Goal: Contribute content: Contribute content

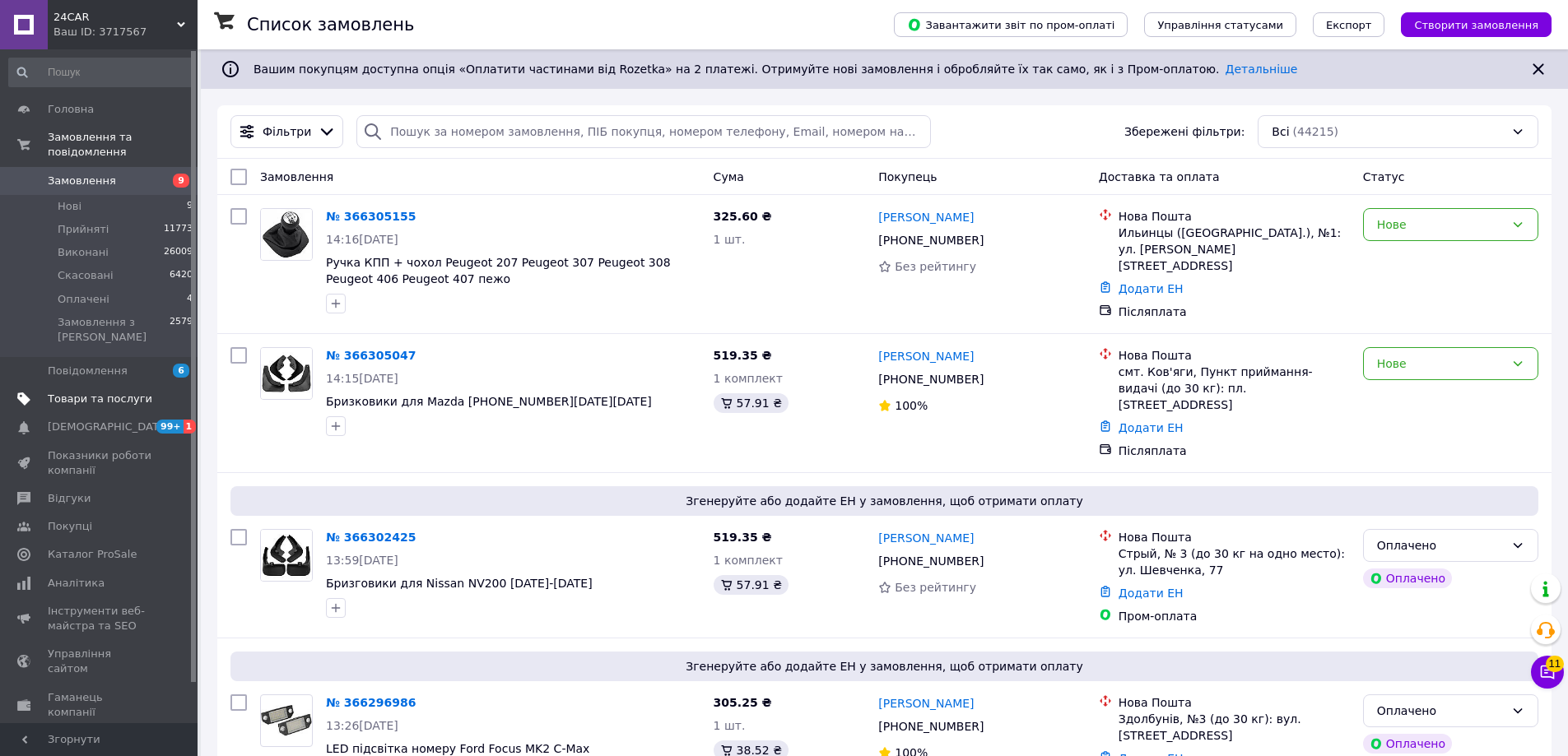
click at [78, 391] on span "Товари та послуги" at bounding box center [100, 399] width 105 height 15
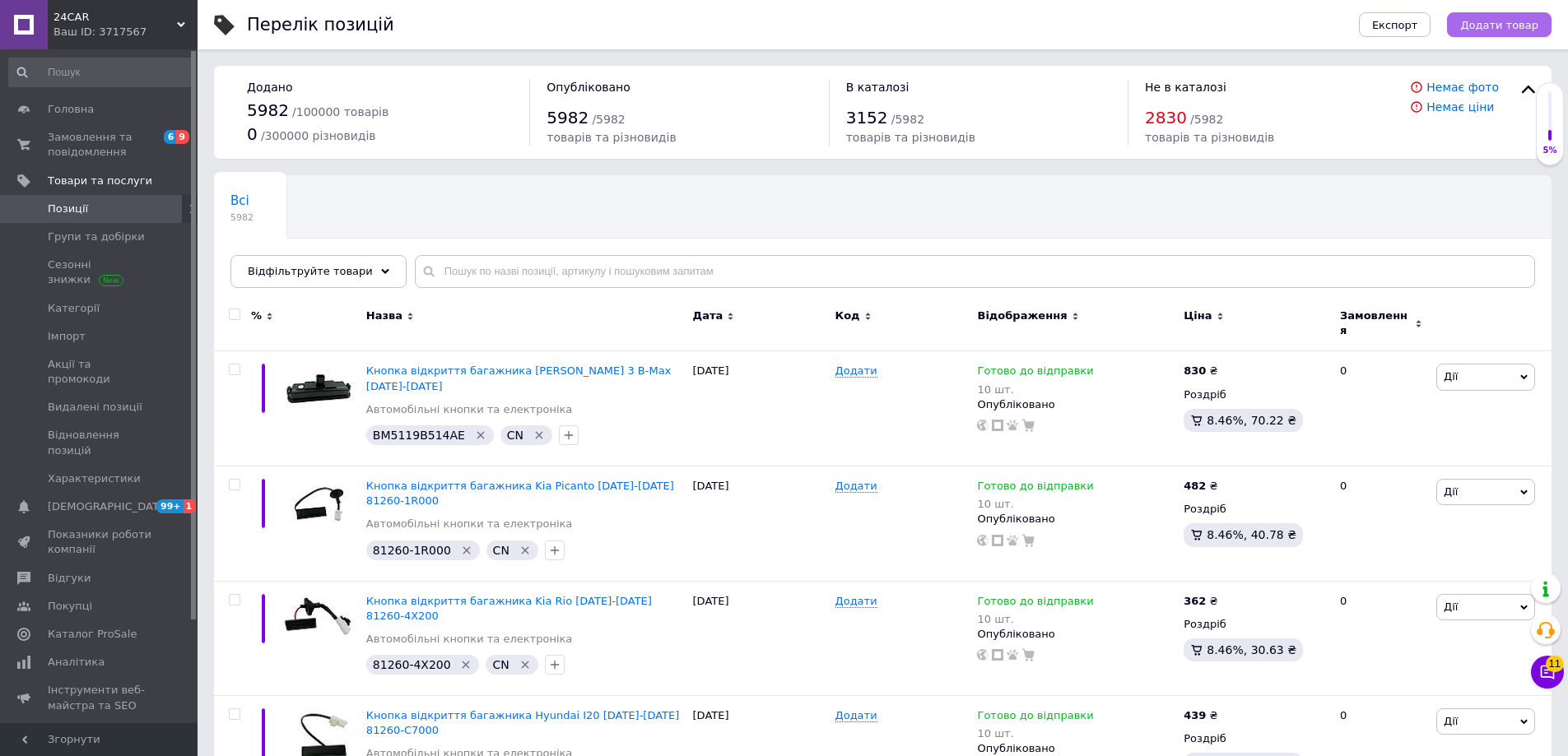
click at [1509, 26] on span "Додати товар" at bounding box center [1499, 25] width 78 height 12
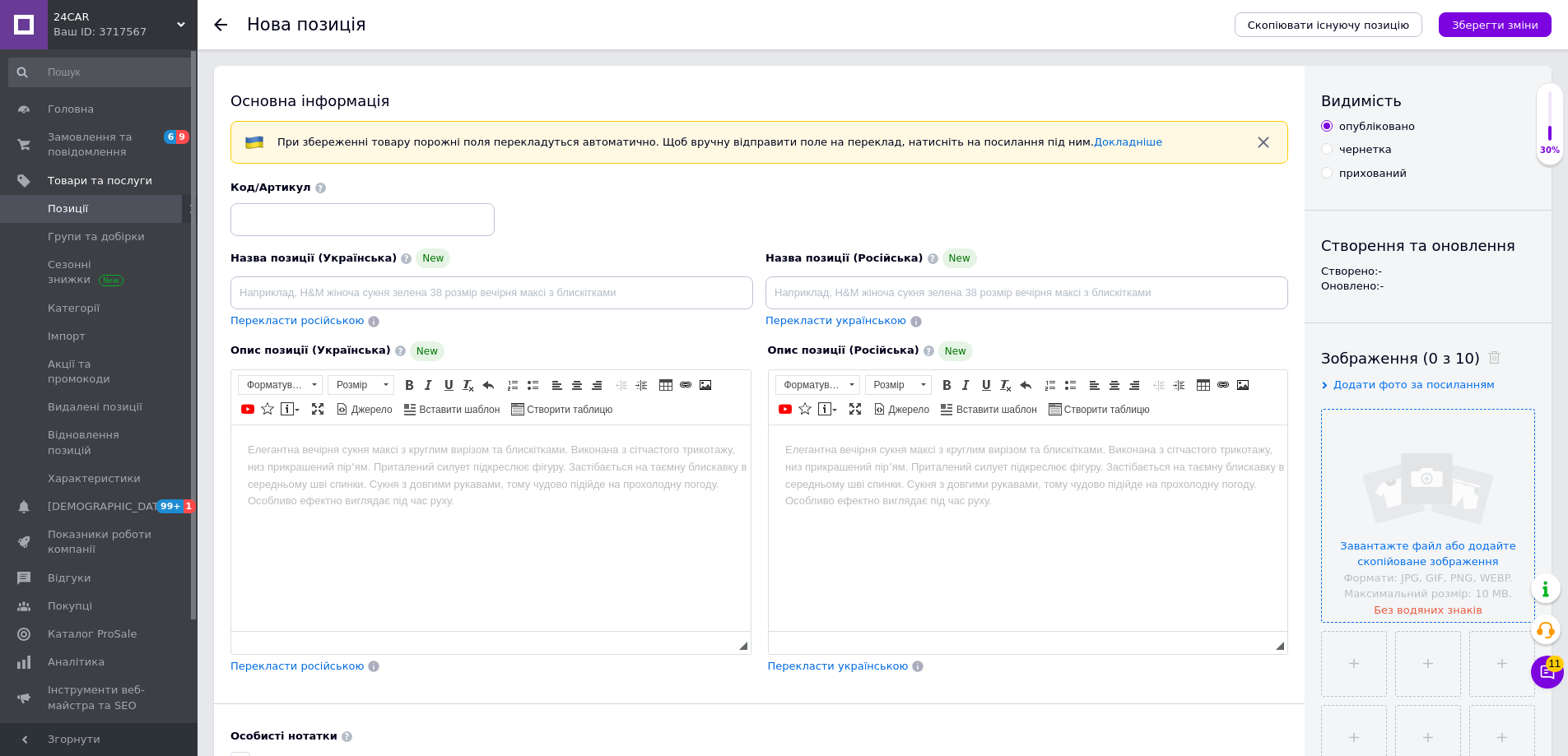
click at [1418, 475] on input "file" at bounding box center [1427, 515] width 212 height 212
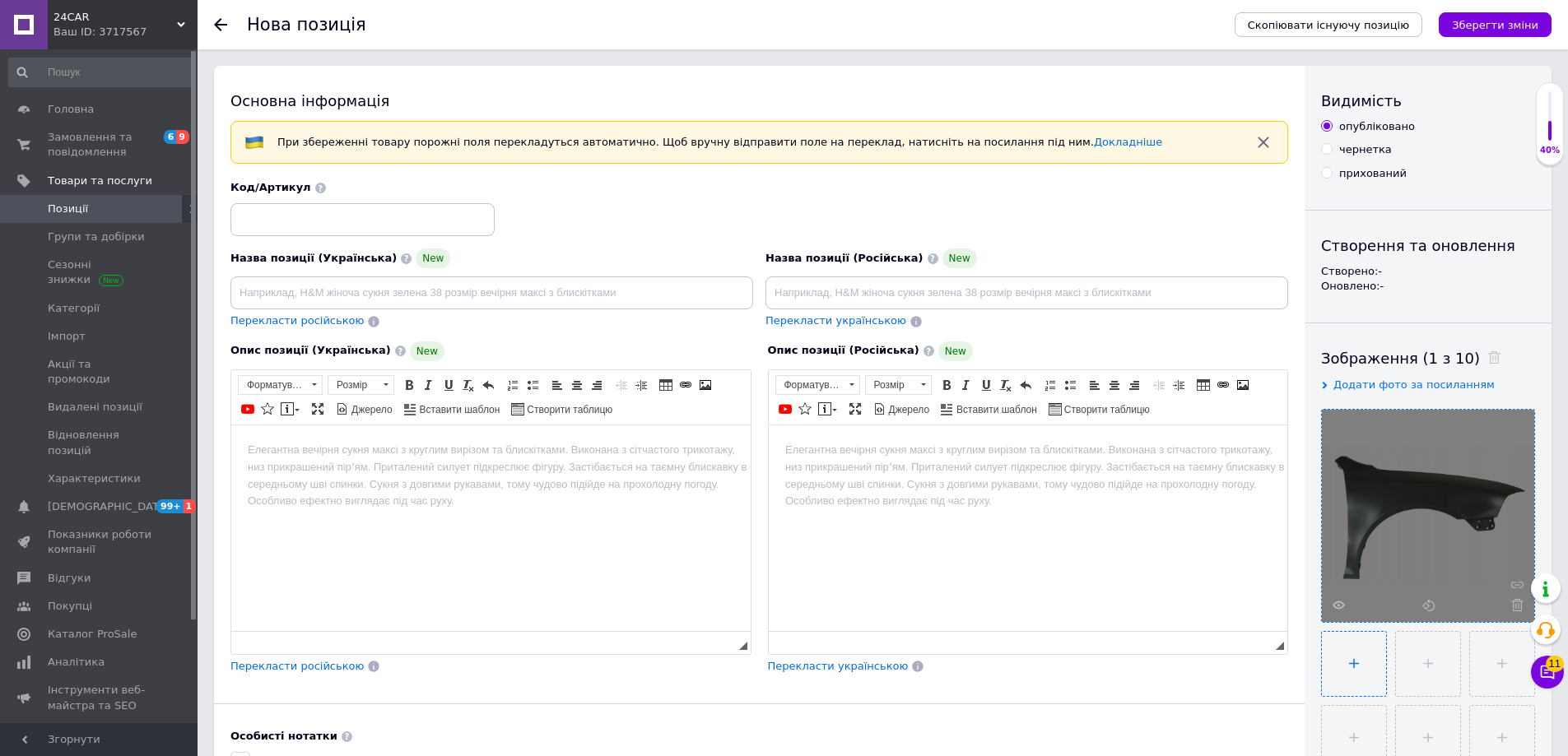
click at [1362, 658] on input "file" at bounding box center [1353, 664] width 64 height 64
type input "C:\fakepath\BLOTNIK-PRZEDNI-PRAWY-SKODA-[PERSON_NAME]-II-TOUR-II-04-12.jpg"
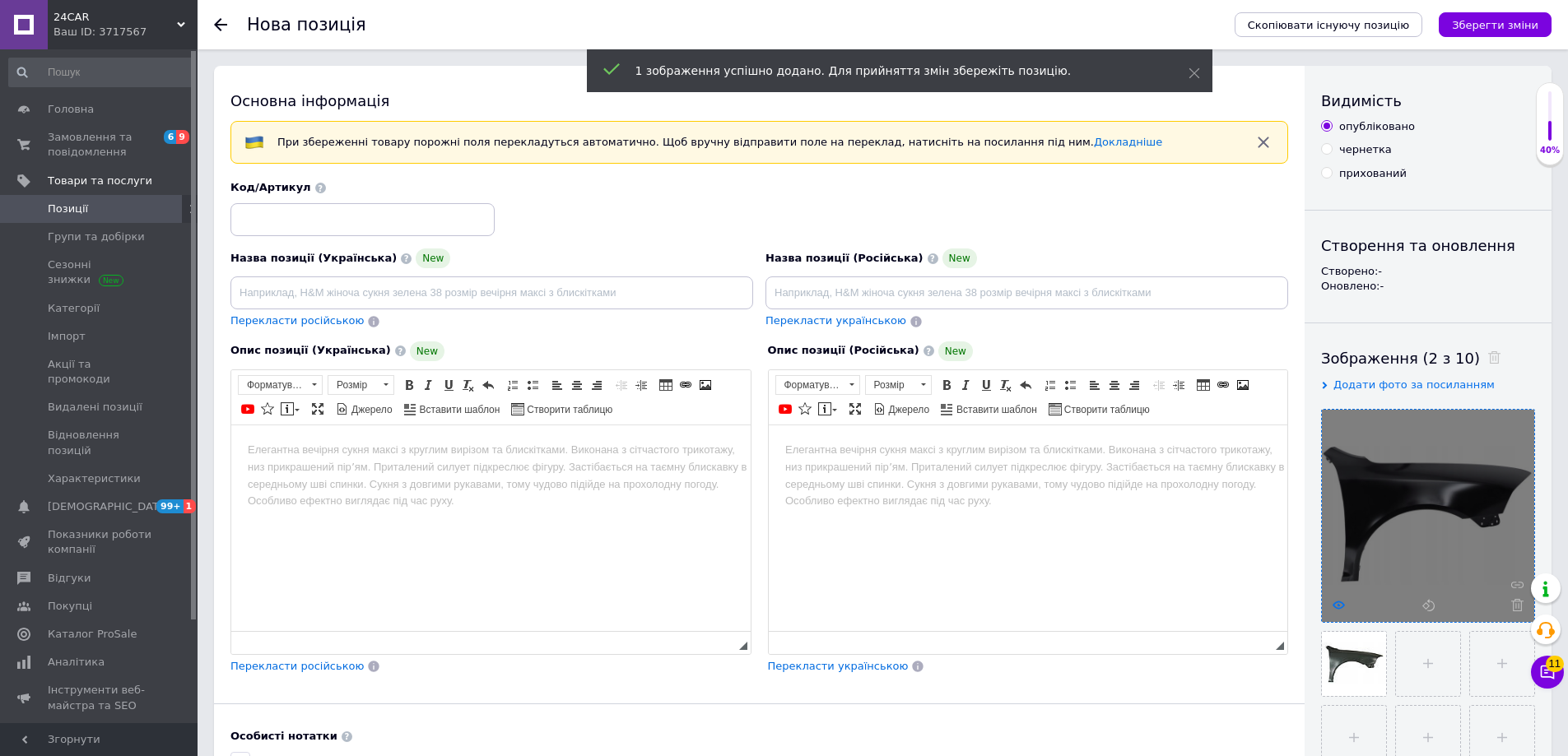
click at [1336, 604] on icon at bounding box center [1338, 604] width 12 height 12
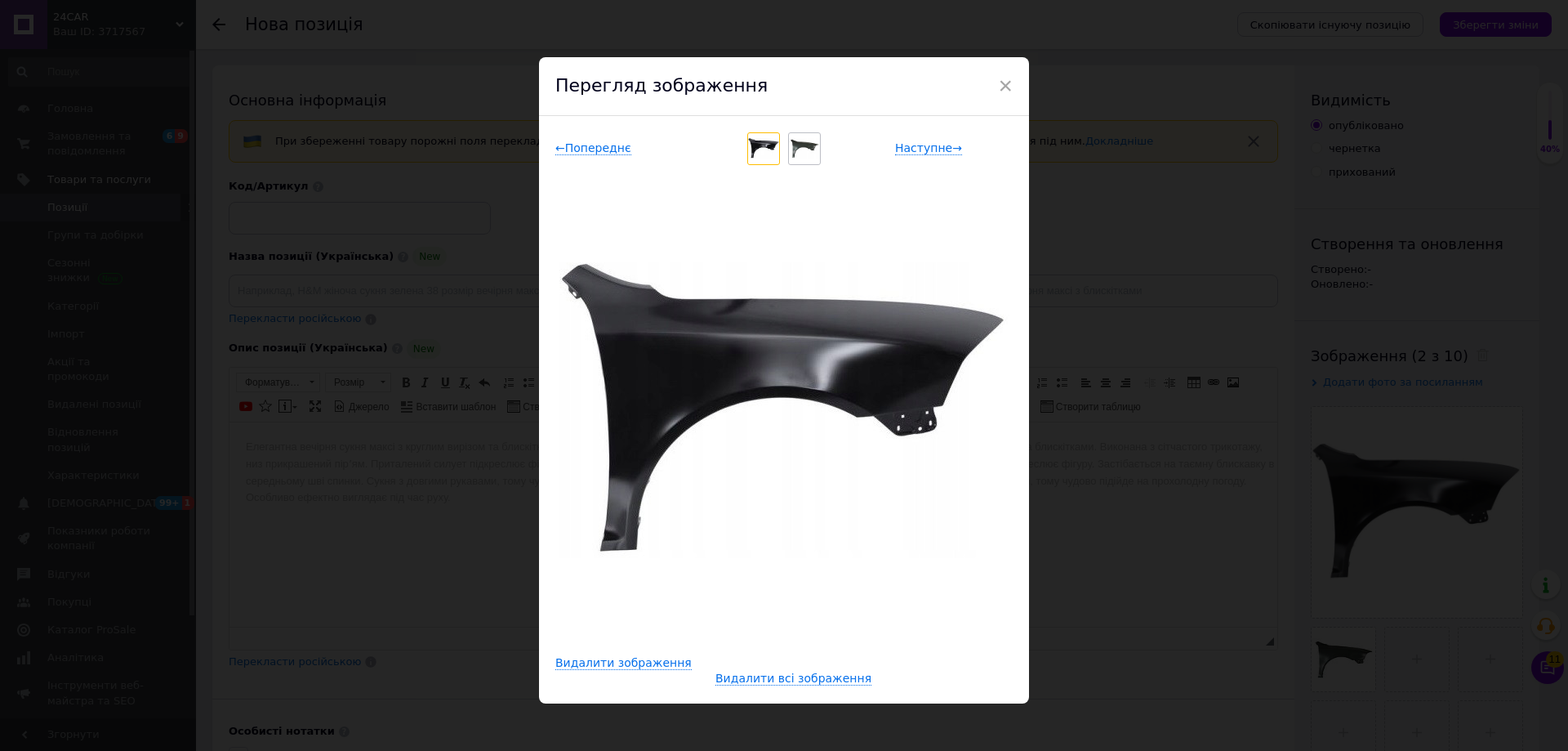
click at [1159, 356] on div "× Перегляд зображення ← Попереднє Наступне → Видалити зображення Видалити всі з…" at bounding box center [784, 376] width 1568 height 751
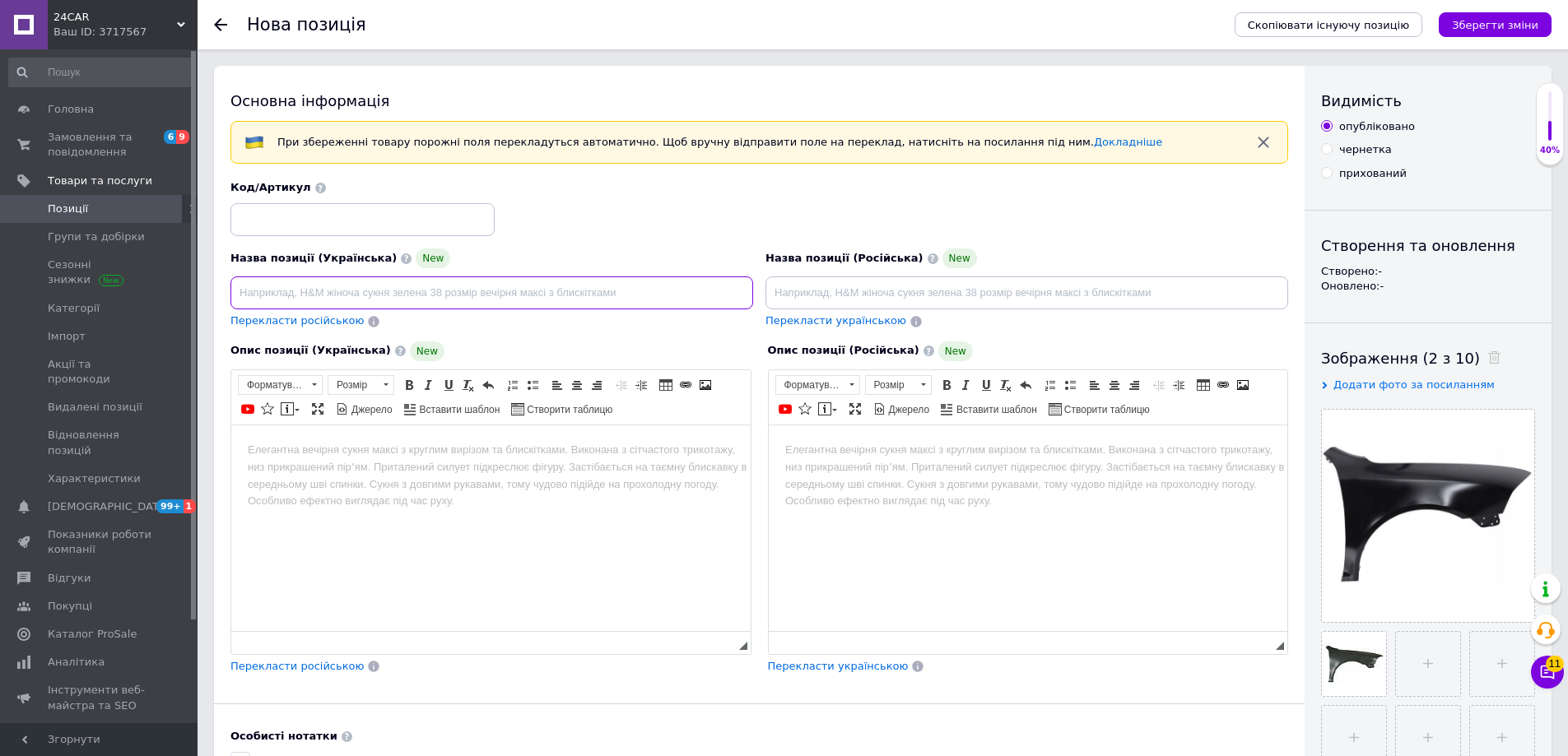
click at [353, 295] on input at bounding box center [492, 293] width 523 height 33
drag, startPoint x: 416, startPoint y: 291, endPoint x: 123, endPoint y: 257, distance: 295.0
type input "Крило переднє праве [PERSON_NAME] A5 [DATE]-[DATE]"
click at [546, 475] on html at bounding box center [491, 450] width 520 height 50
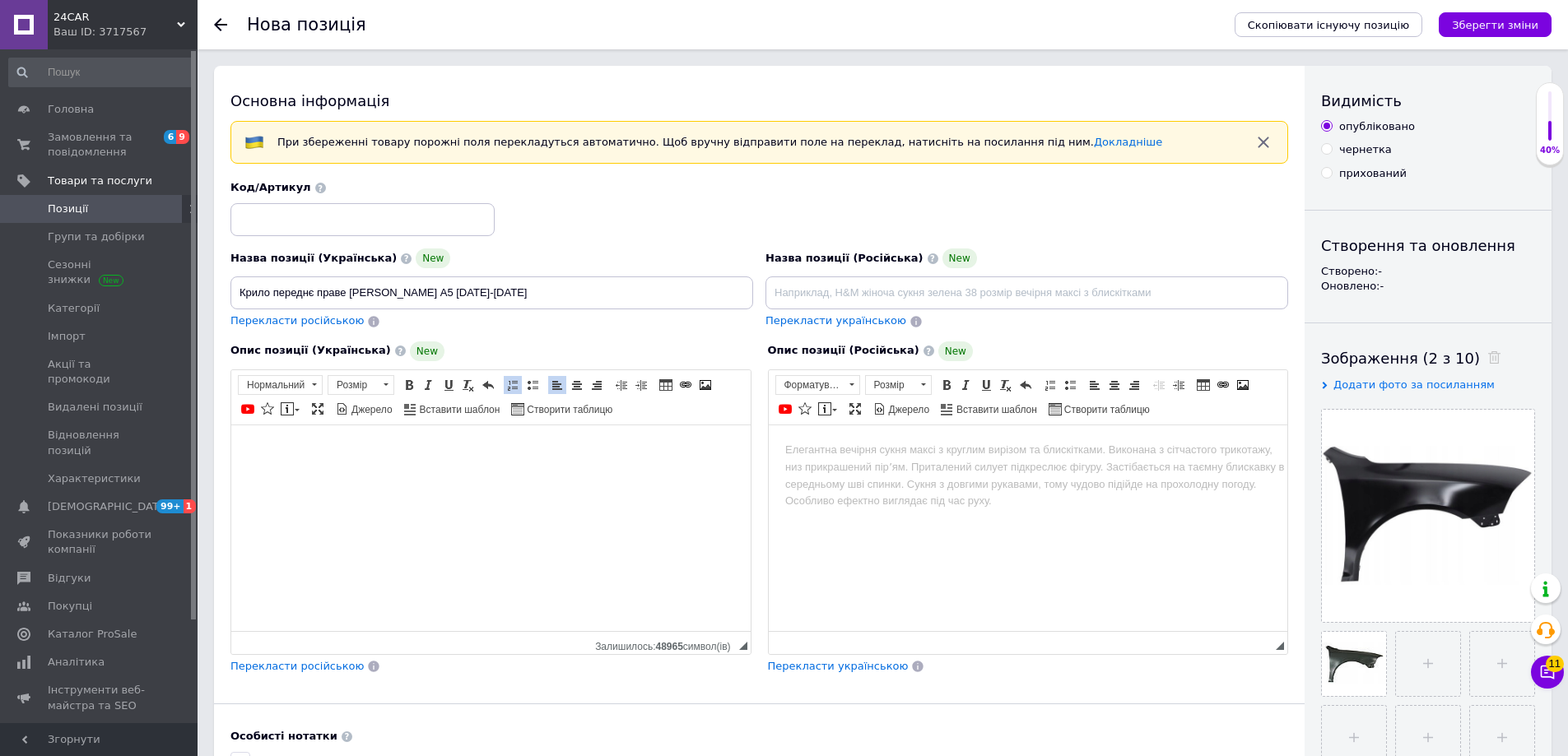
scroll to position [510, 0]
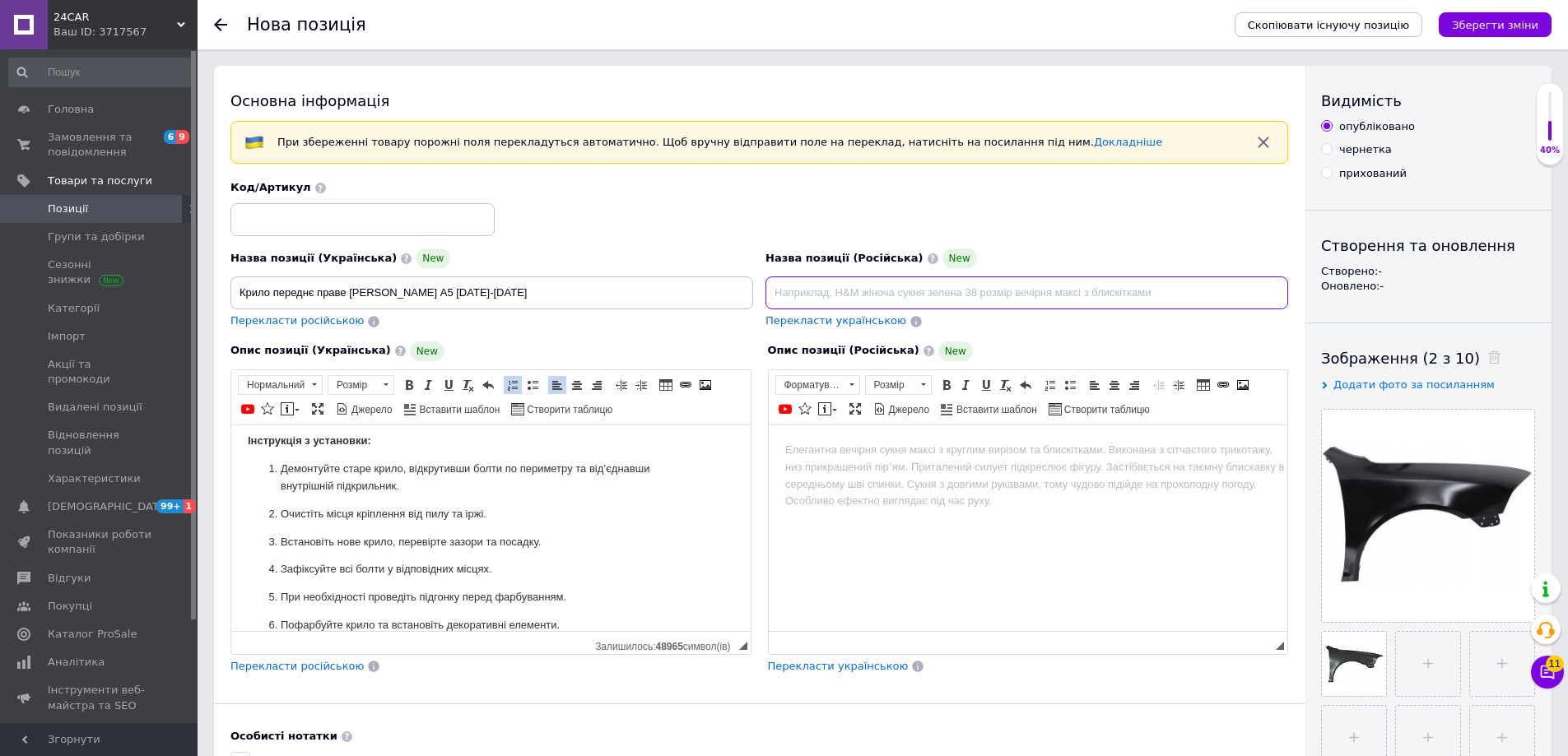
click at [938, 295] on input at bounding box center [1027, 293] width 523 height 33
type input "Крыло переднее правое [PERSON_NAME] A5 [DATE]–[DATE]"
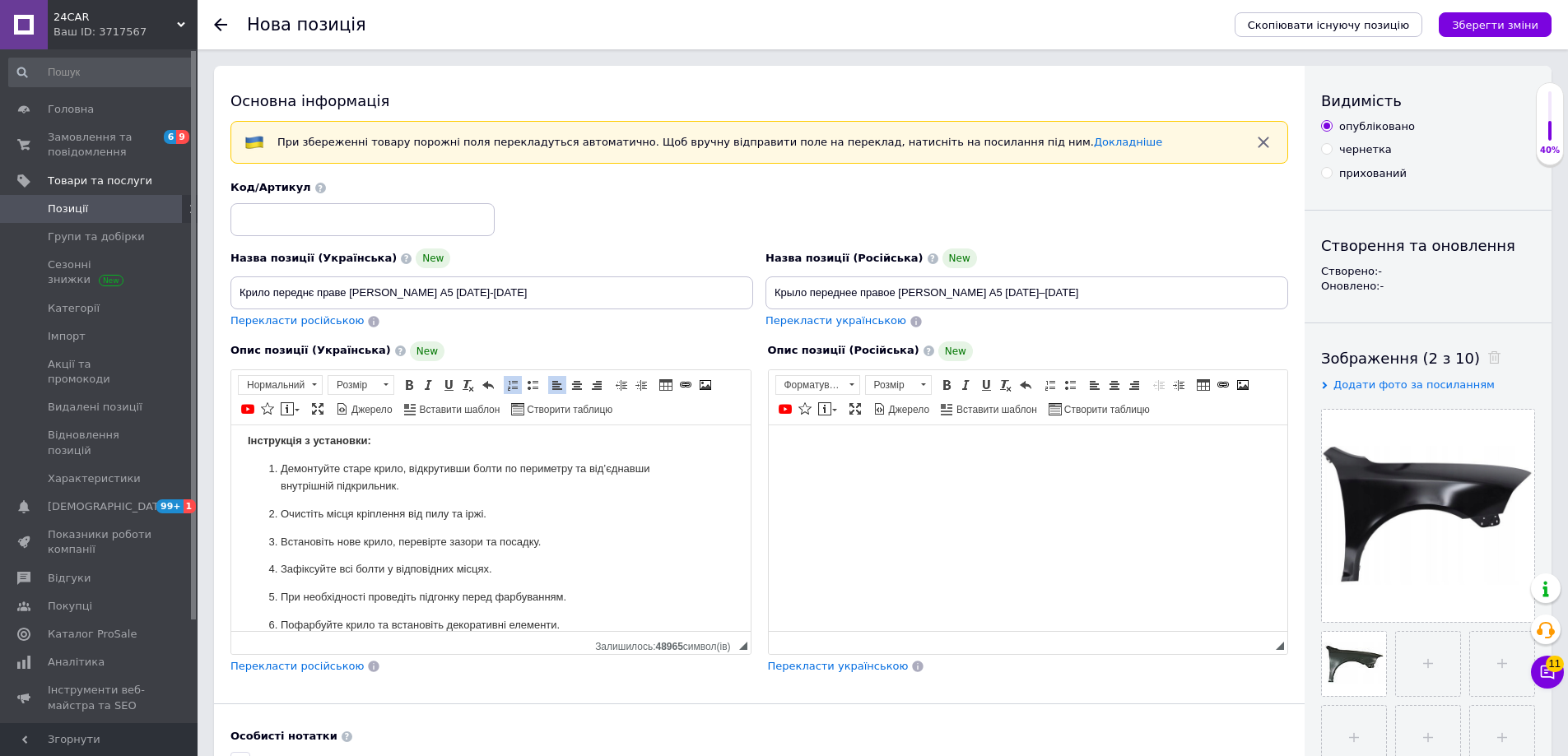
click at [894, 458] on body "Редактор, B9805E0A-EAAF-474C-A8B6-80CBEAB194BA" at bounding box center [1028, 450] width 486 height 17
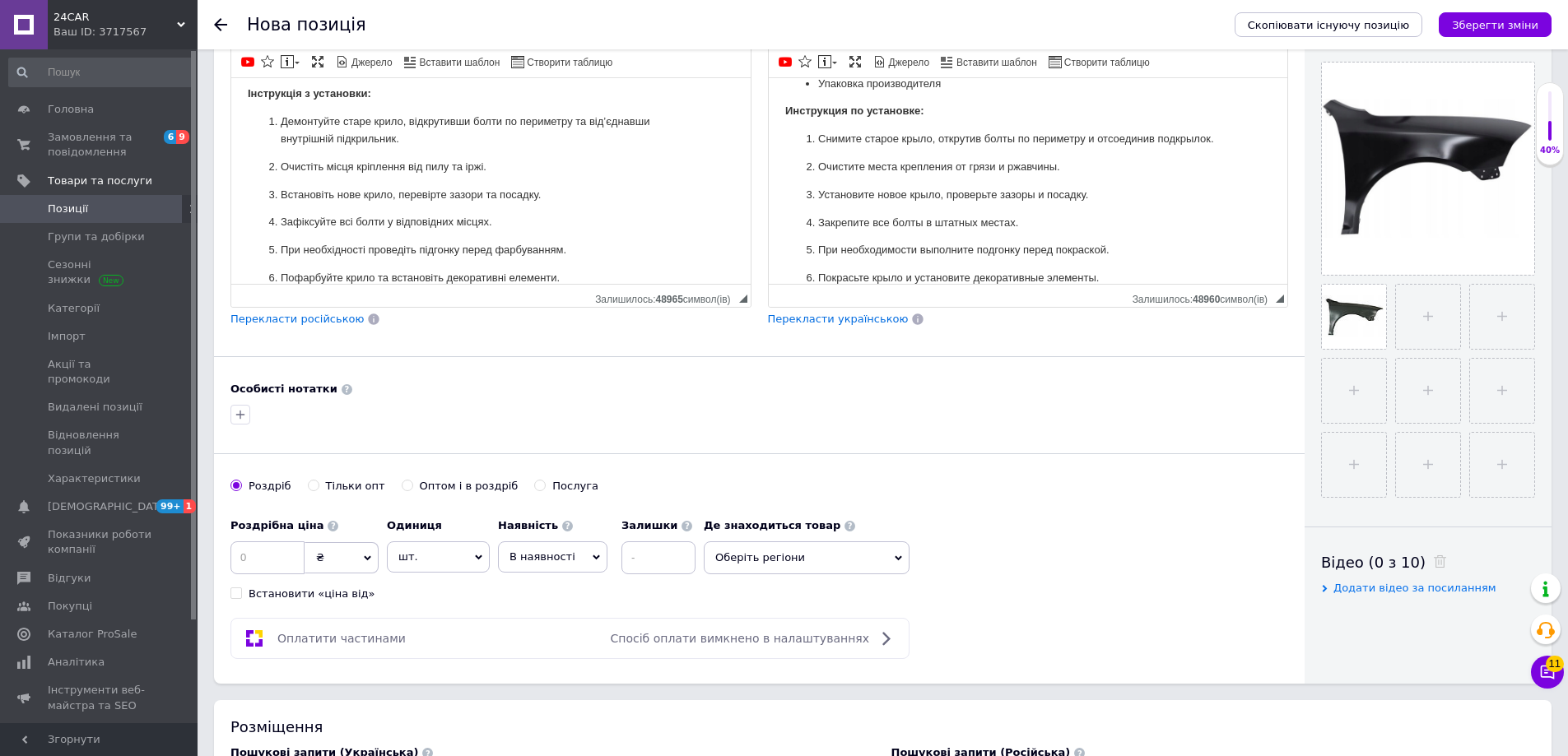
scroll to position [411, 0]
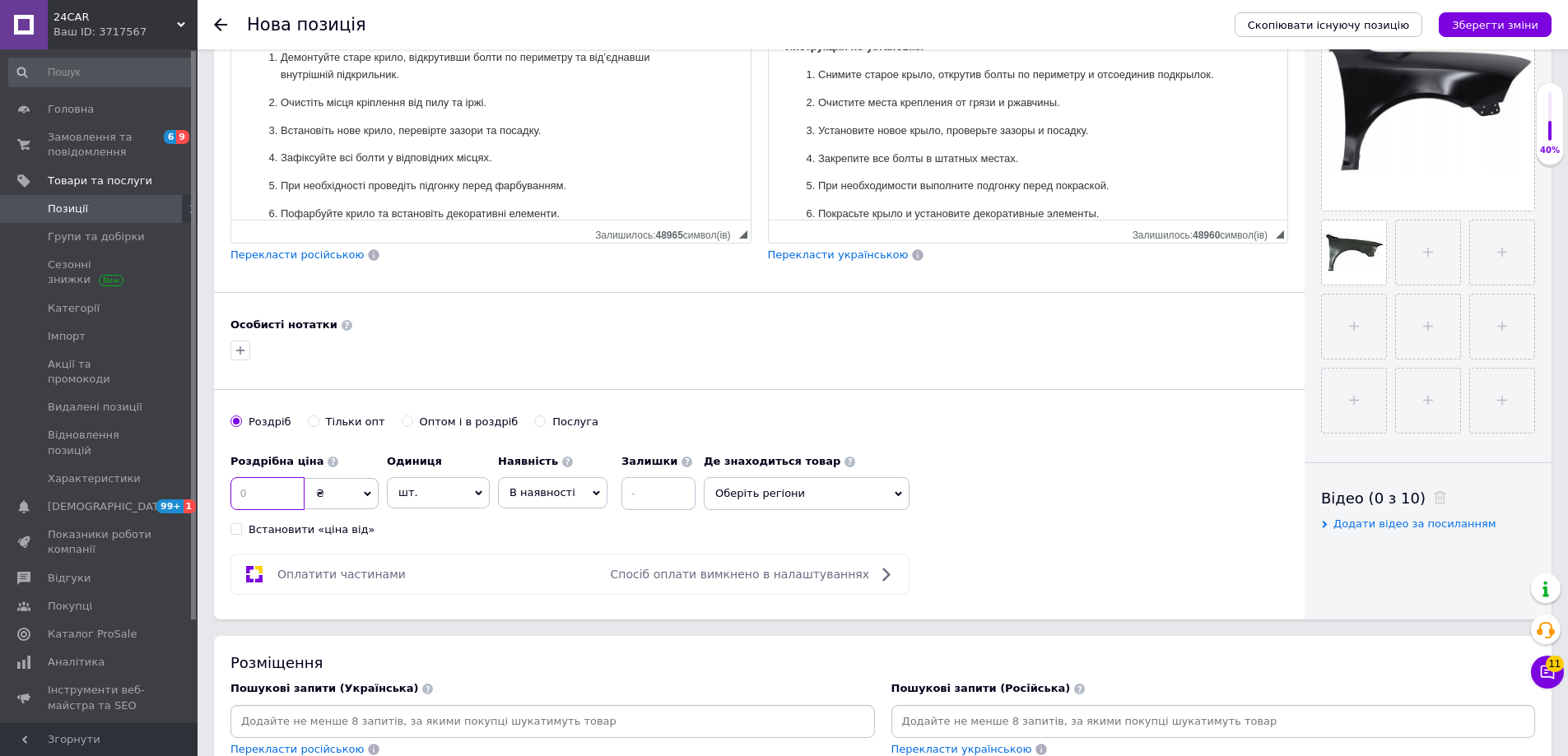
click at [265, 495] on input at bounding box center [267, 494] width 74 height 33
click at [236, 349] on icon "button" at bounding box center [241, 351] width 13 height 13
type input "692202"
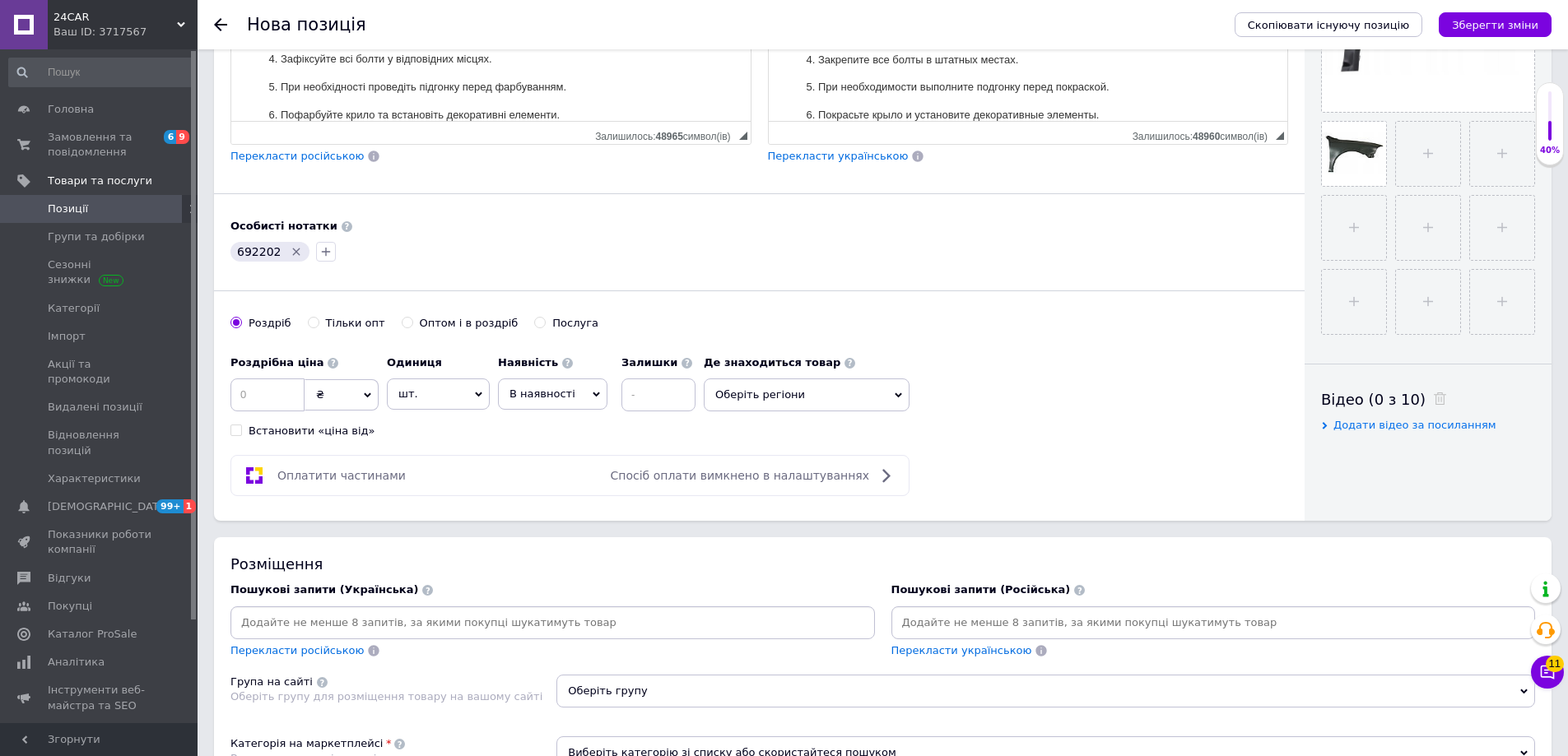
scroll to position [659, 0]
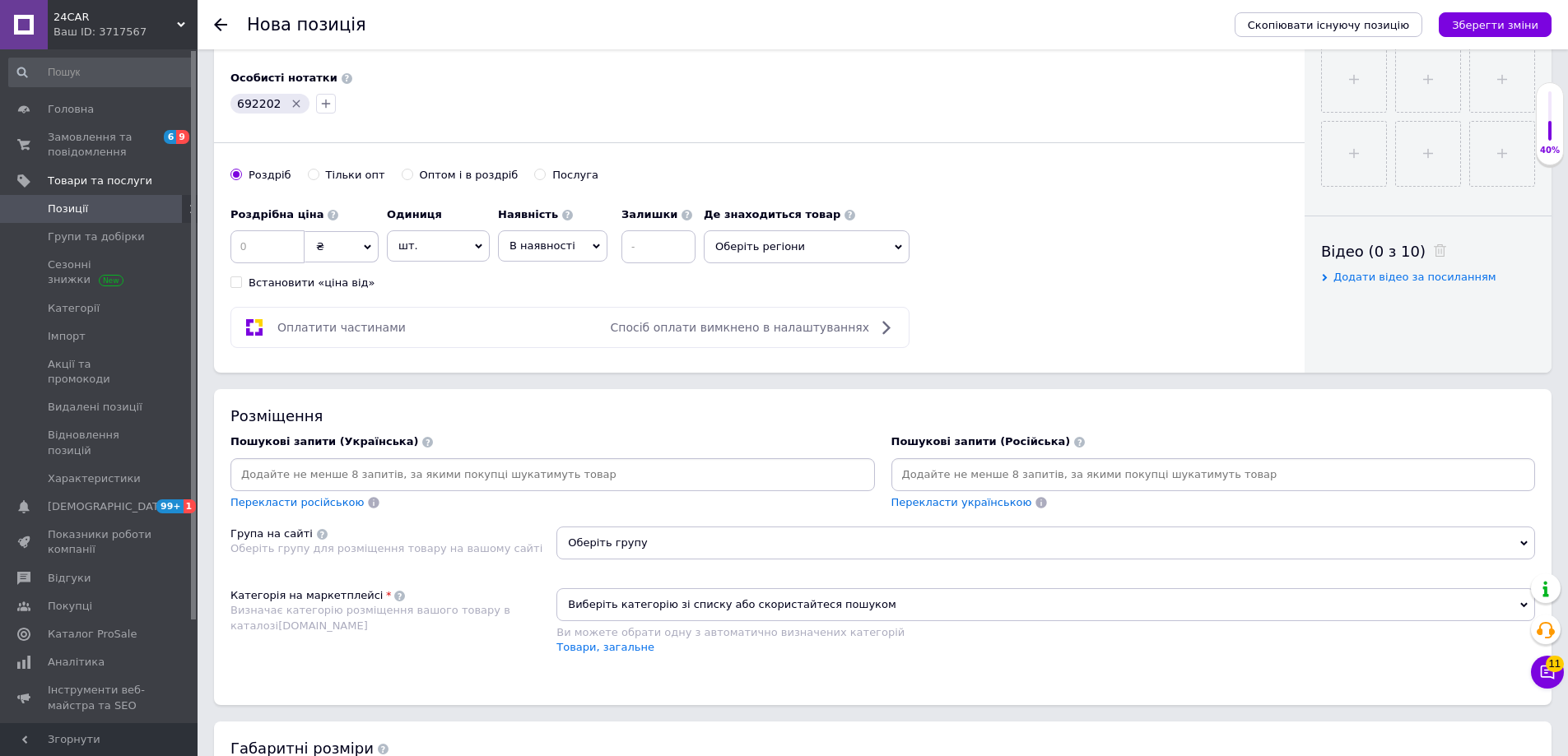
click at [711, 472] on input at bounding box center [553, 475] width 638 height 25
paste input "692202"
type input "692202"
paste input "692202"
type input "692202"
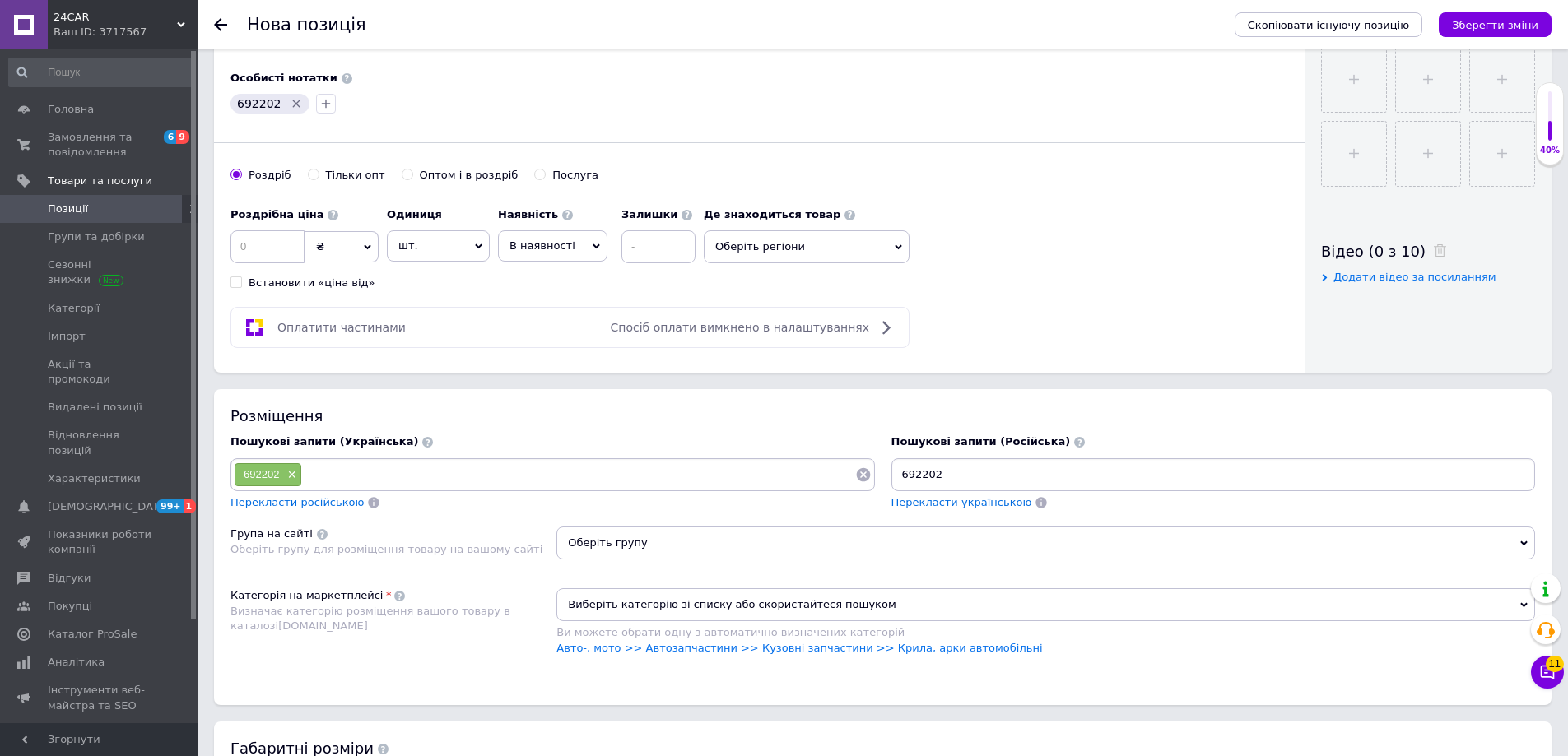
click at [1031, 478] on input "692202" at bounding box center [1213, 475] width 638 height 25
click at [276, 246] on input at bounding box center [267, 247] width 74 height 33
type input "4"
type input "2"
type input "1698"
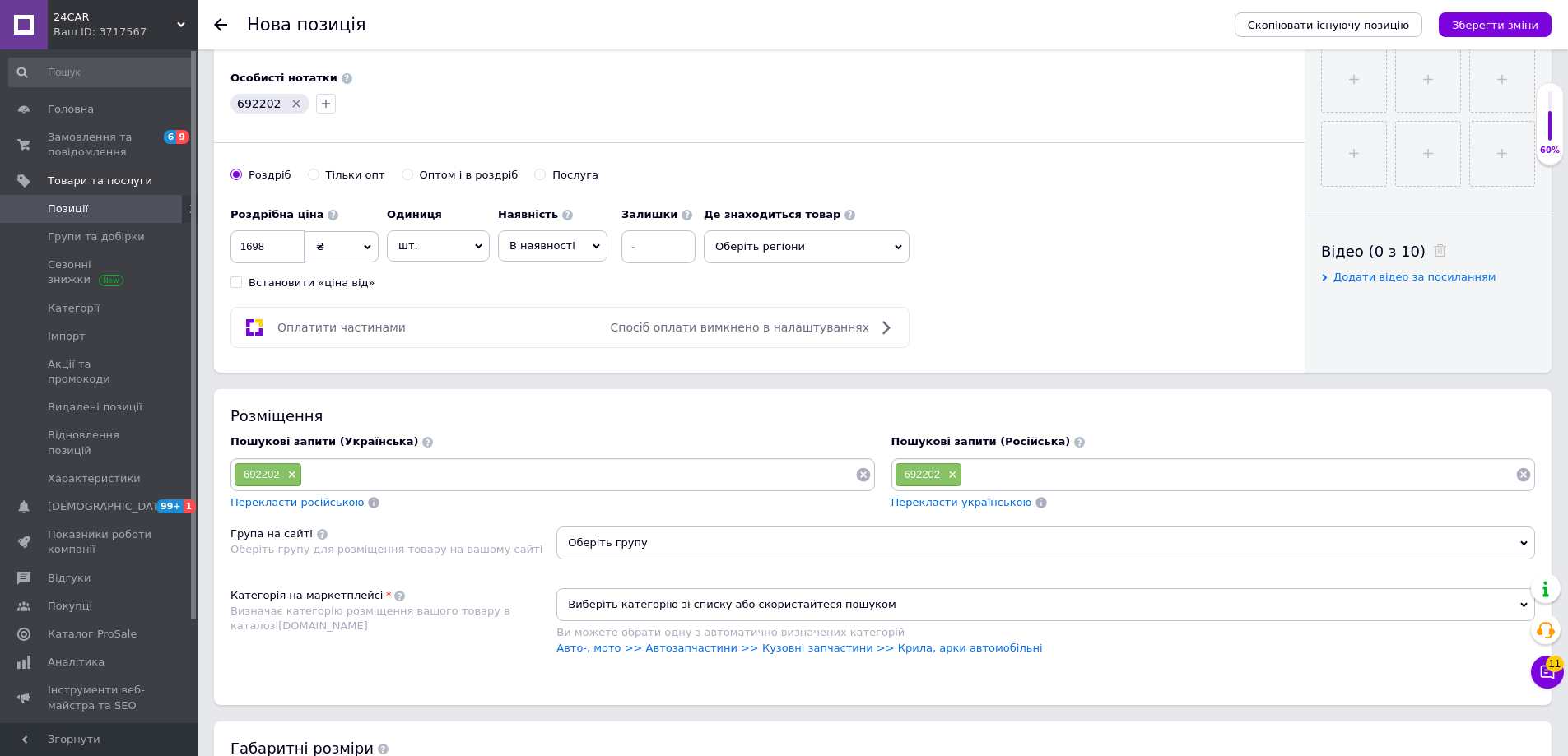
click at [522, 244] on span "В наявності" at bounding box center [542, 246] width 66 height 12
click at [511, 350] on li "Готово до відправки" at bounding box center [552, 348] width 107 height 37
click at [668, 253] on input at bounding box center [702, 247] width 74 height 33
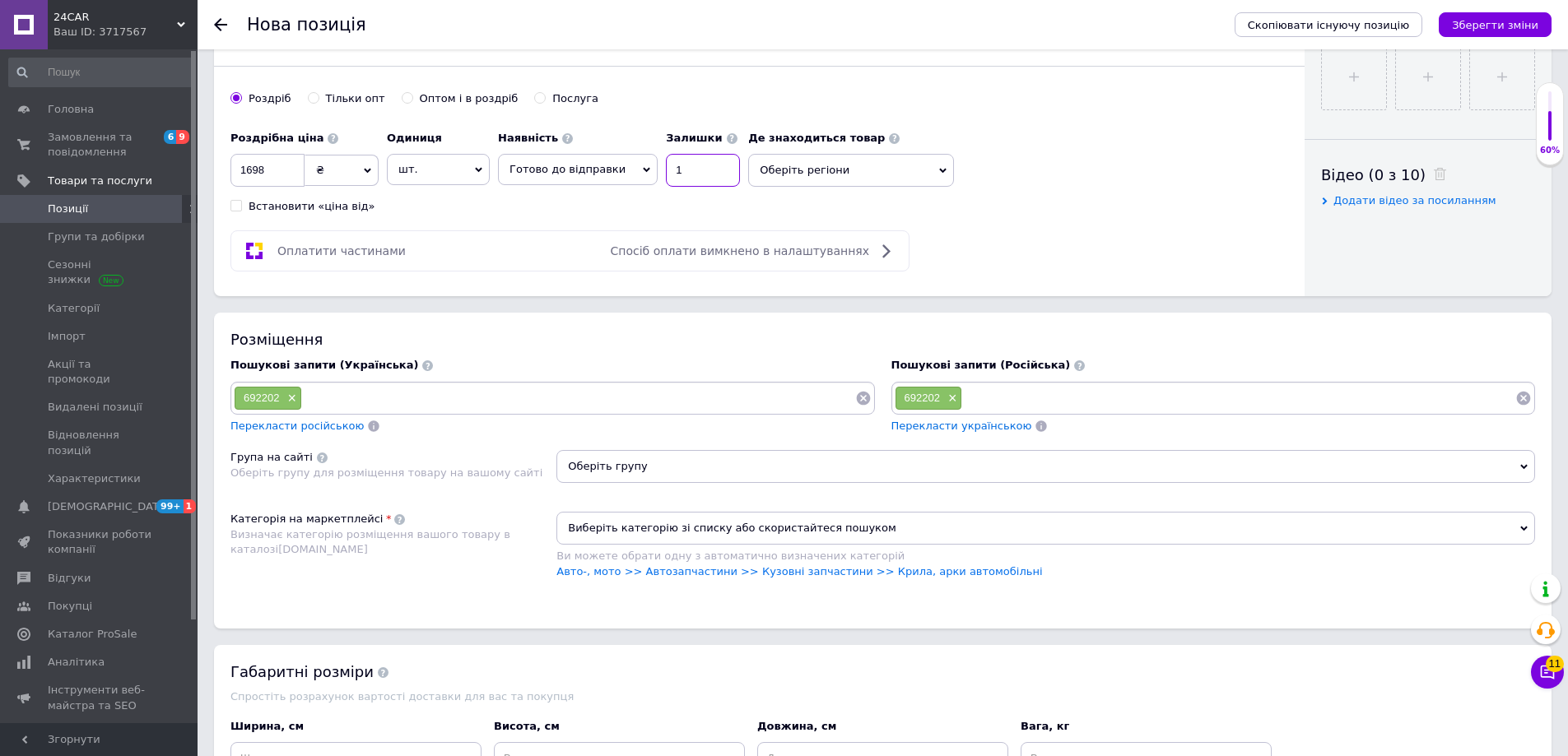
scroll to position [823, 0]
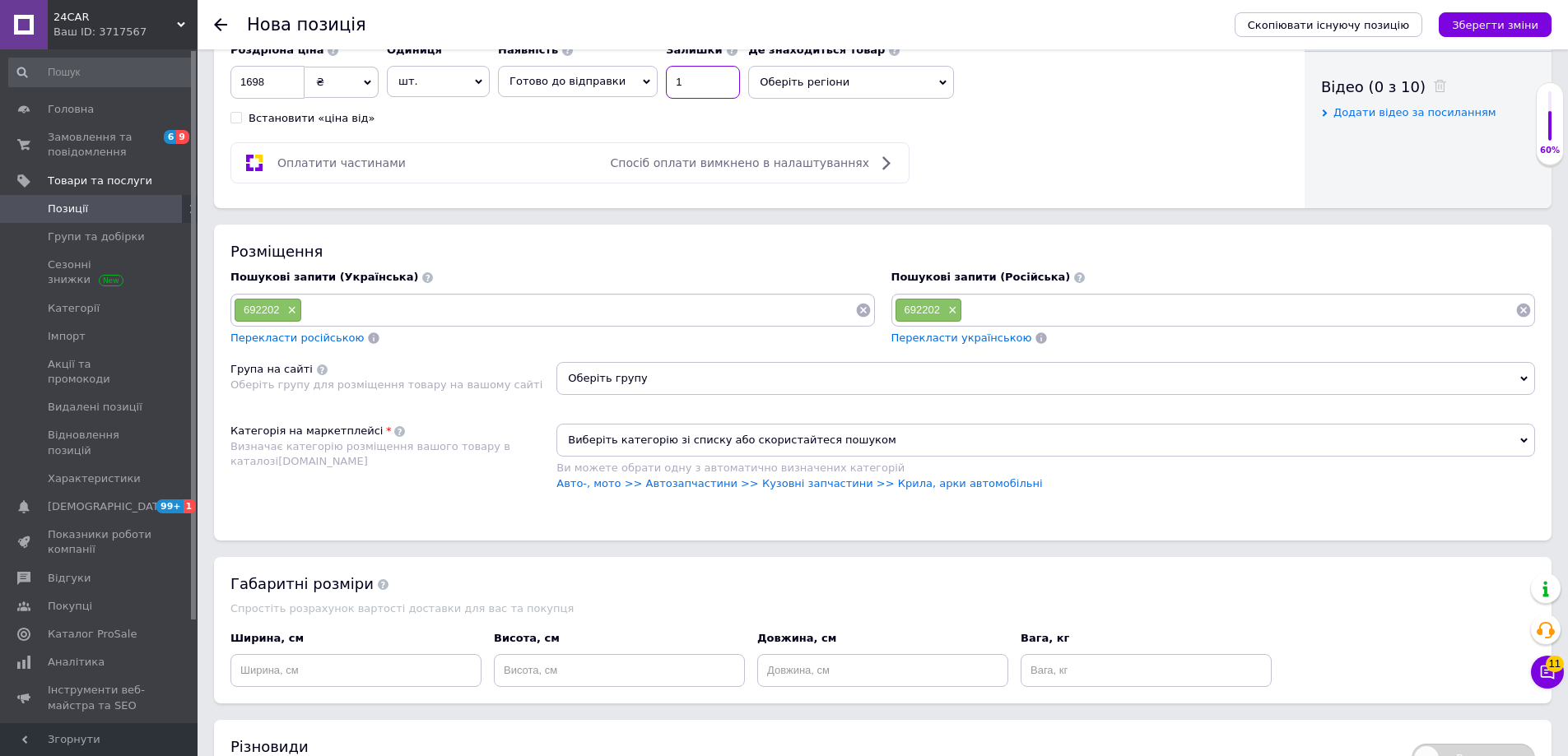
type input "1"
click at [667, 393] on span "Оберіть групу" at bounding box center [1045, 379] width 978 height 33
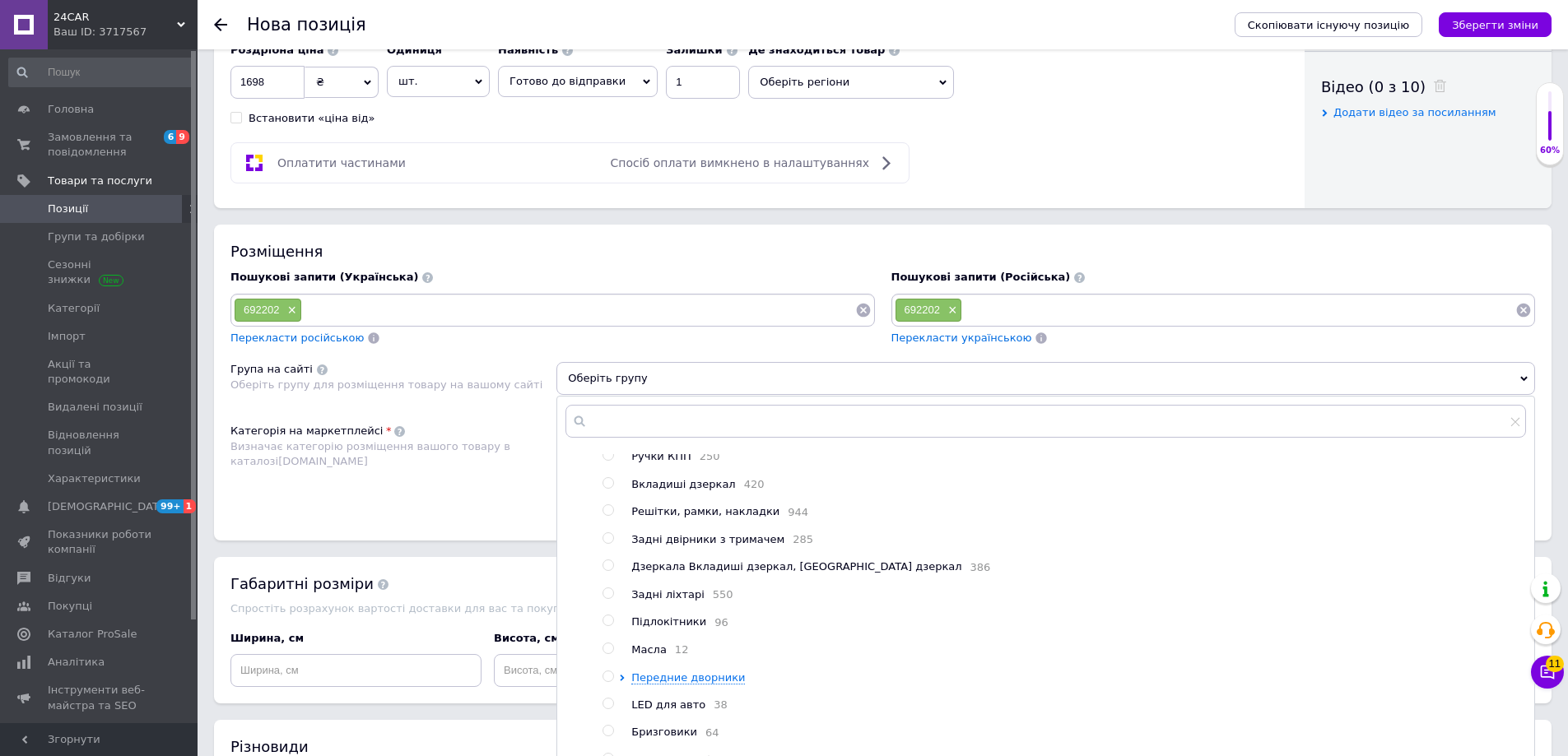
scroll to position [0, 0]
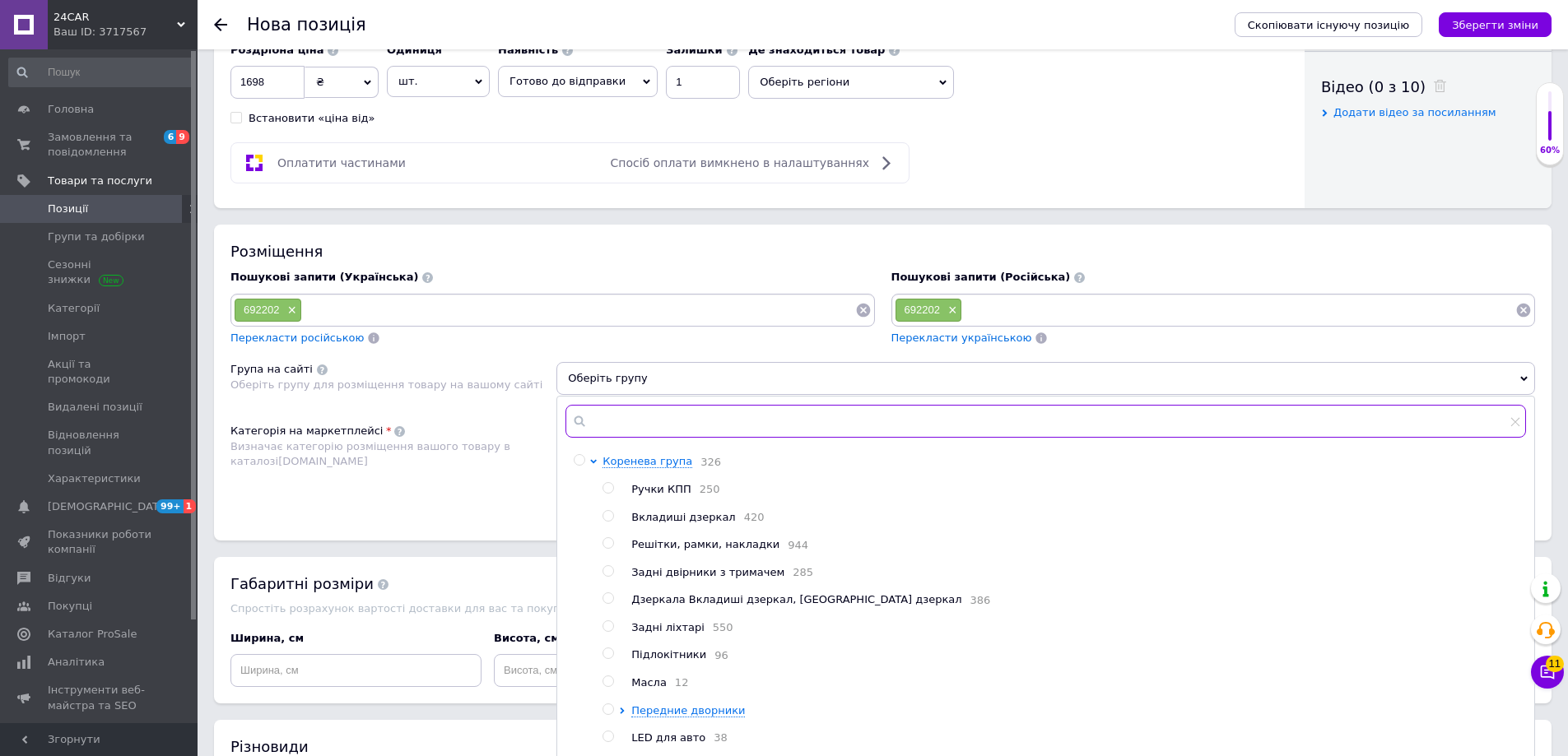
click at [640, 432] on input "text" at bounding box center [1045, 421] width 960 height 33
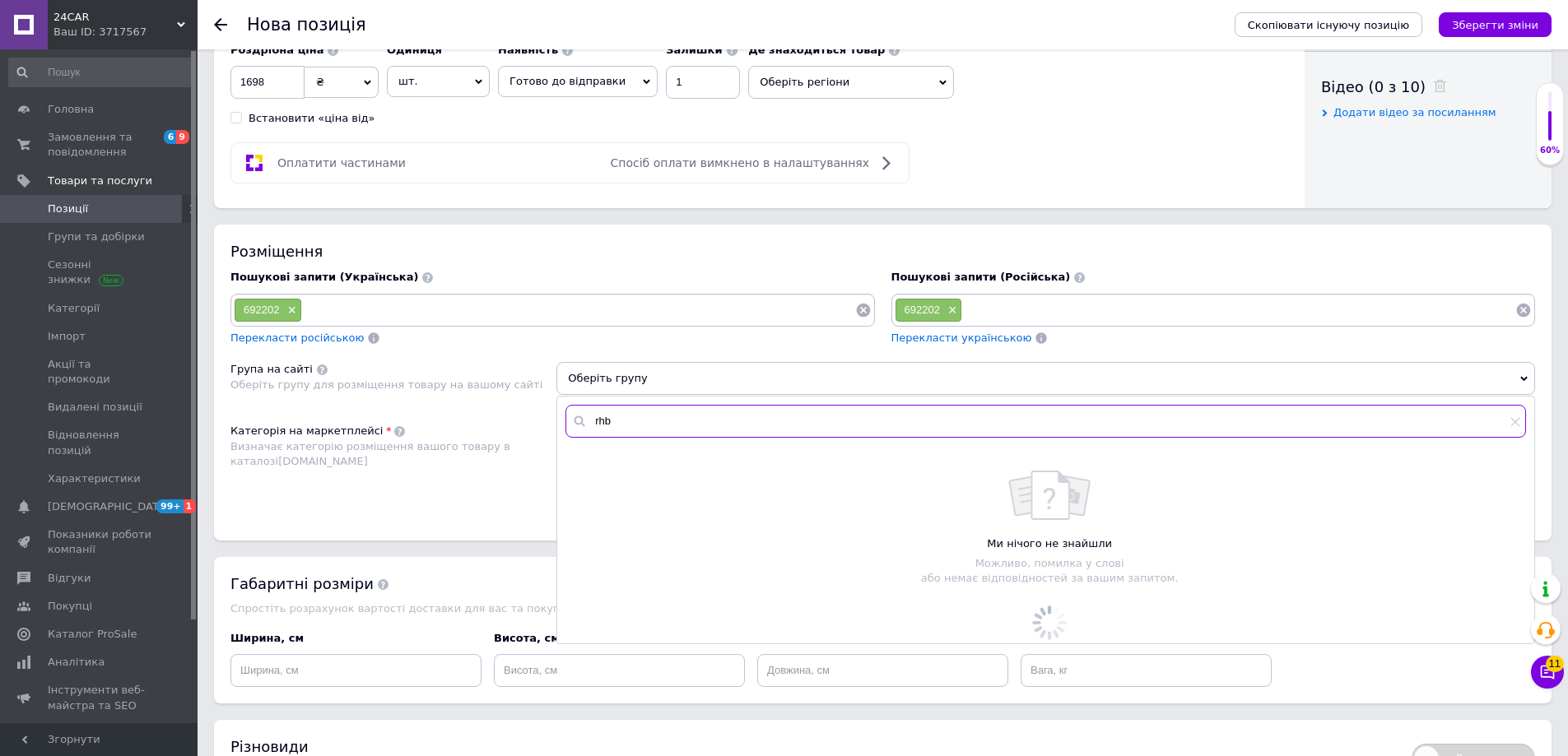
click at [642, 423] on input "rhb" at bounding box center [1045, 421] width 960 height 33
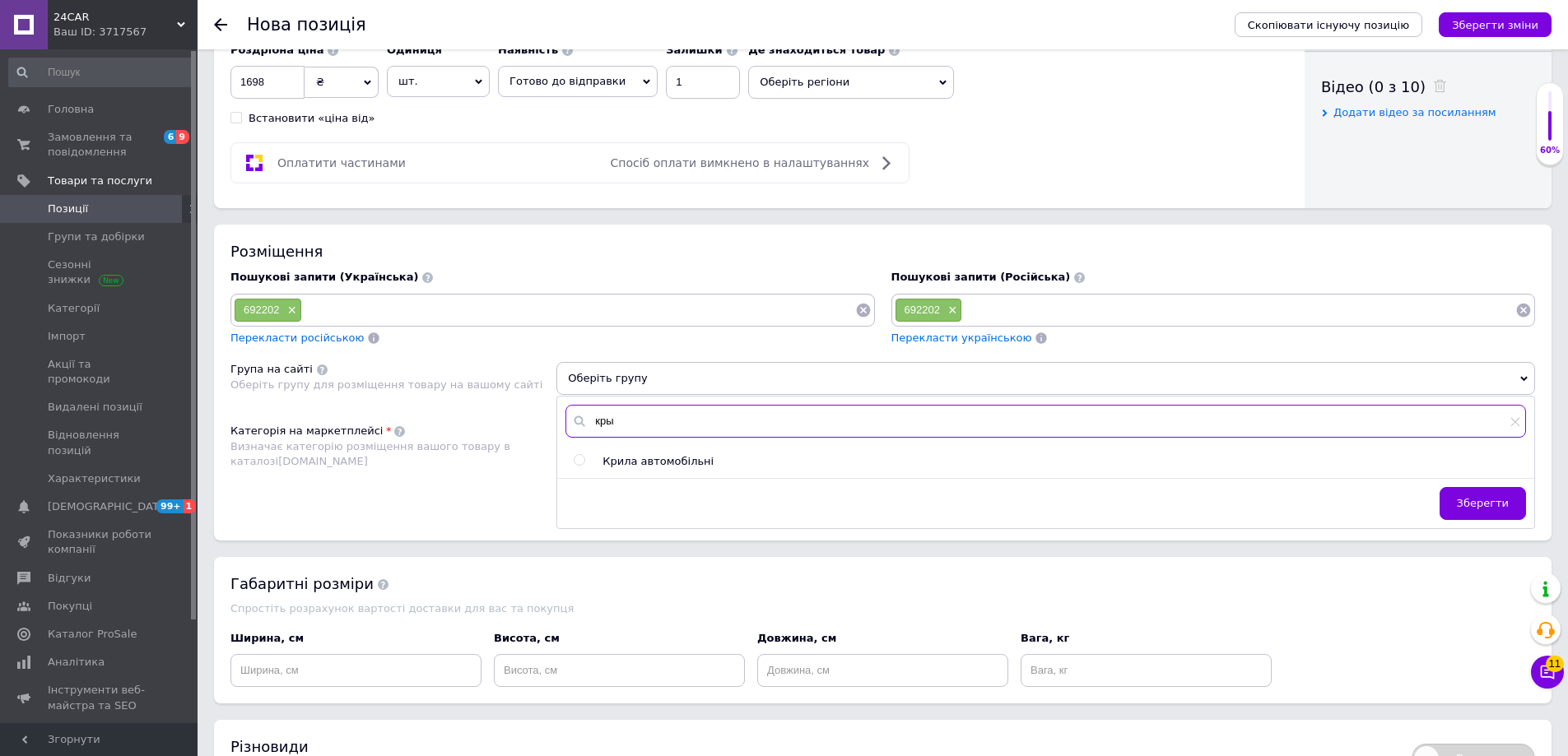
type input "кры"
click at [672, 460] on span "Крила автомобільні" at bounding box center [657, 460] width 111 height 12
radio input "true"
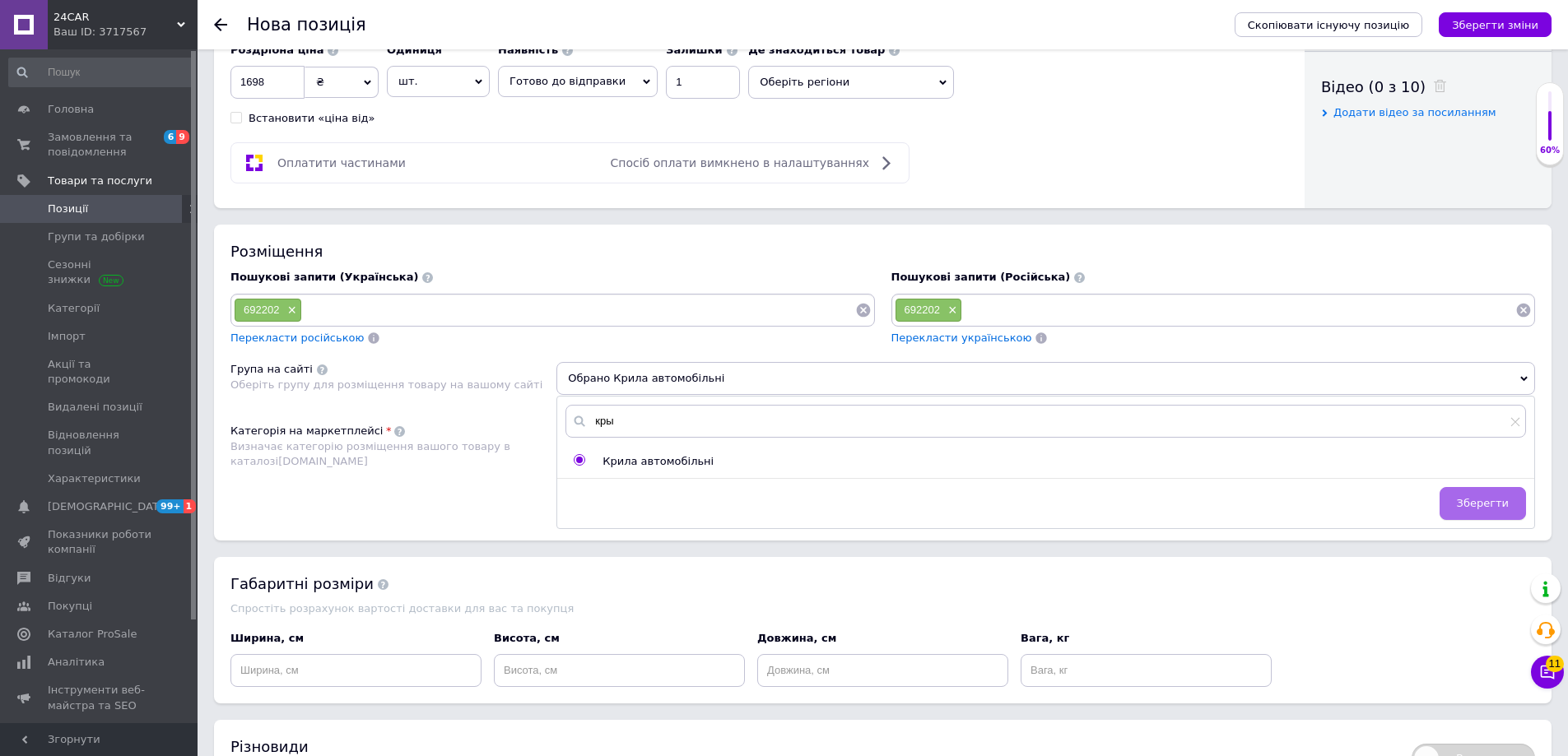
click at [1481, 503] on span "Зберегти" at bounding box center [1482, 503] width 52 height 12
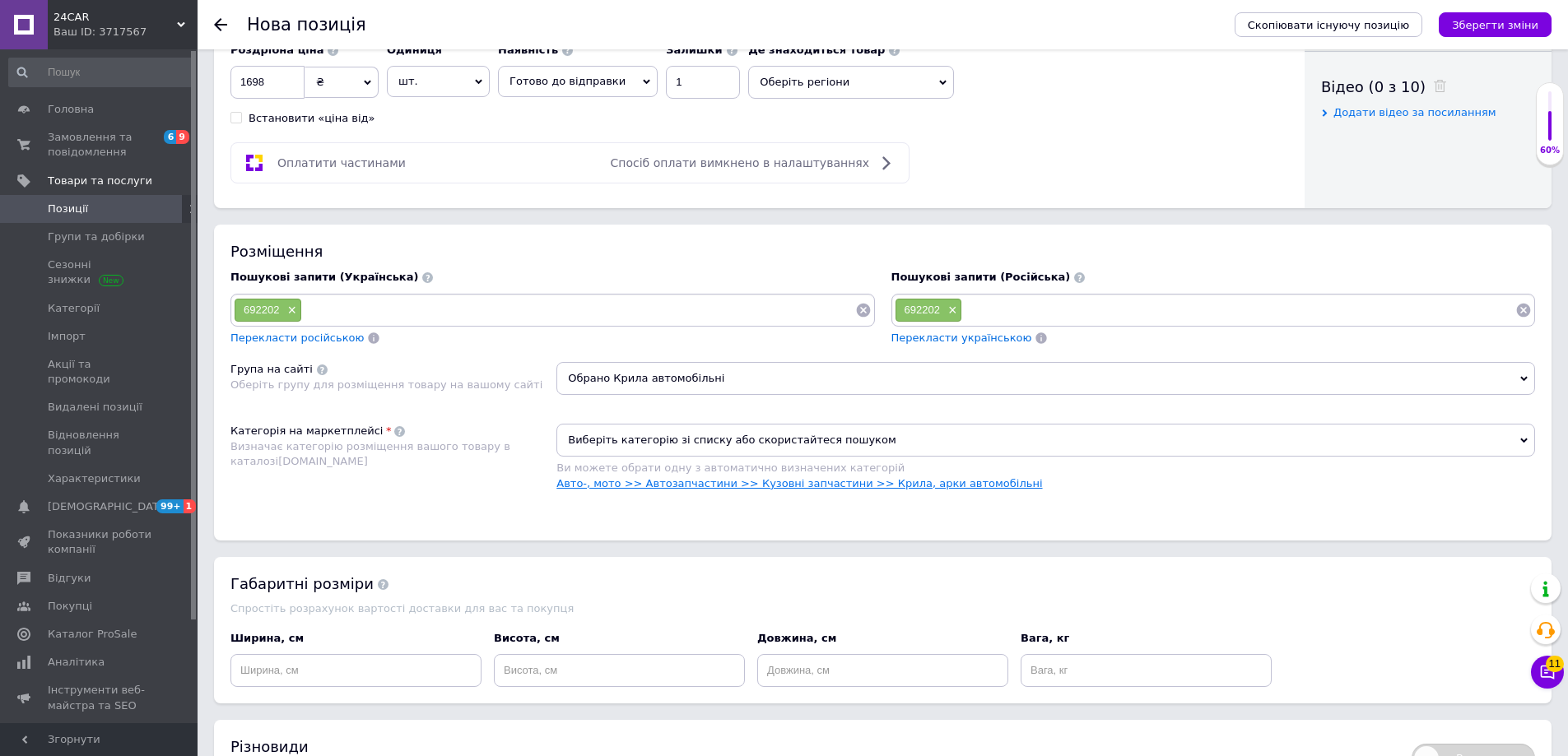
click at [853, 485] on link "Авто-, мото >> Автозапчастини >> Кузовні запчастини >> Крила, арки автомобільні" at bounding box center [799, 483] width 485 height 12
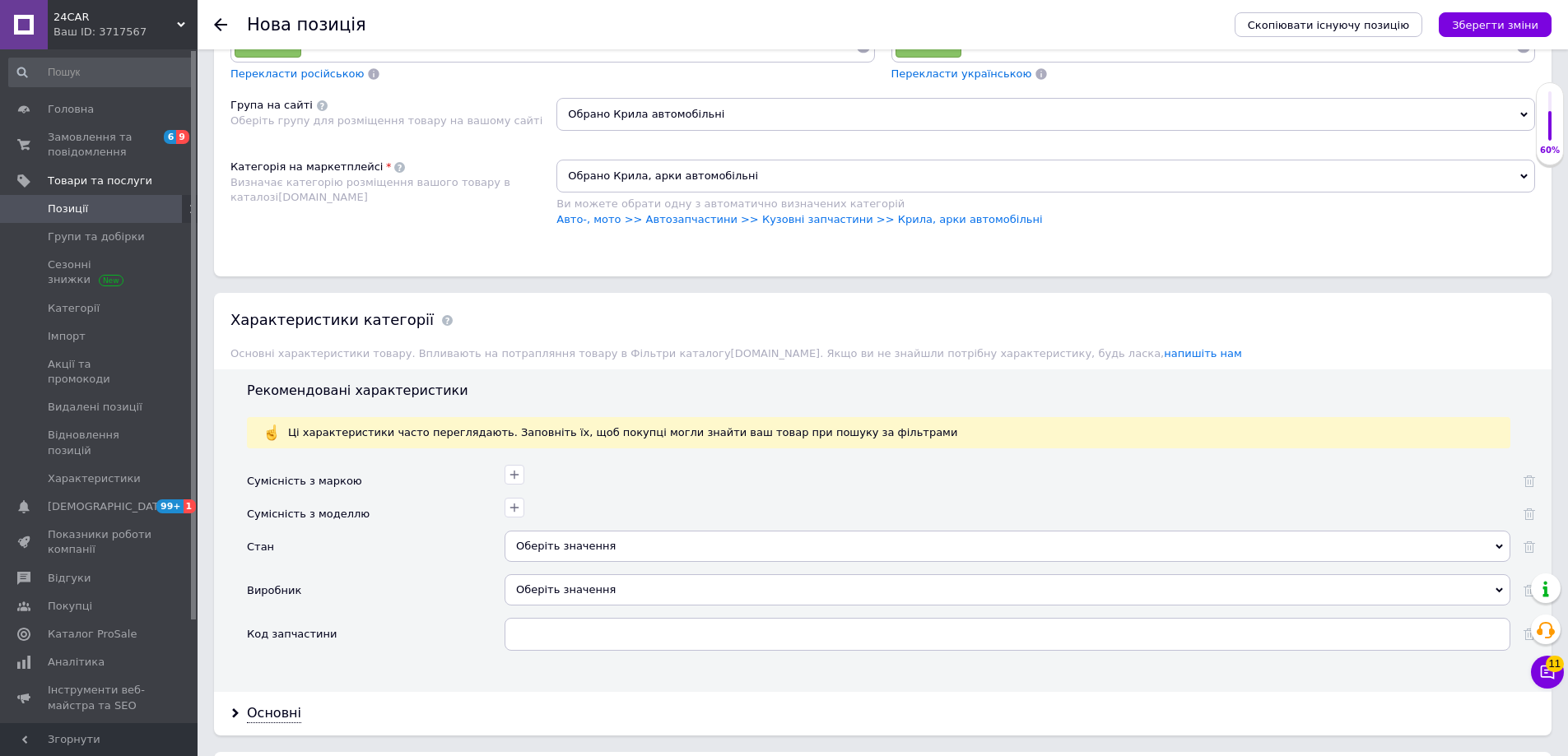
scroll to position [1152, 0]
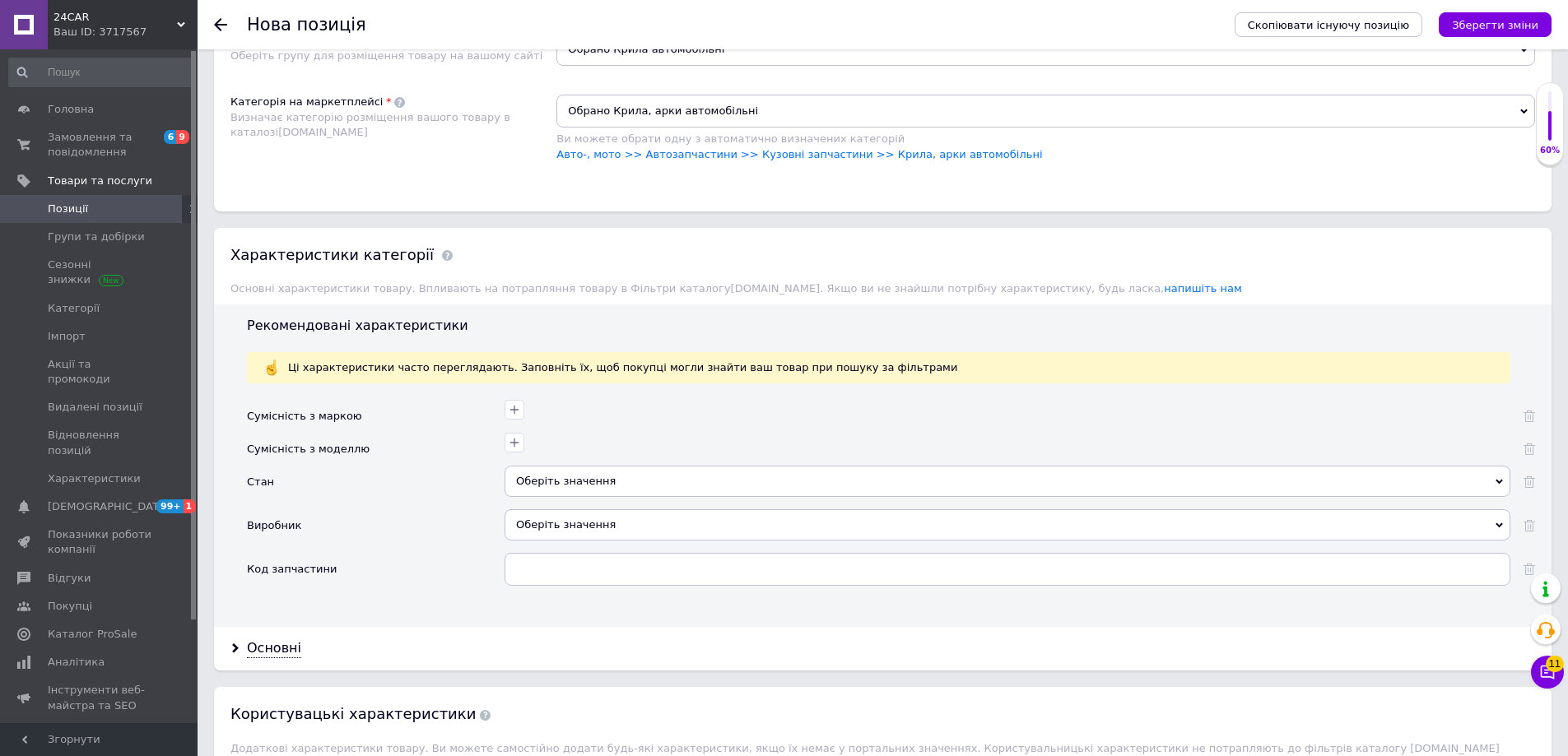
click at [554, 475] on div "Оберіть значення" at bounding box center [1008, 481] width 1006 height 32
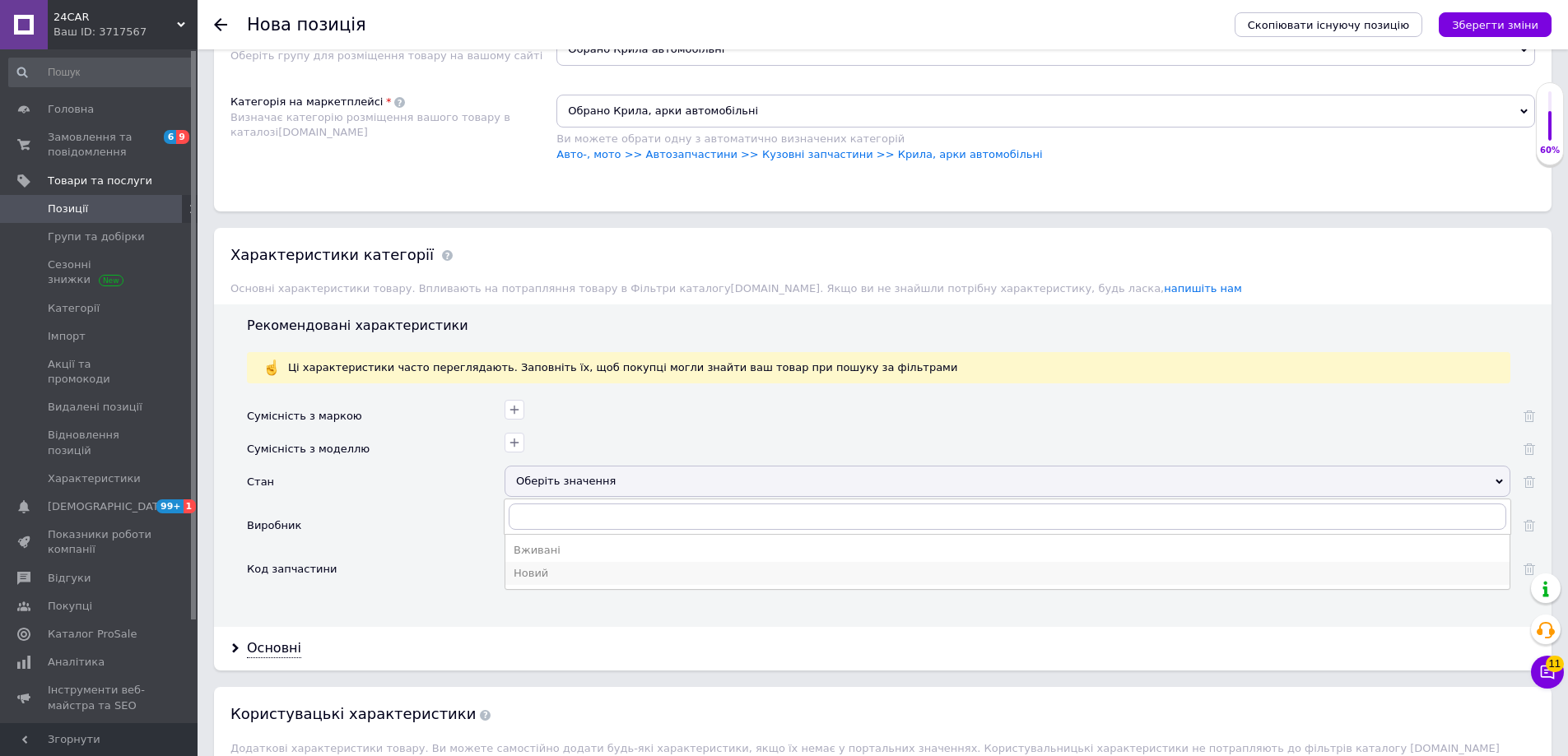
click at [570, 574] on div "Новий" at bounding box center [1008, 574] width 988 height 15
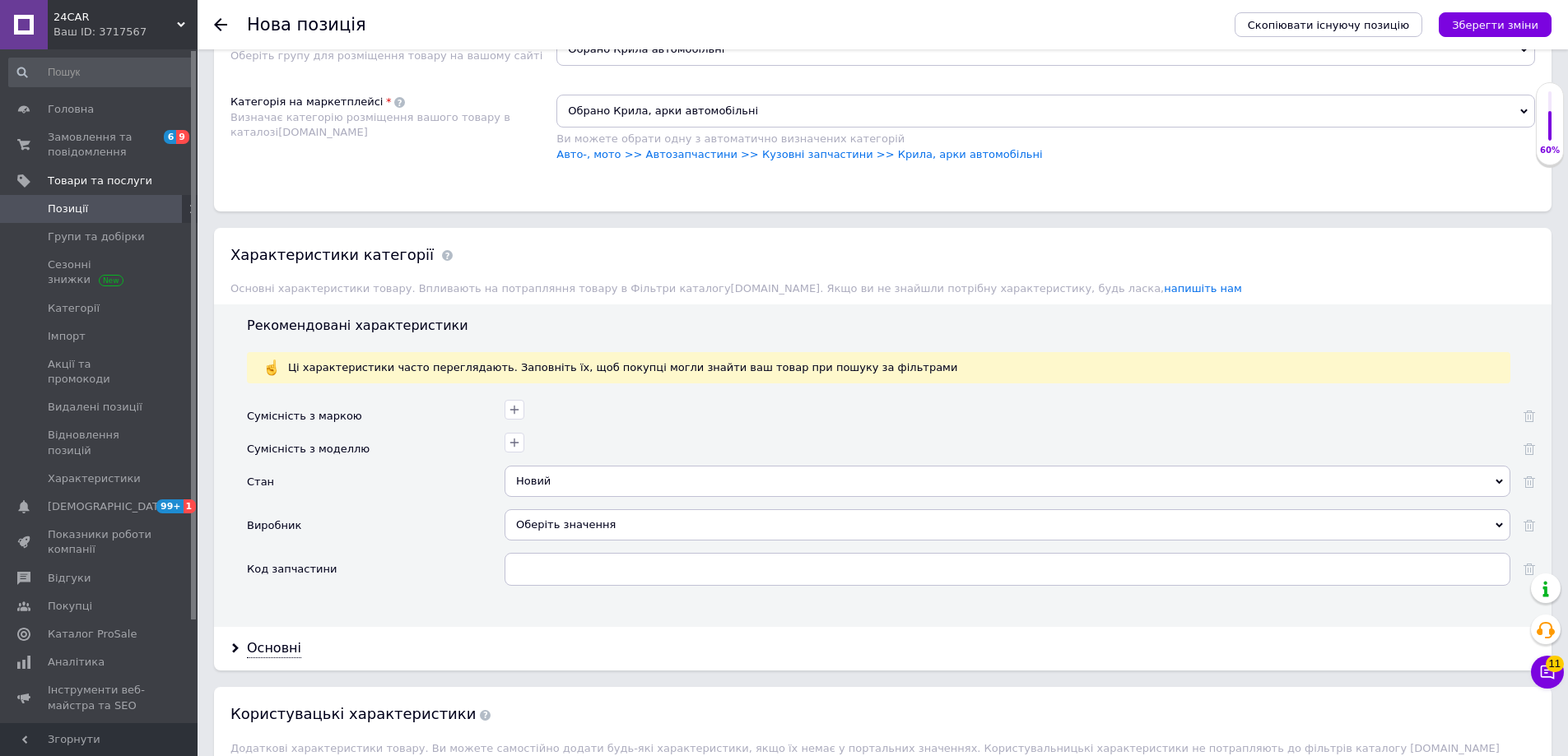
click at [563, 525] on div "Оберіть значення" at bounding box center [1008, 525] width 1006 height 32
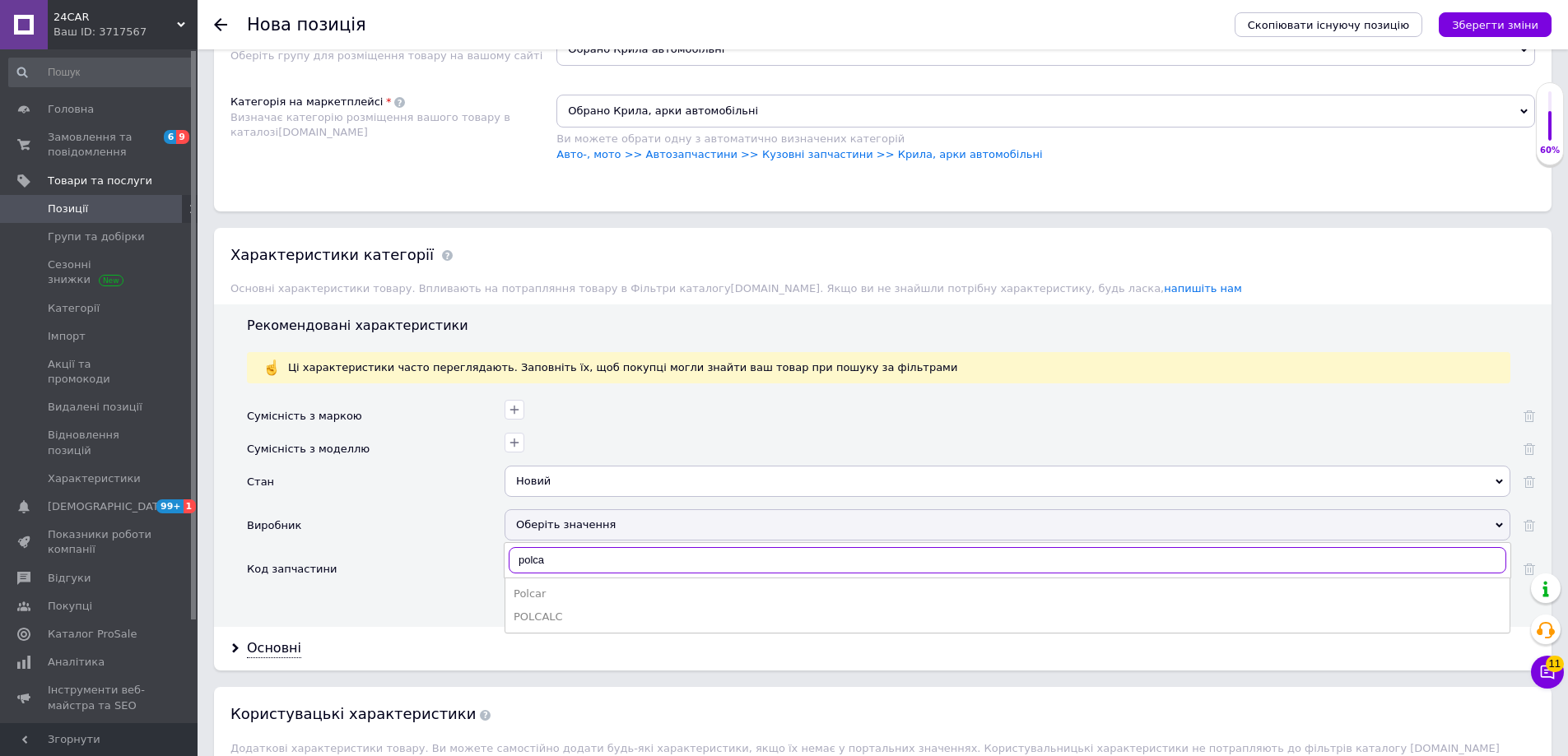
type input "polca"
click at [555, 586] on li "Polcar" at bounding box center [1008, 594] width 1004 height 23
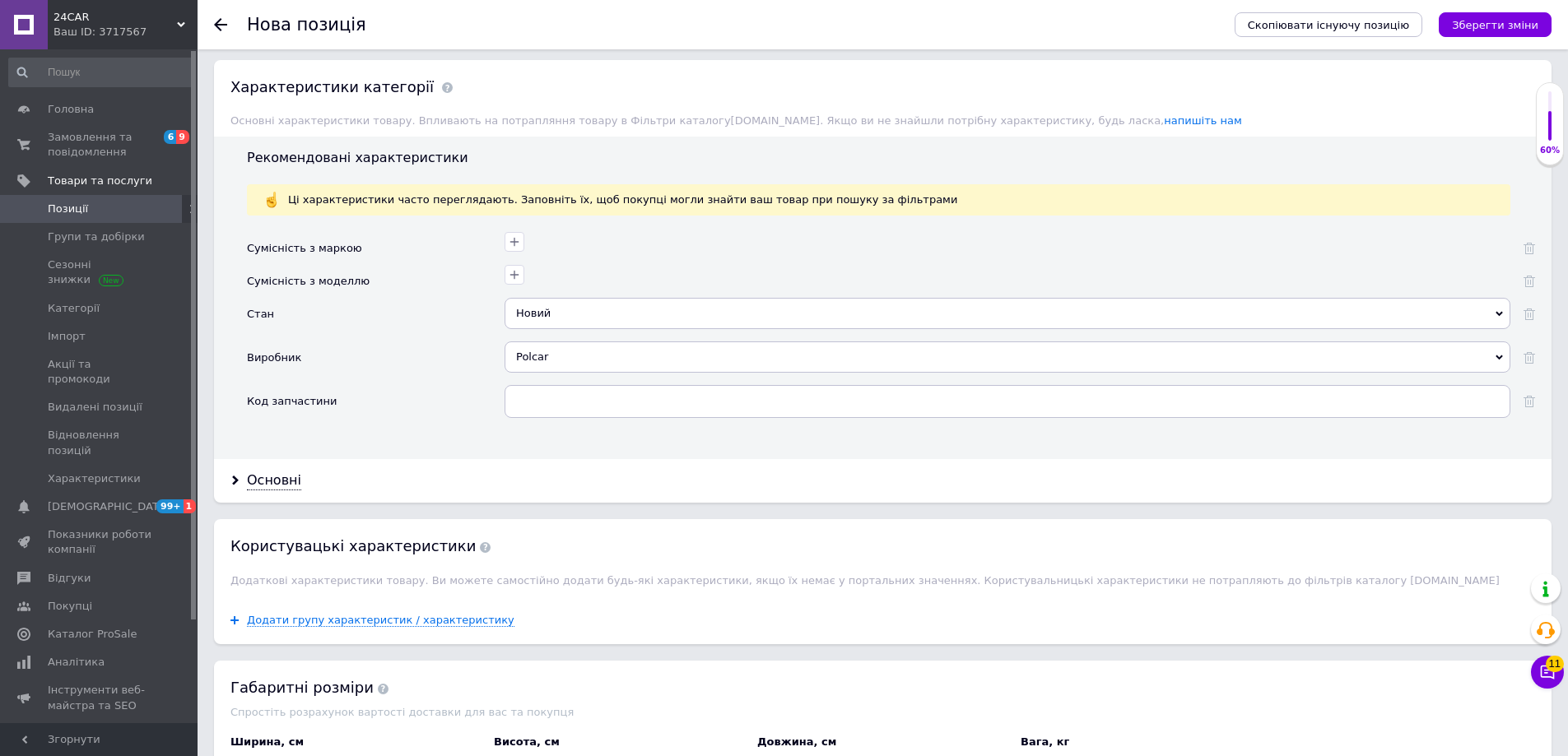
scroll to position [1399, 0]
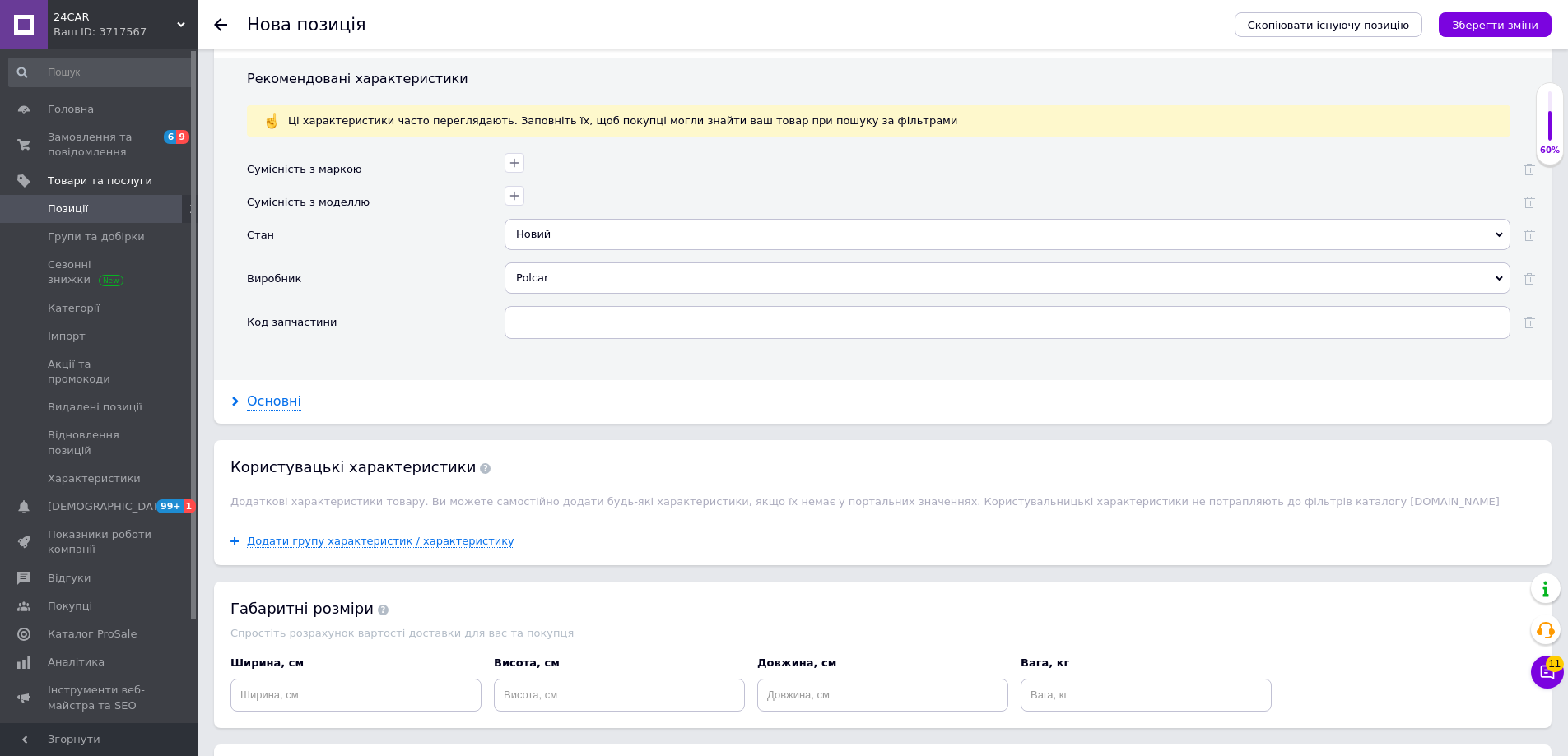
click at [270, 403] on div "Основні" at bounding box center [273, 401] width 54 height 19
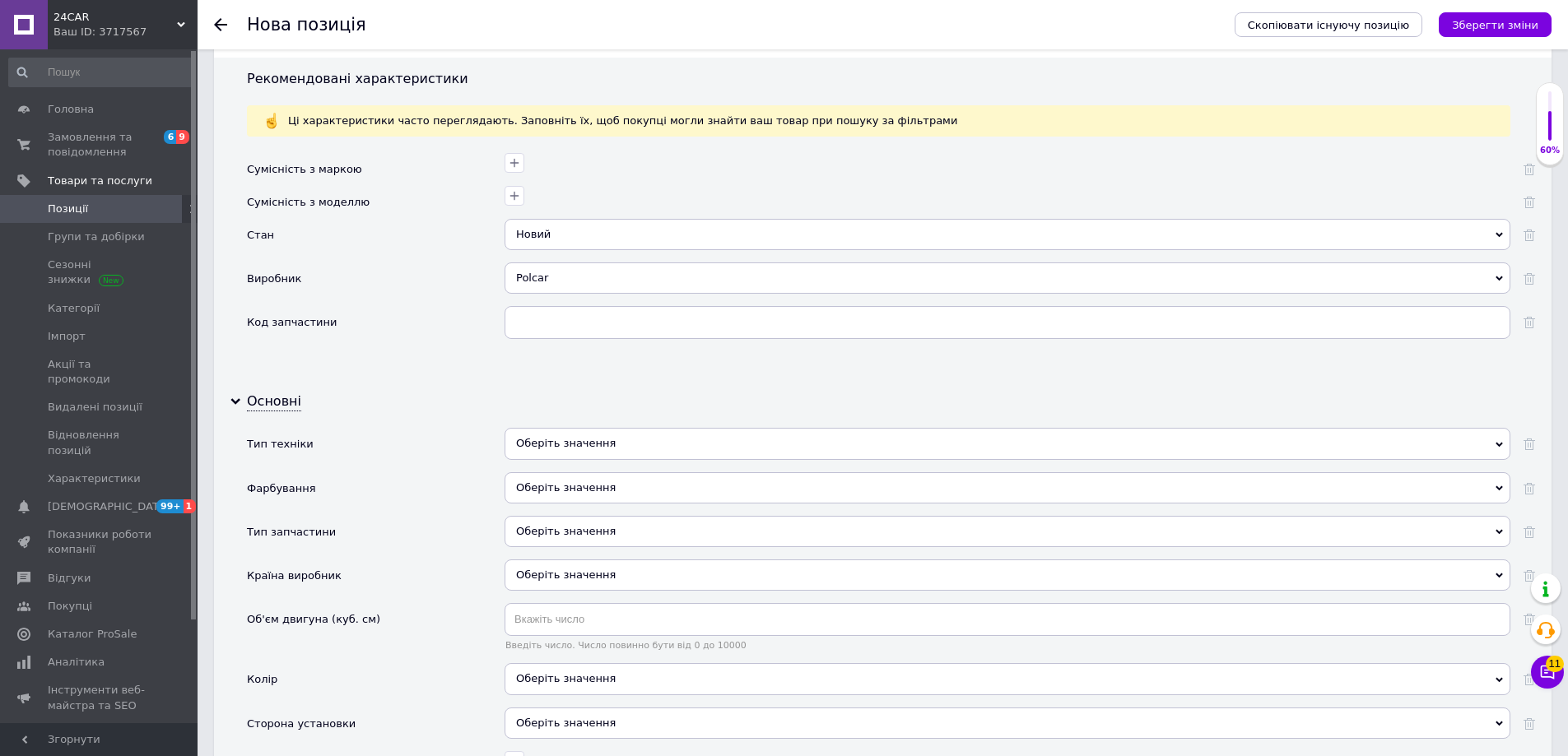
click at [597, 448] on div "Оберіть значення" at bounding box center [1008, 444] width 1006 height 32
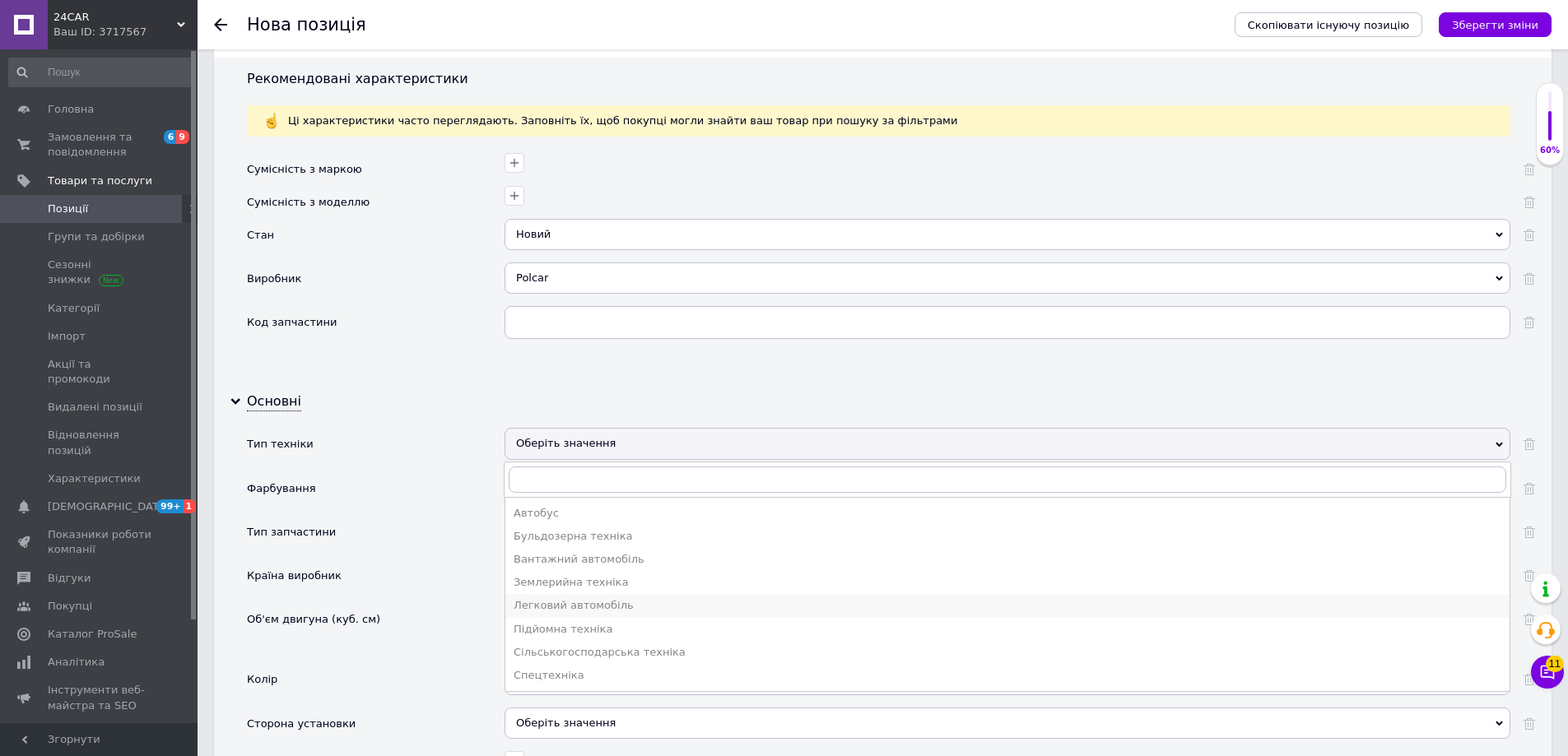
click at [605, 611] on div "Легковий автомобіль" at bounding box center [1008, 605] width 988 height 15
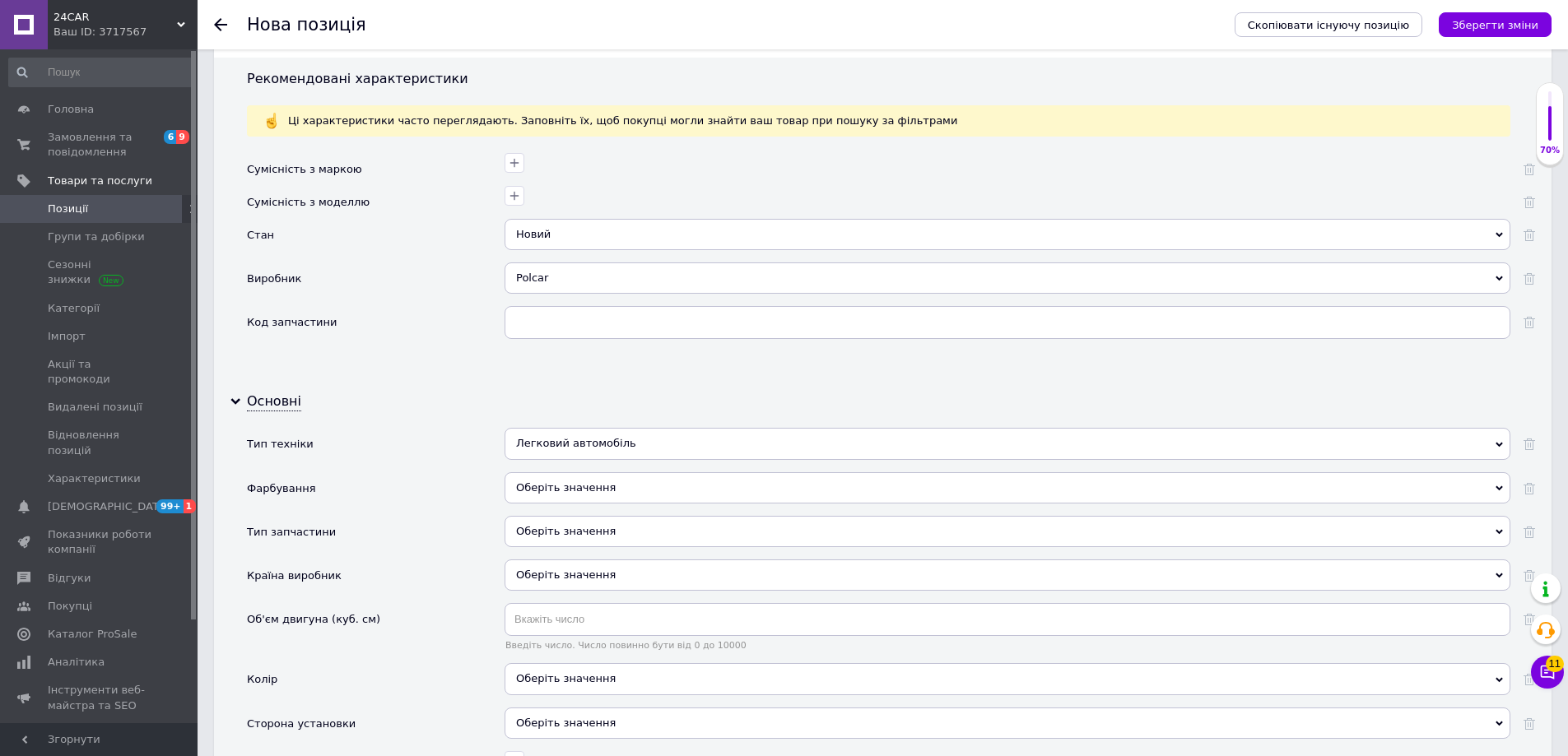
click at [573, 498] on div "Оберіть значення" at bounding box center [1008, 488] width 1006 height 32
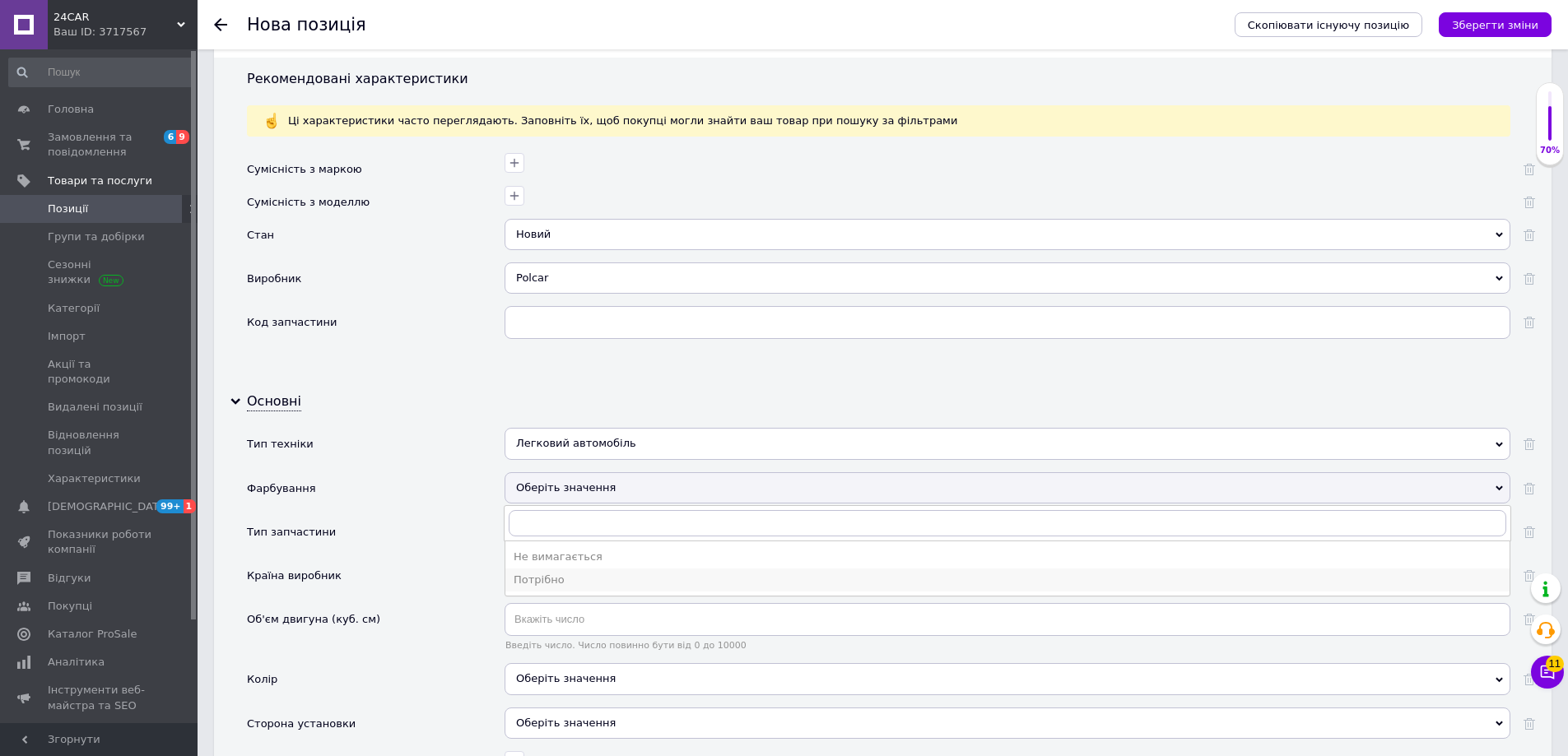
click at [580, 578] on div "Потрібно" at bounding box center [1008, 580] width 988 height 15
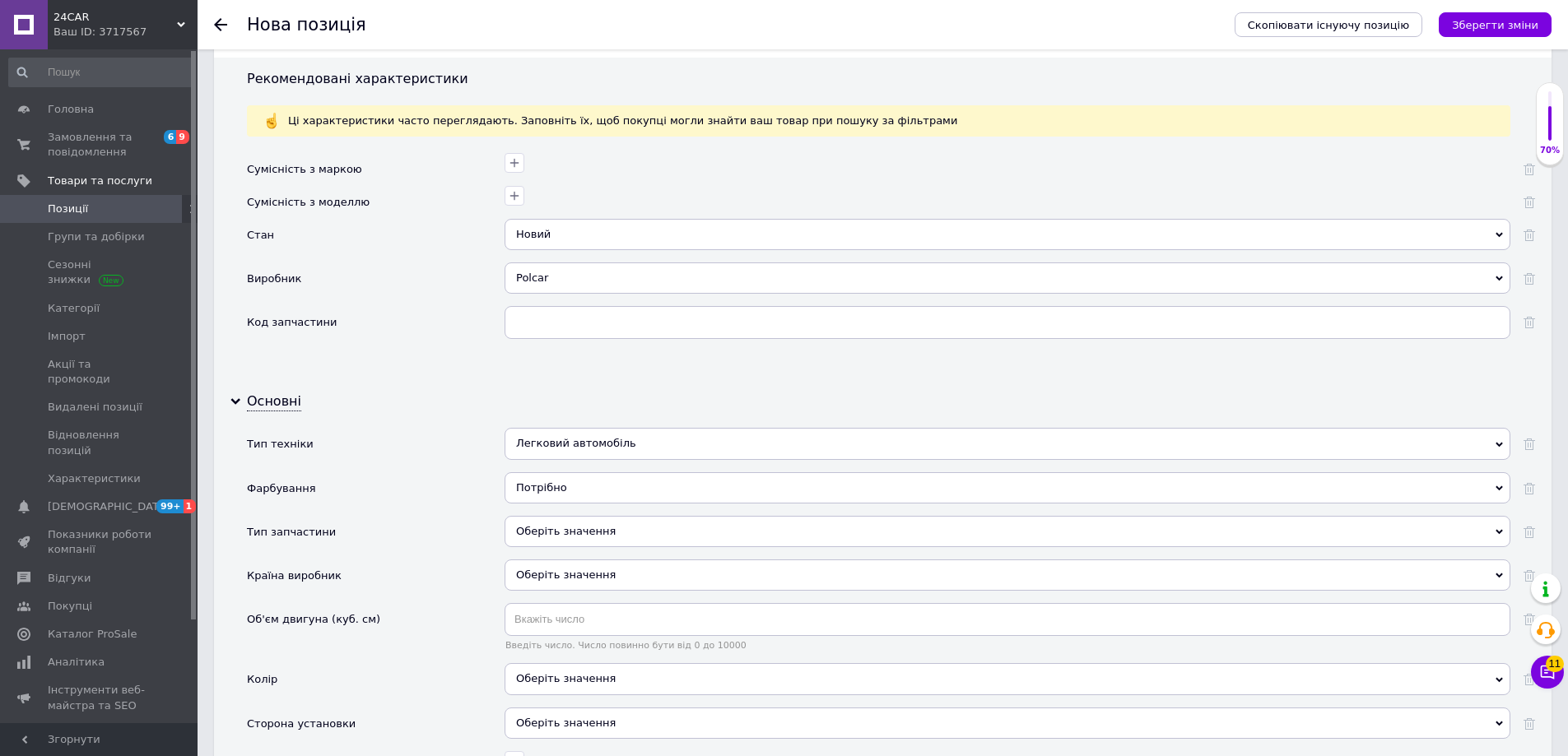
click at [589, 531] on div "Оберіть значення" at bounding box center [1008, 532] width 1006 height 32
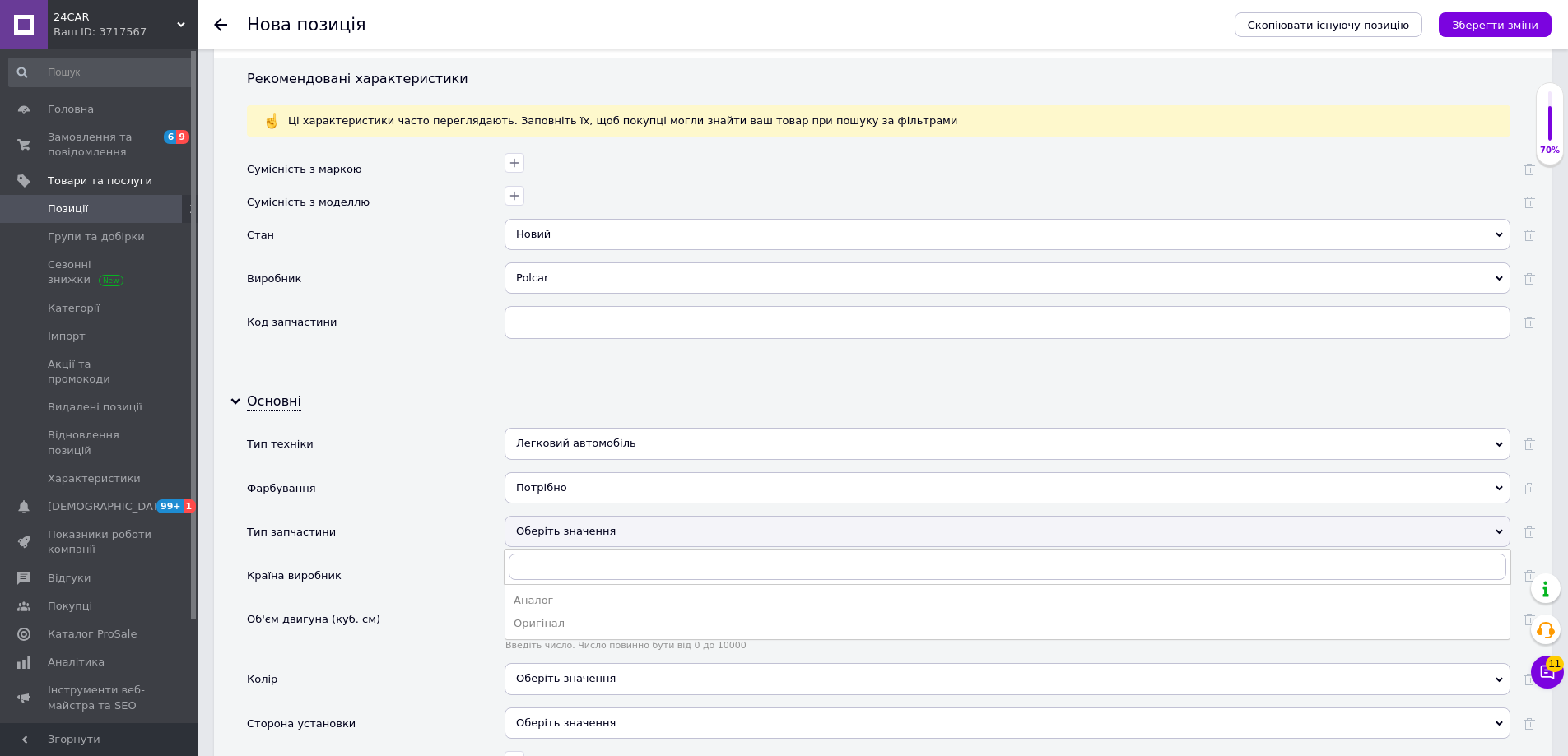
click at [581, 597] on div "Аналог" at bounding box center [1008, 601] width 988 height 15
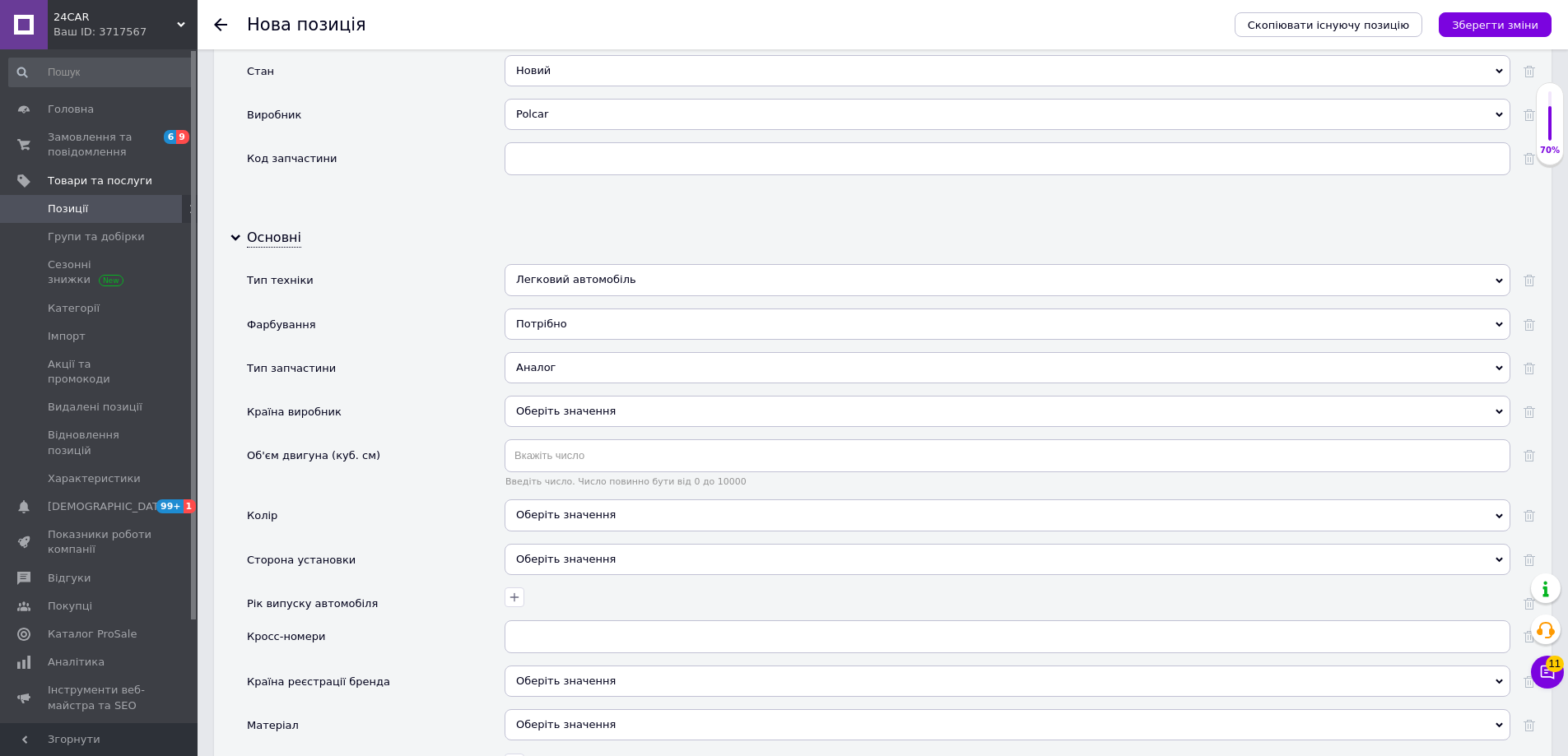
scroll to position [1564, 0]
click at [579, 410] on div "Оберіть значення" at bounding box center [1008, 410] width 1006 height 32
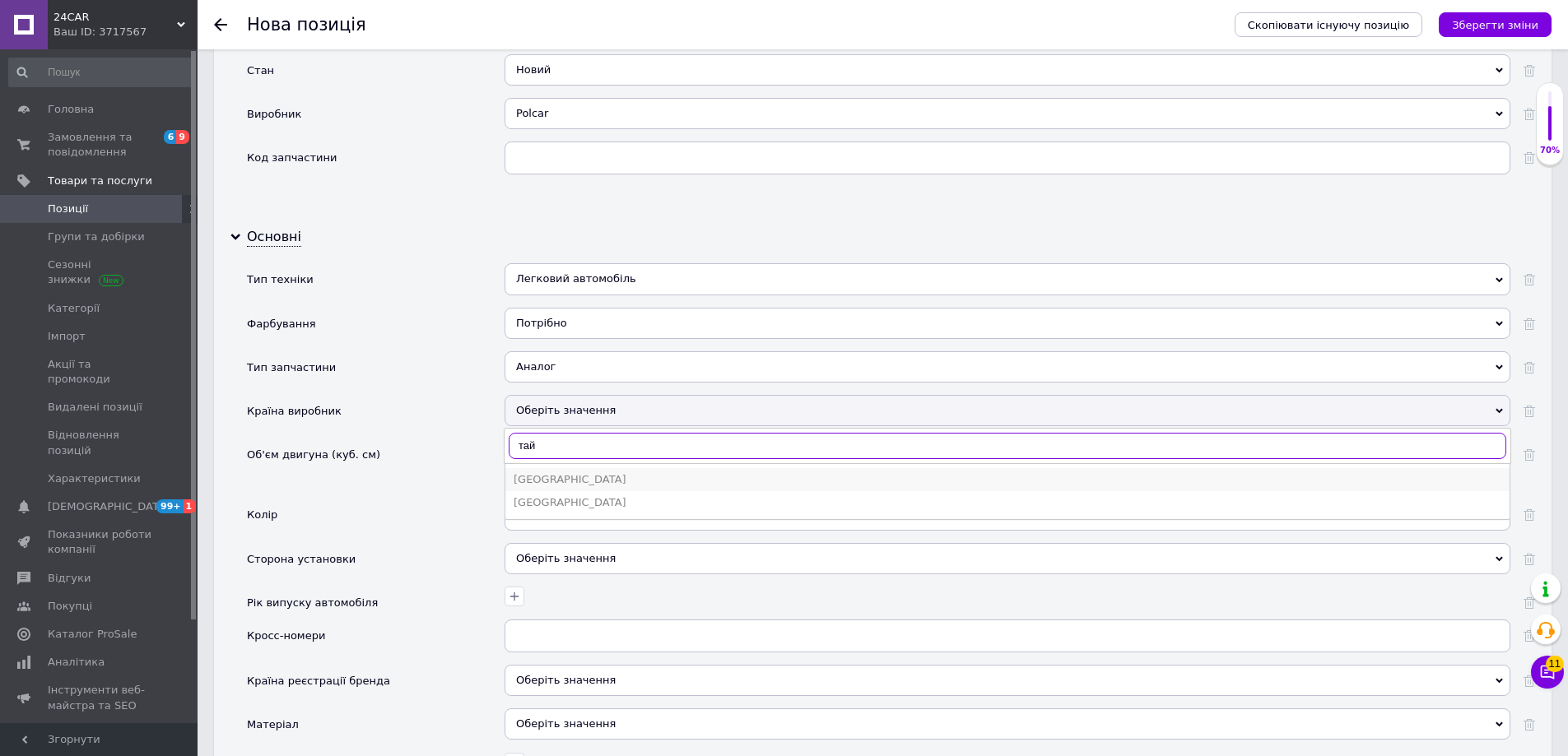
type input "тай"
click at [585, 480] on div "[GEOGRAPHIC_DATA]" at bounding box center [1008, 480] width 988 height 15
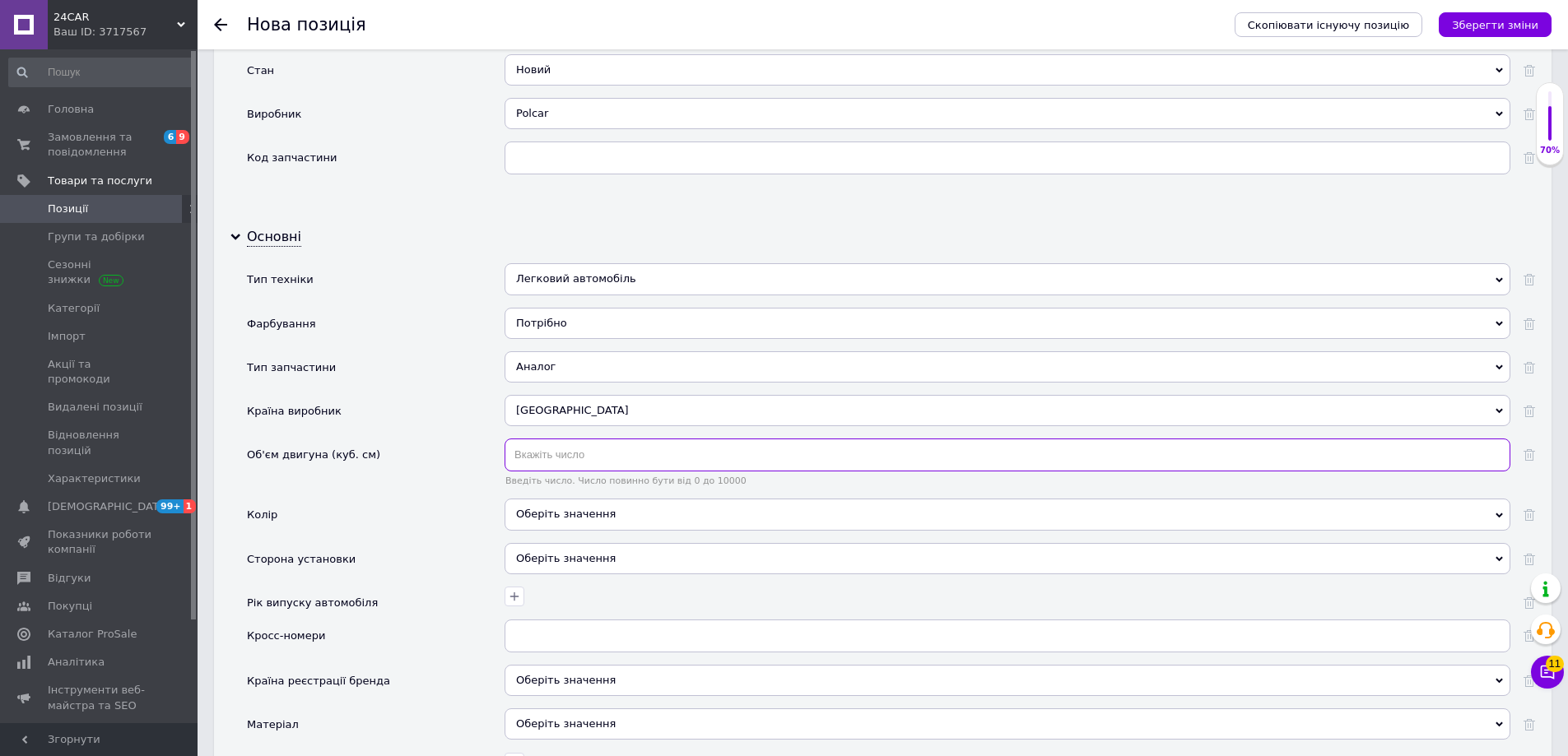
drag, startPoint x: 591, startPoint y: 467, endPoint x: 594, endPoint y: 456, distance: 11.4
click at [591, 465] on input "text" at bounding box center [1008, 455] width 1006 height 33
click at [582, 520] on div "Оберіть значення" at bounding box center [1008, 515] width 1006 height 32
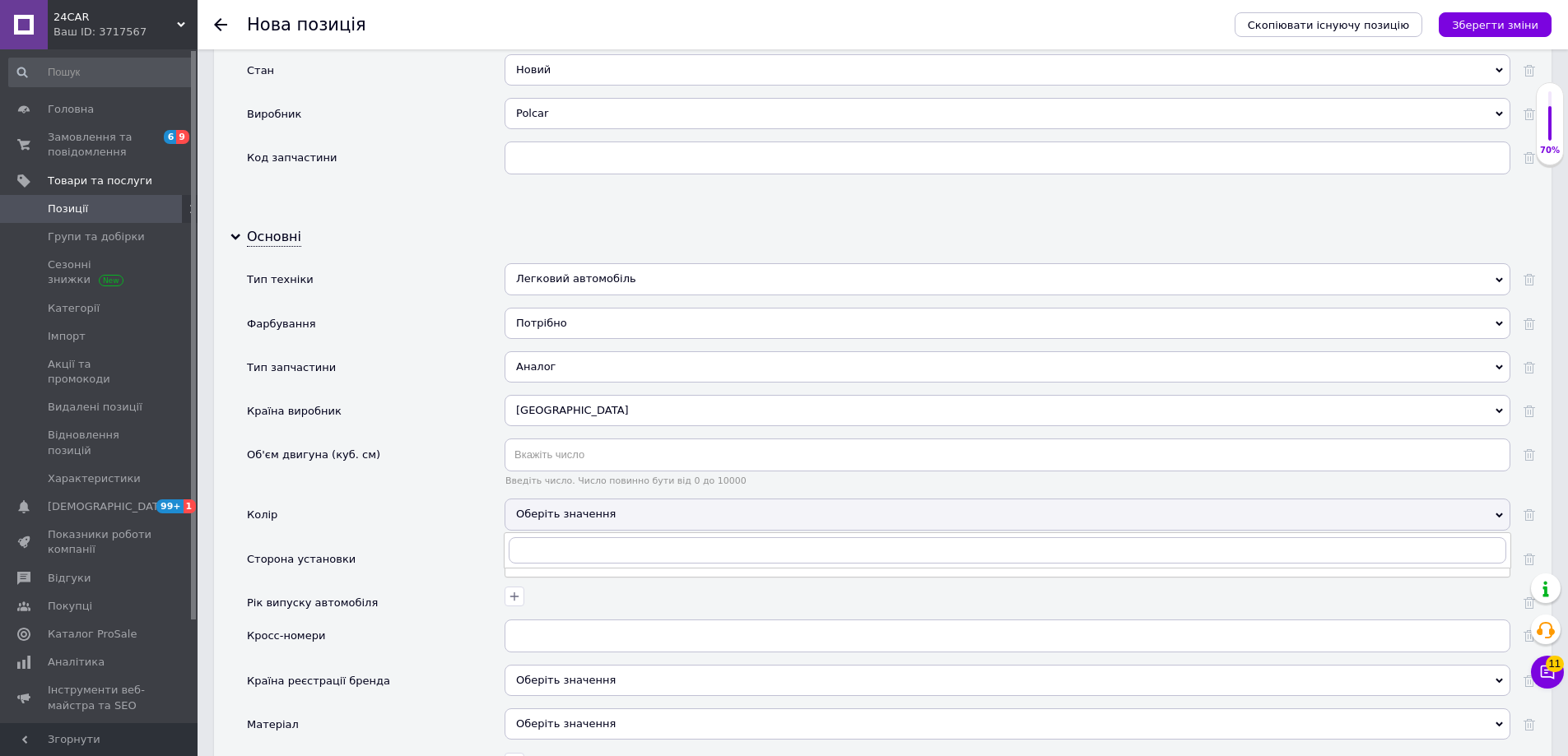
click at [465, 496] on div "Об'єм двигуна (куб. см)" at bounding box center [375, 469] width 257 height 60
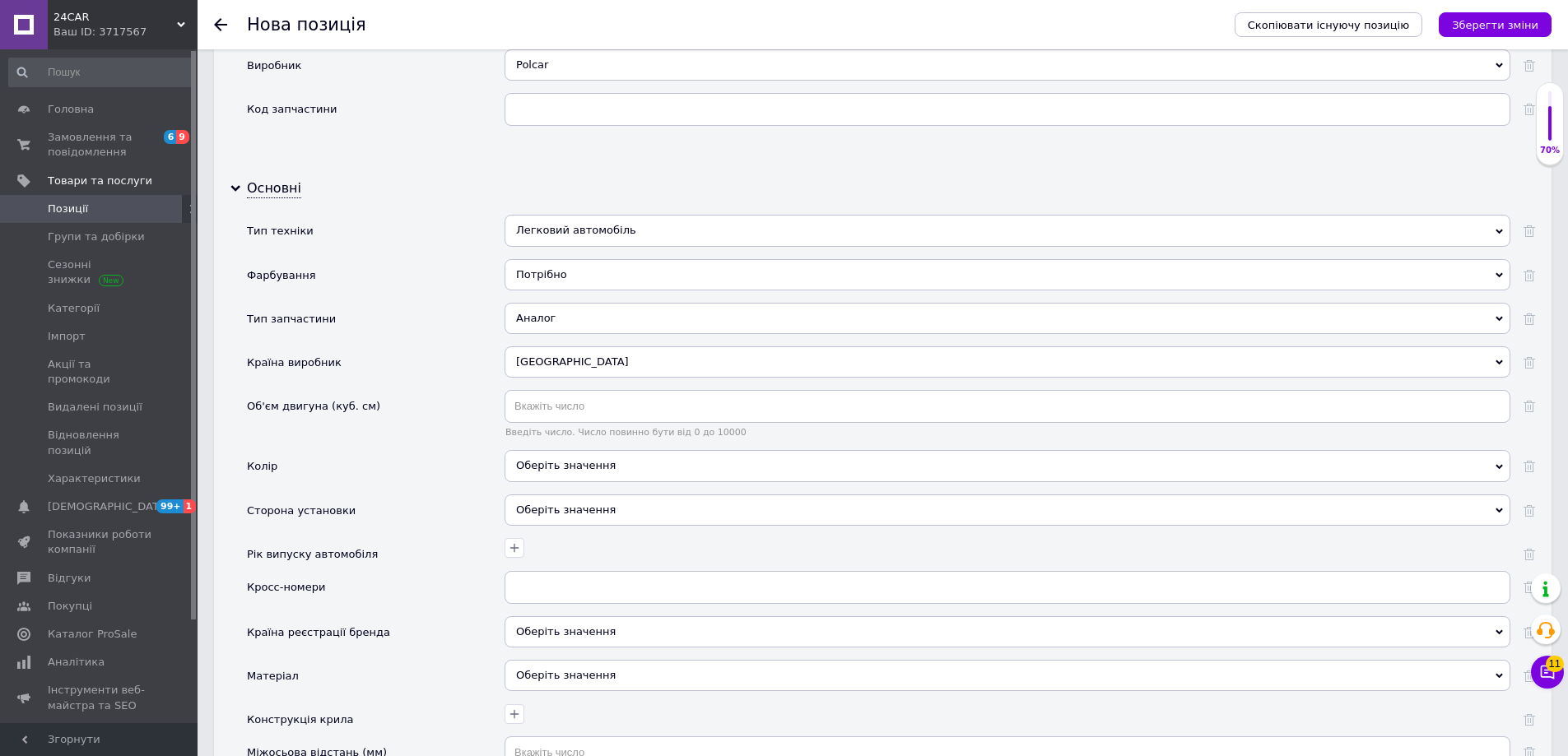
scroll to position [1645, 0]
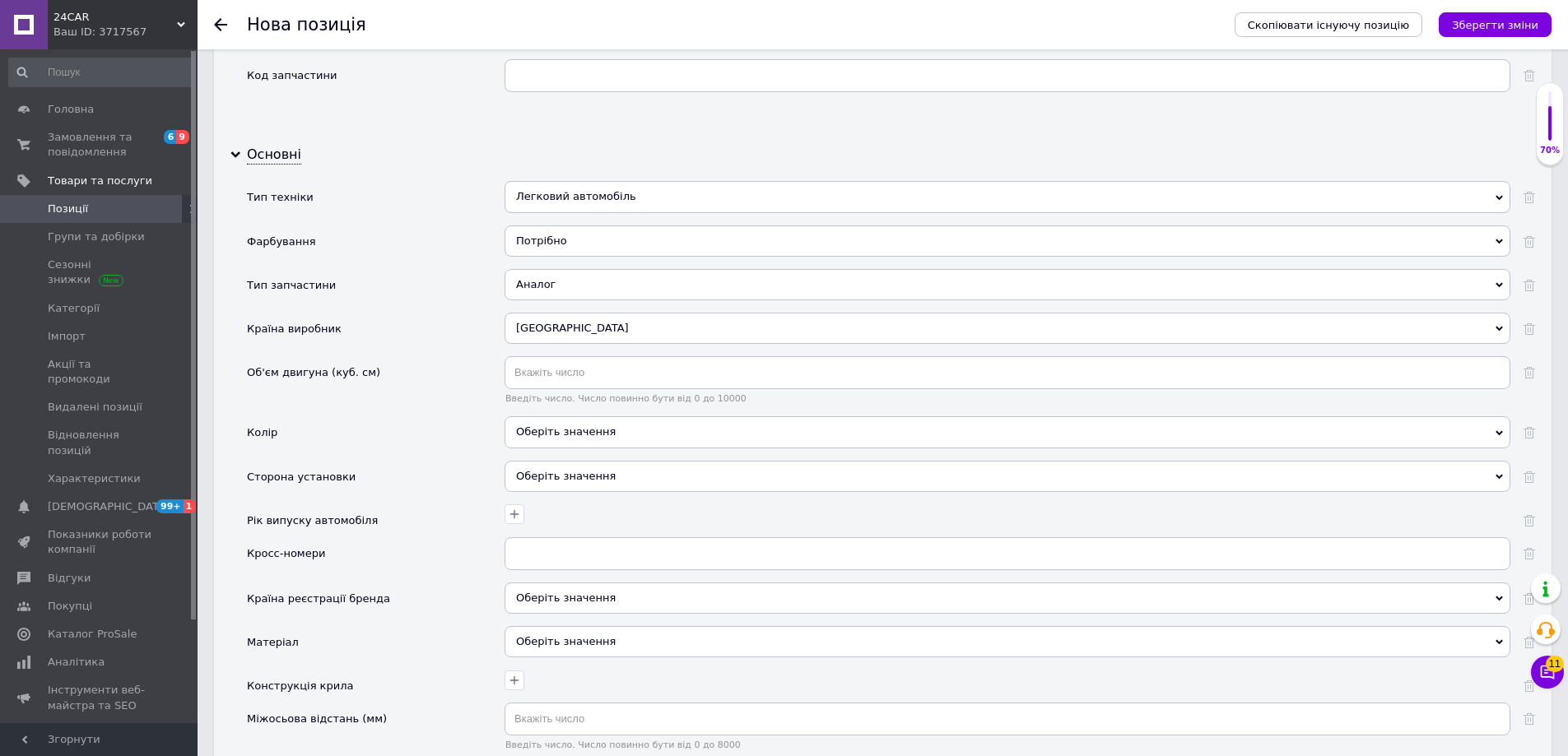
click at [585, 478] on div "Оберіть значення" at bounding box center [1008, 476] width 1006 height 32
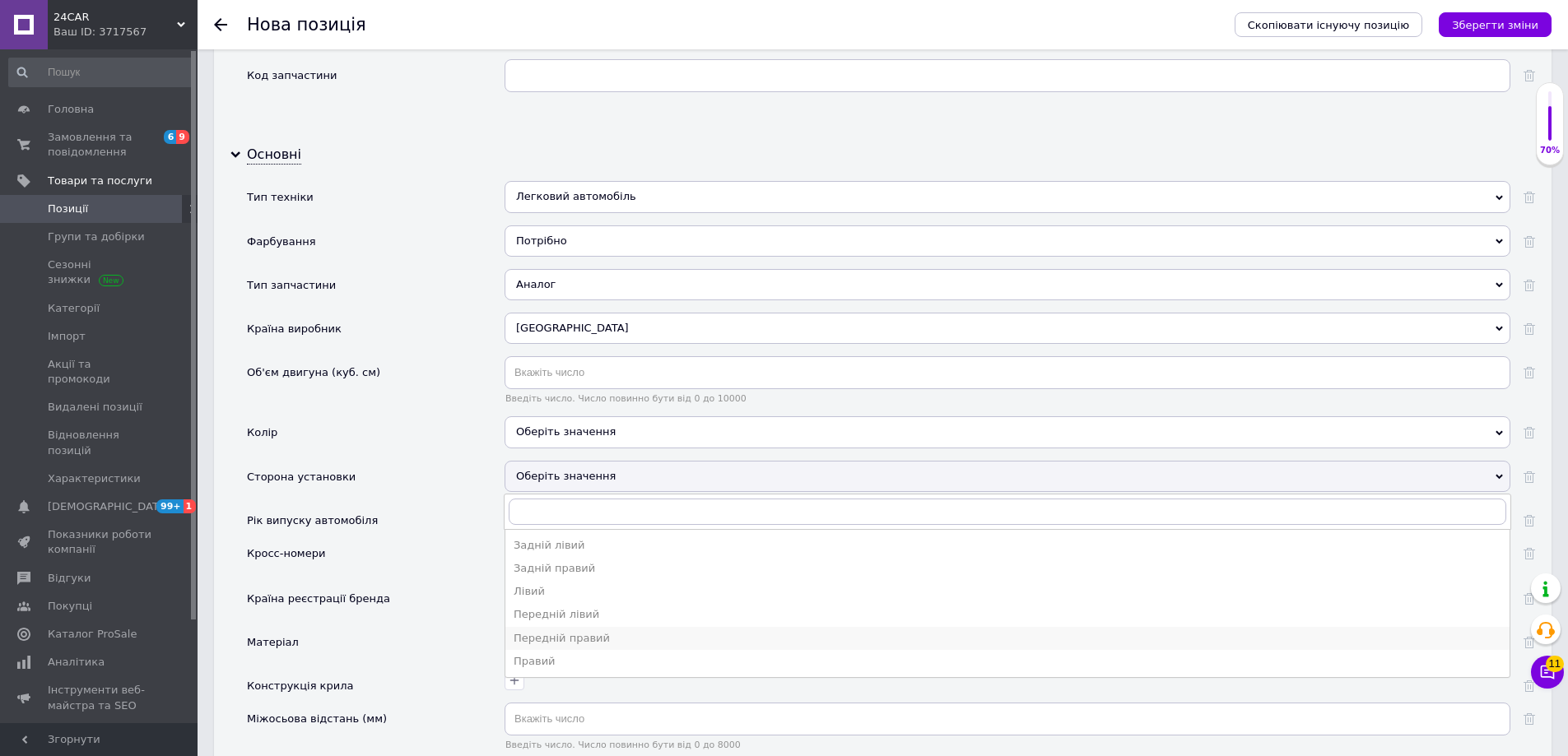
click at [607, 634] on div "Передній правий" at bounding box center [1008, 639] width 988 height 15
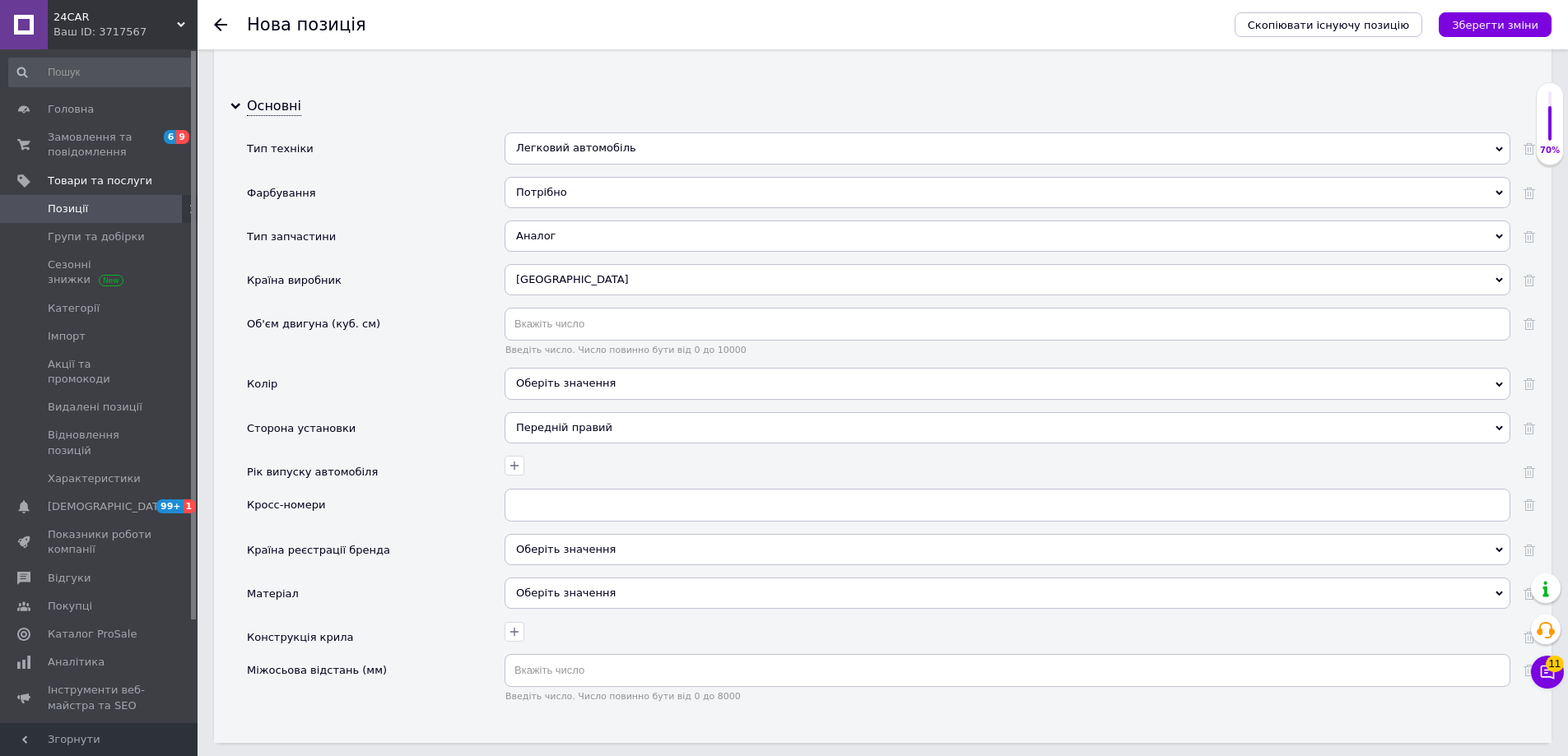
scroll to position [1728, 0]
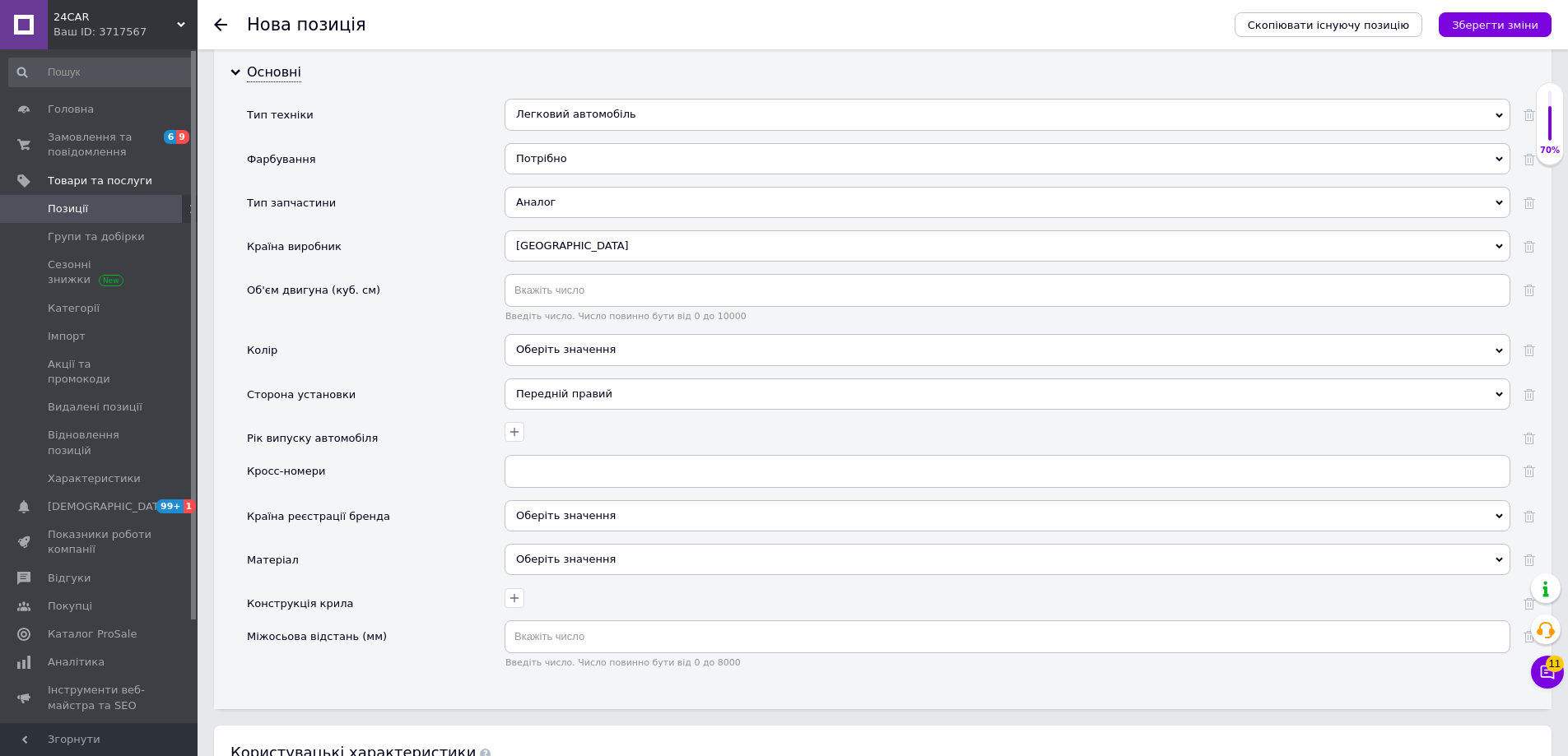
click at [546, 559] on div "Оберіть значення" at bounding box center [1008, 560] width 1006 height 32
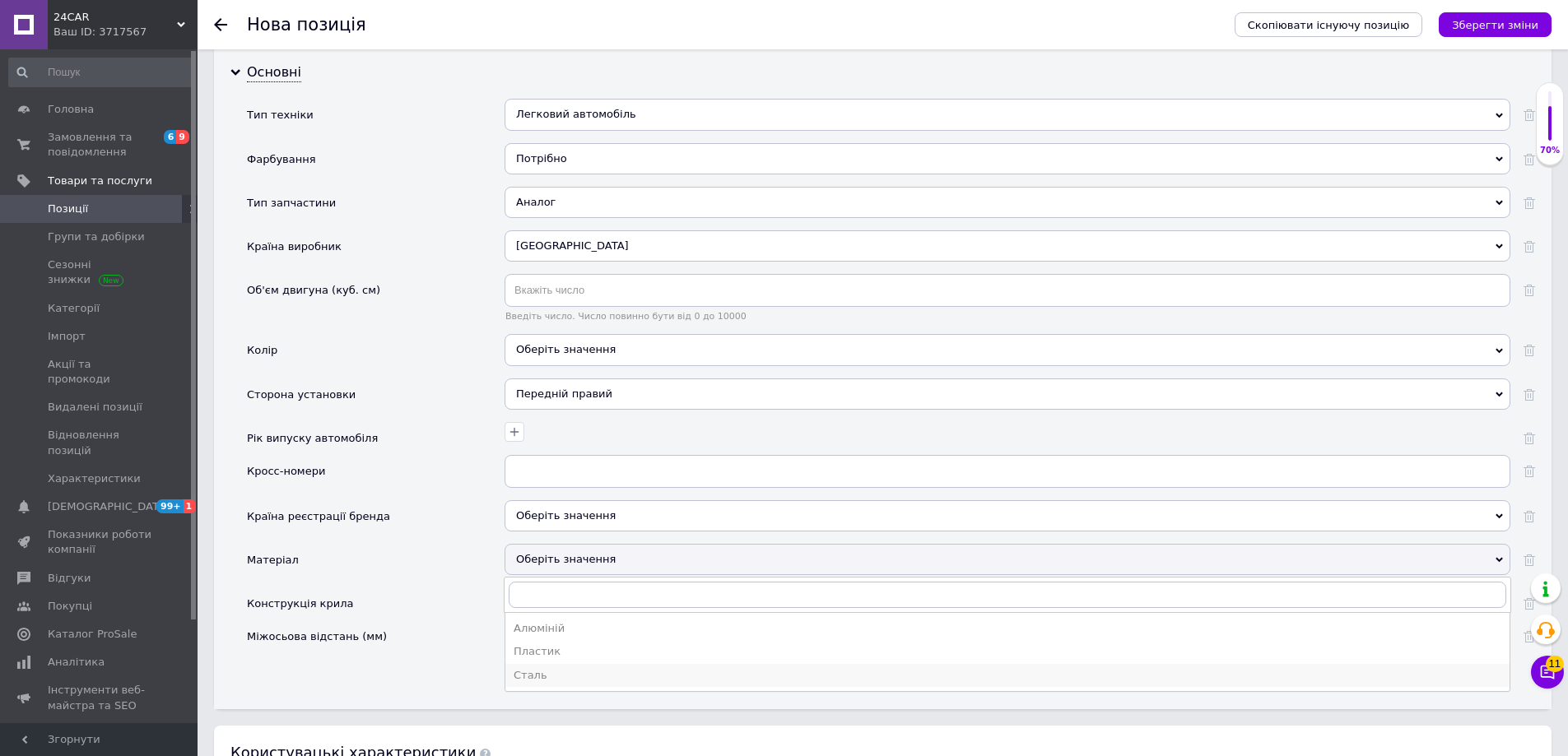
click at [552, 676] on div "Сталь" at bounding box center [1008, 675] width 988 height 15
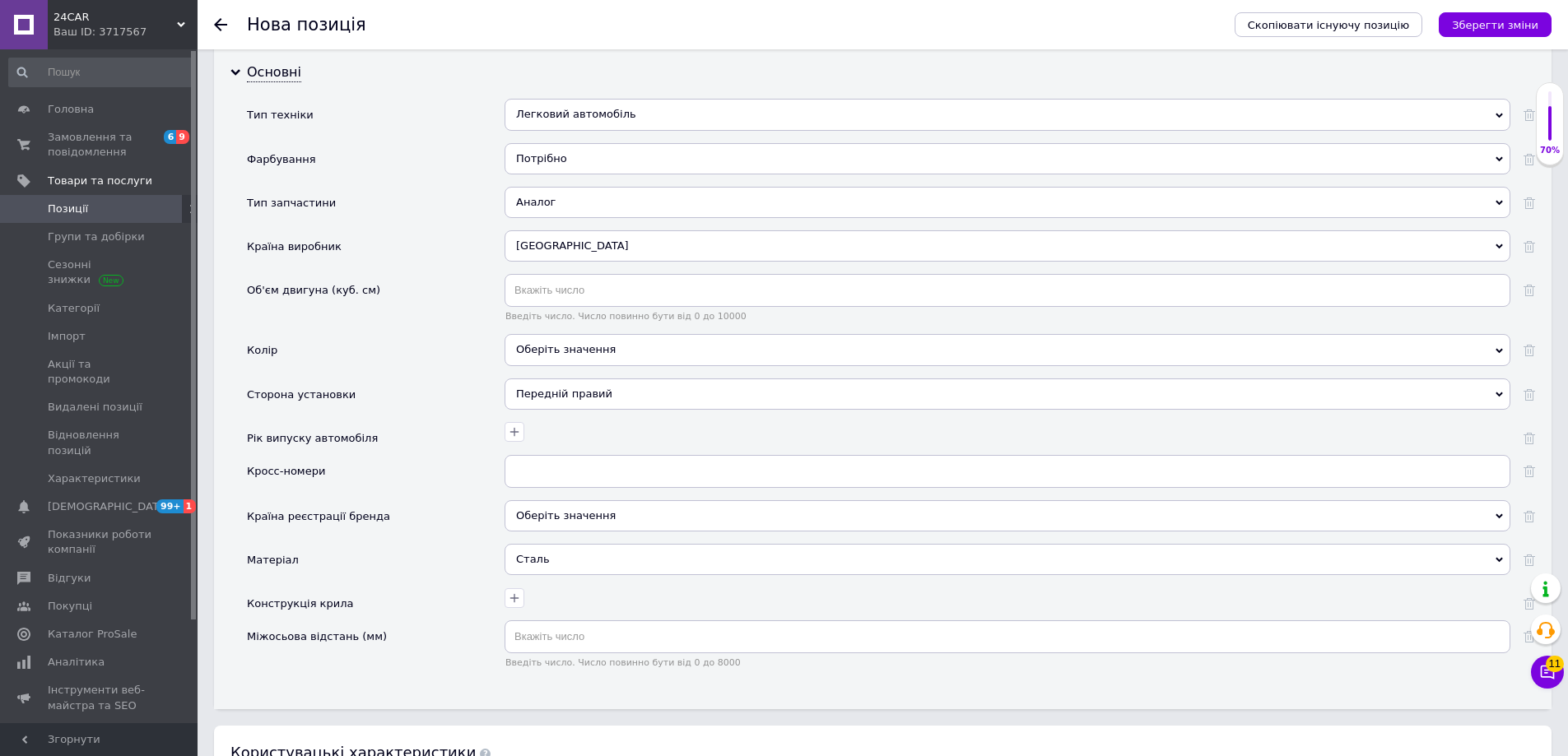
scroll to position [1810, 0]
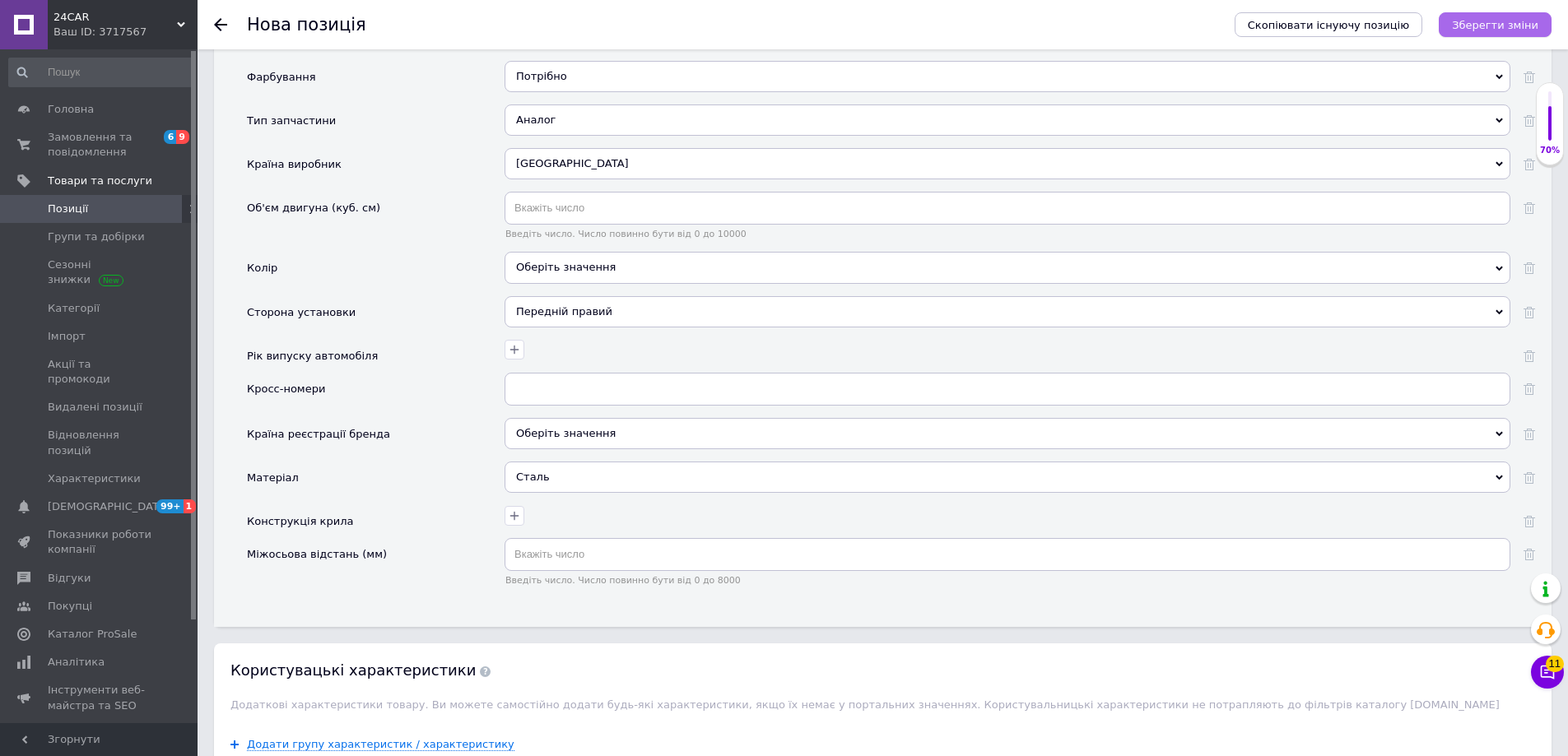
click at [1499, 16] on button "Зберегти зміни" at bounding box center [1494, 25] width 112 height 25
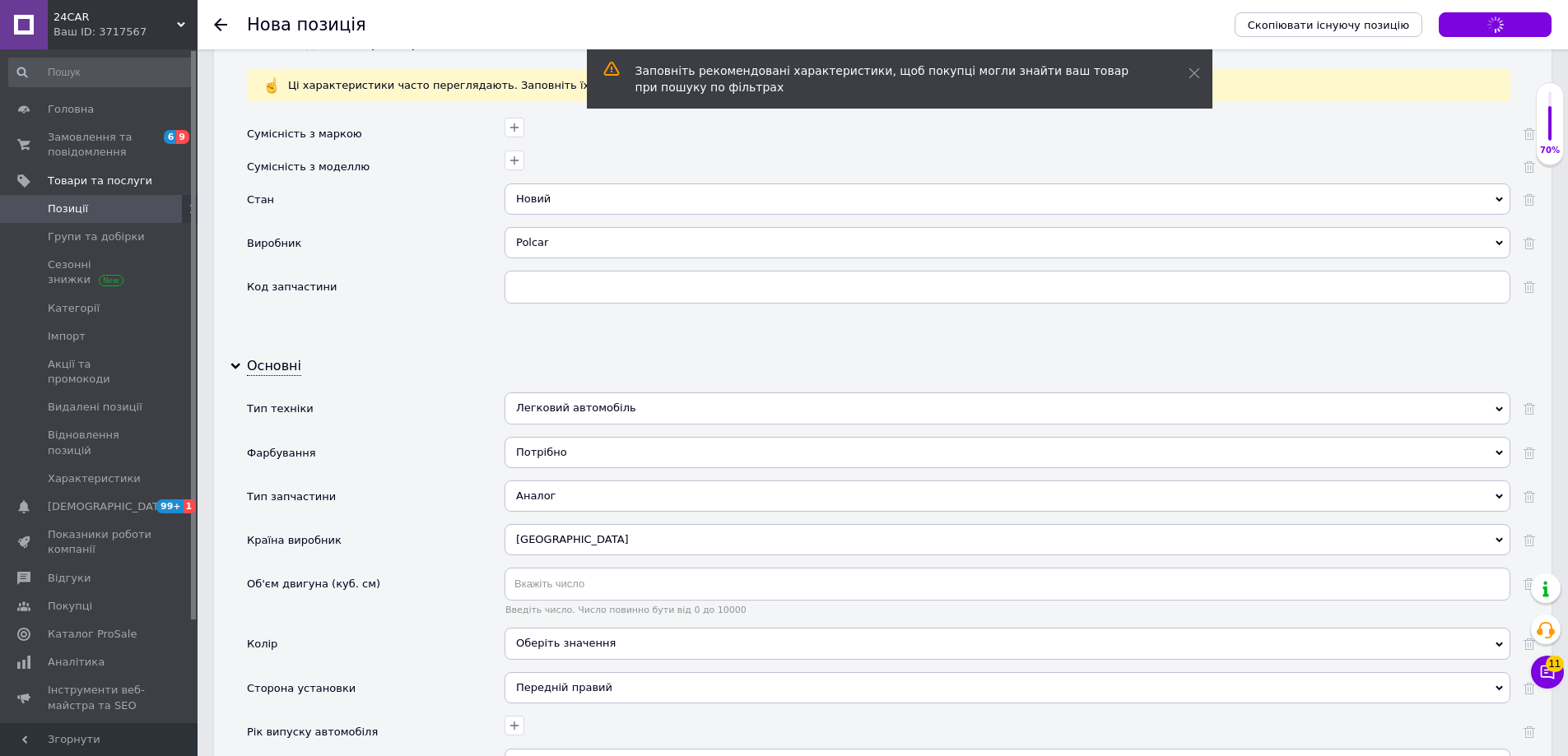
scroll to position [1234, 0]
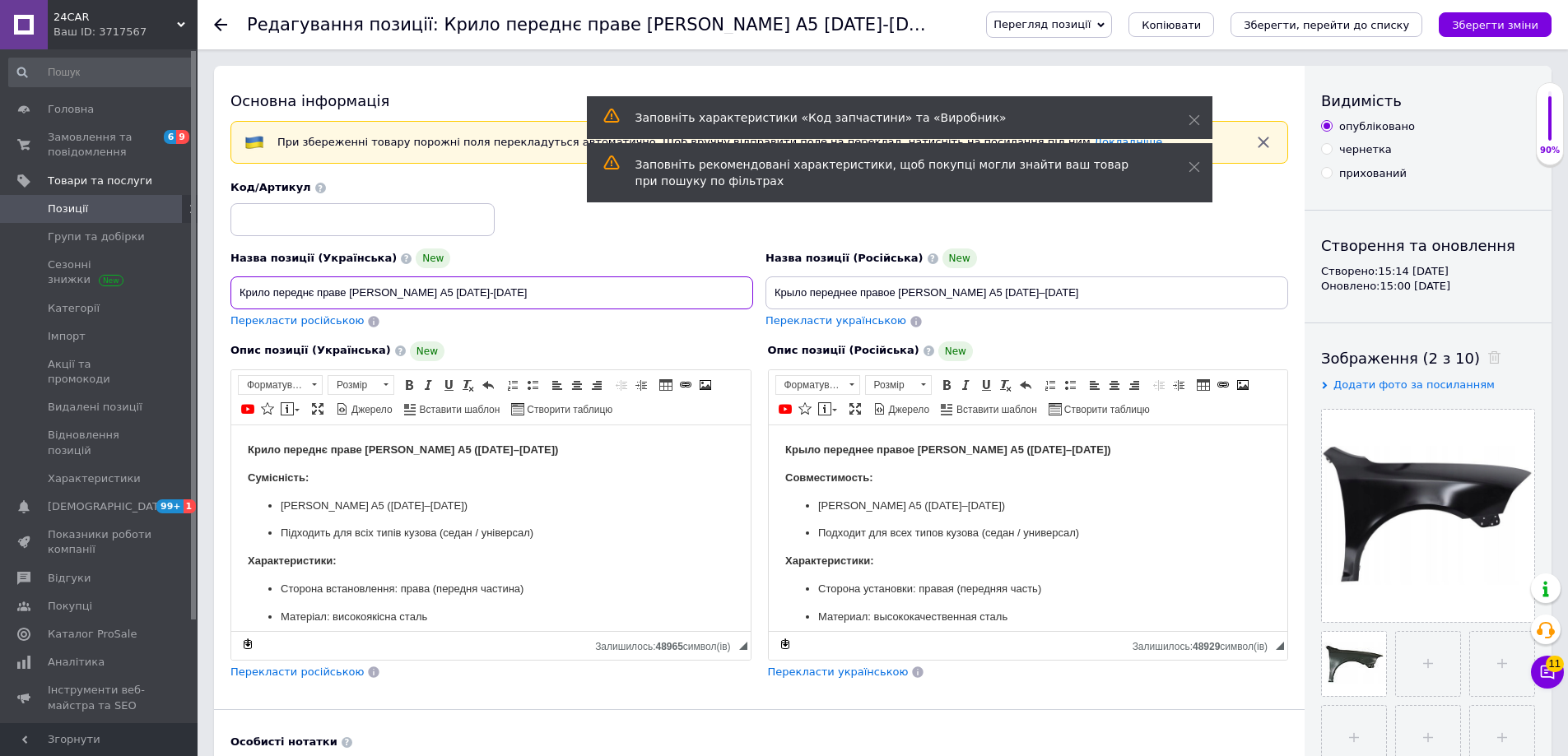
click at [406, 283] on input "Крило переднє праве [PERSON_NAME] A5 [DATE]-[DATE]" at bounding box center [492, 293] width 523 height 33
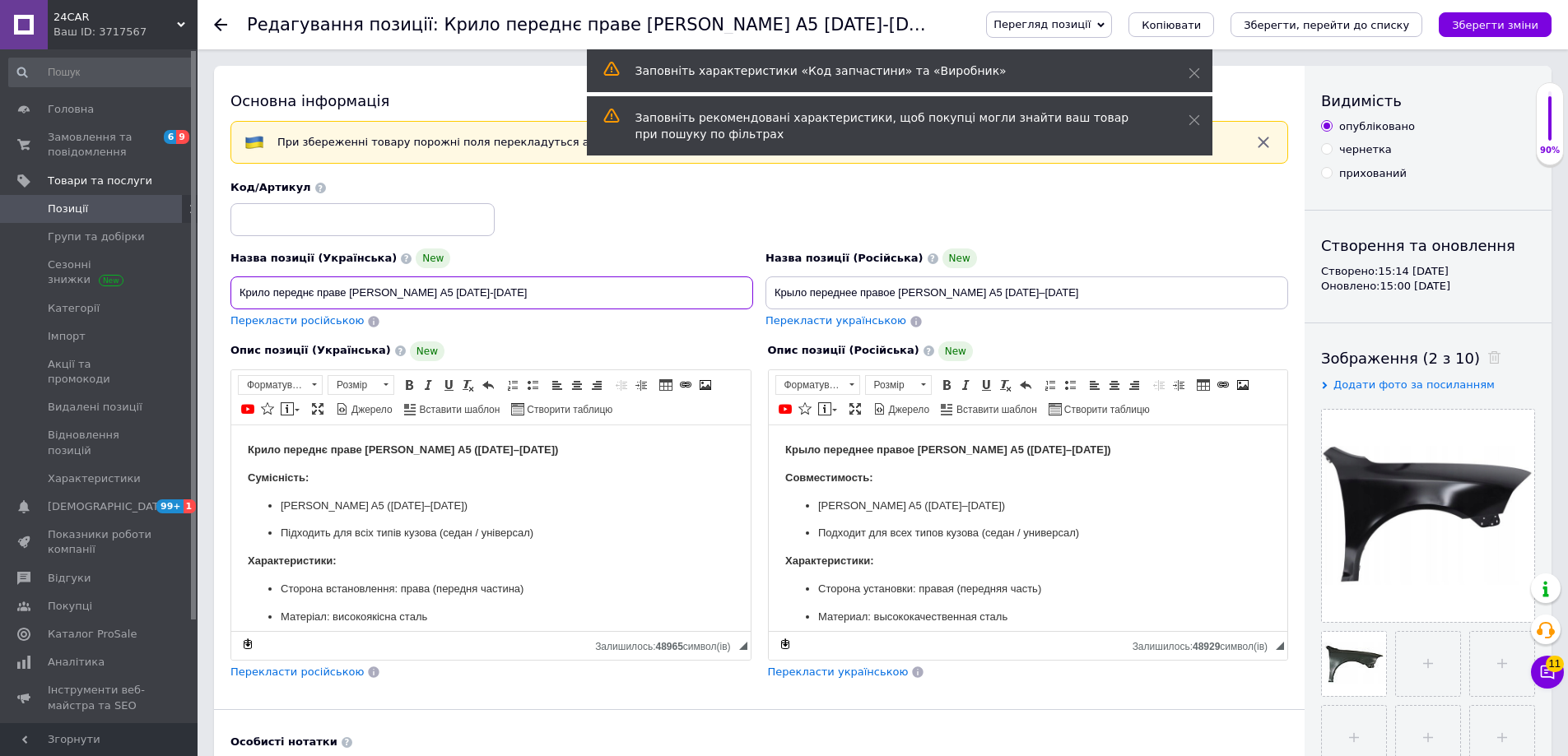
click at [406, 283] on input "Крило переднє праве [PERSON_NAME] A5 [DATE]-[DATE]" at bounding box center [492, 293] width 523 height 33
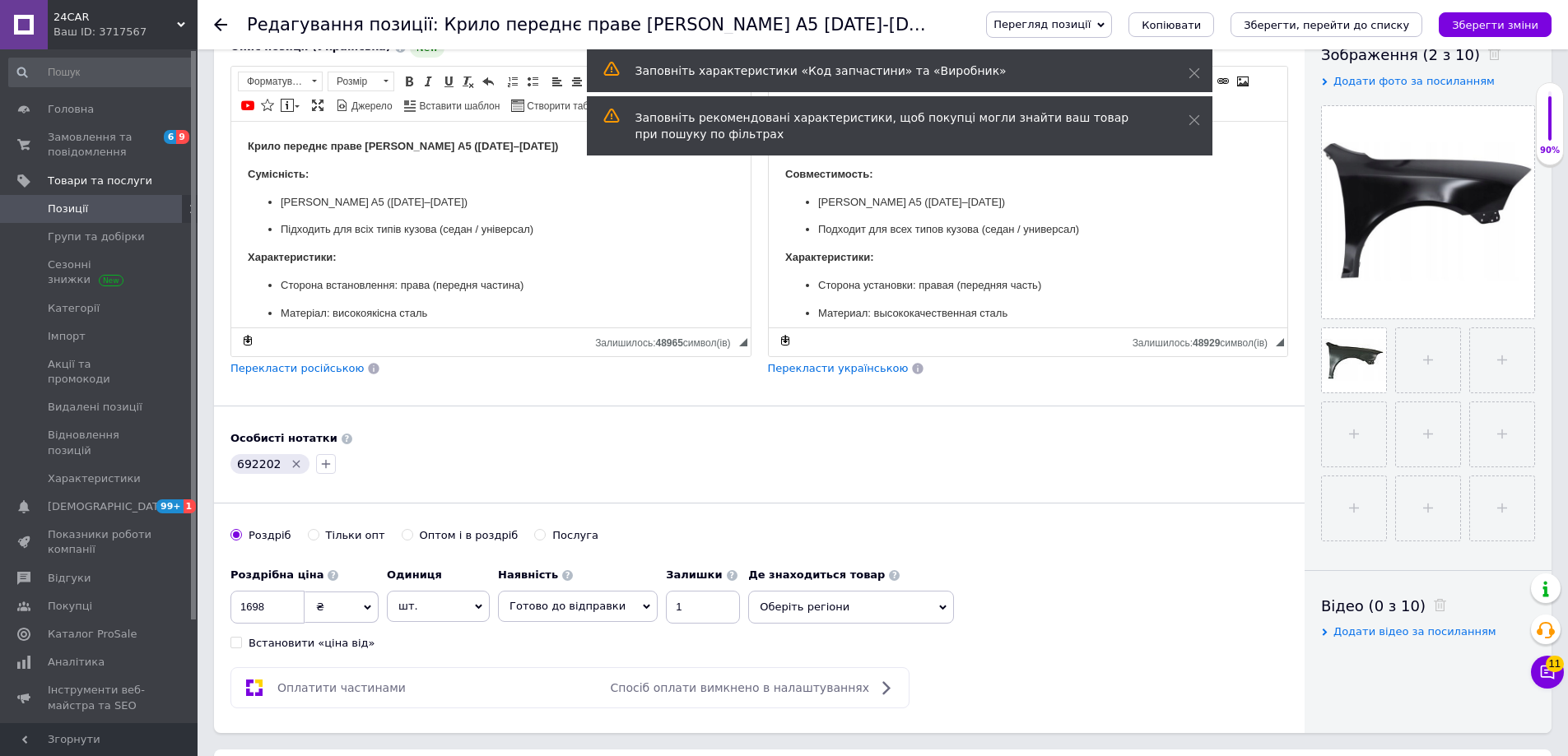
scroll to position [494, 0]
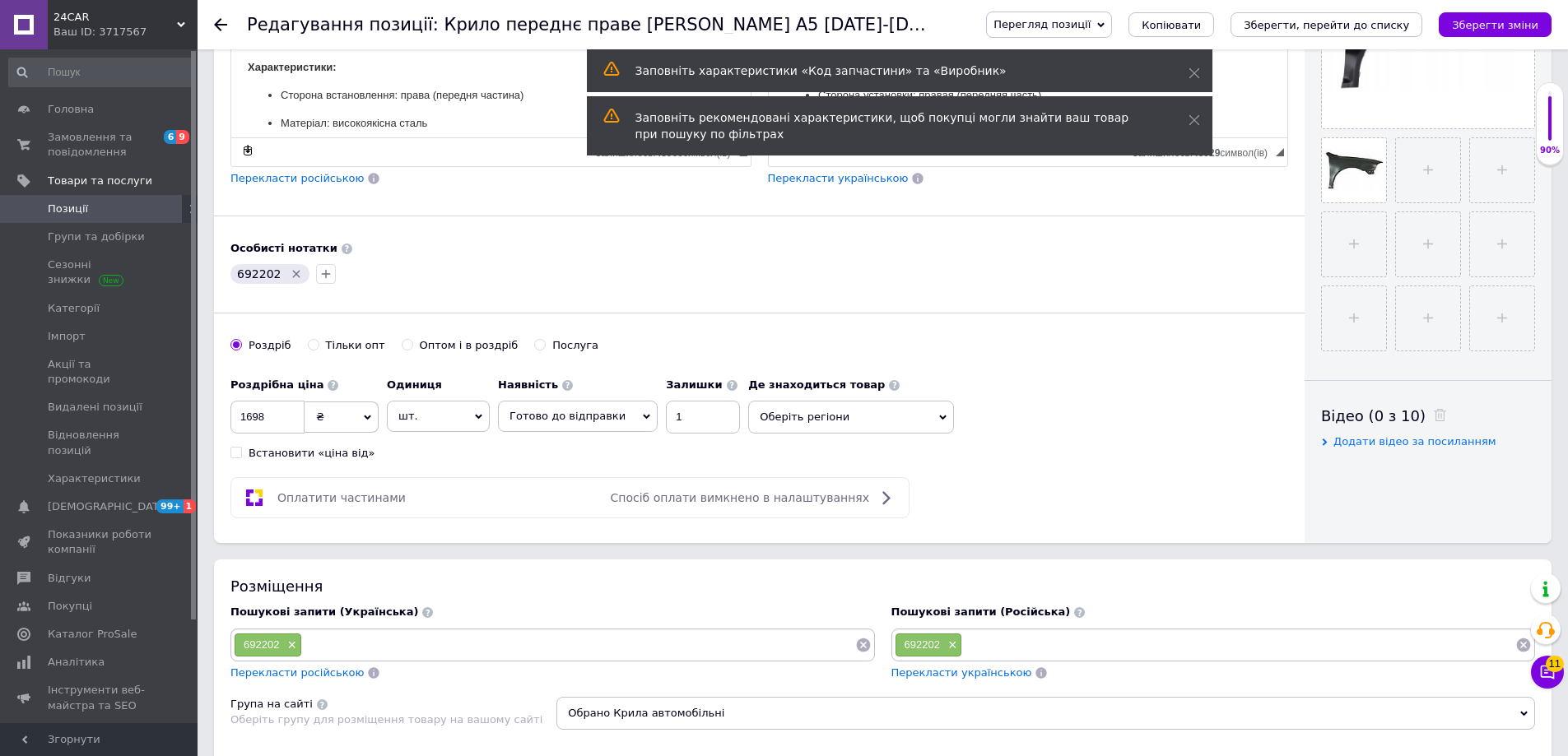
click at [371, 659] on div "692202 ×" at bounding box center [553, 645] width 645 height 33
click at [381, 650] on input at bounding box center [579, 645] width 553 height 25
paste input "Крило переднє праве [PERSON_NAME] A5 [DATE]-[DATE]"
type input "Крило переднє праве [PERSON_NAME] A5 [DATE]-[DATE]"
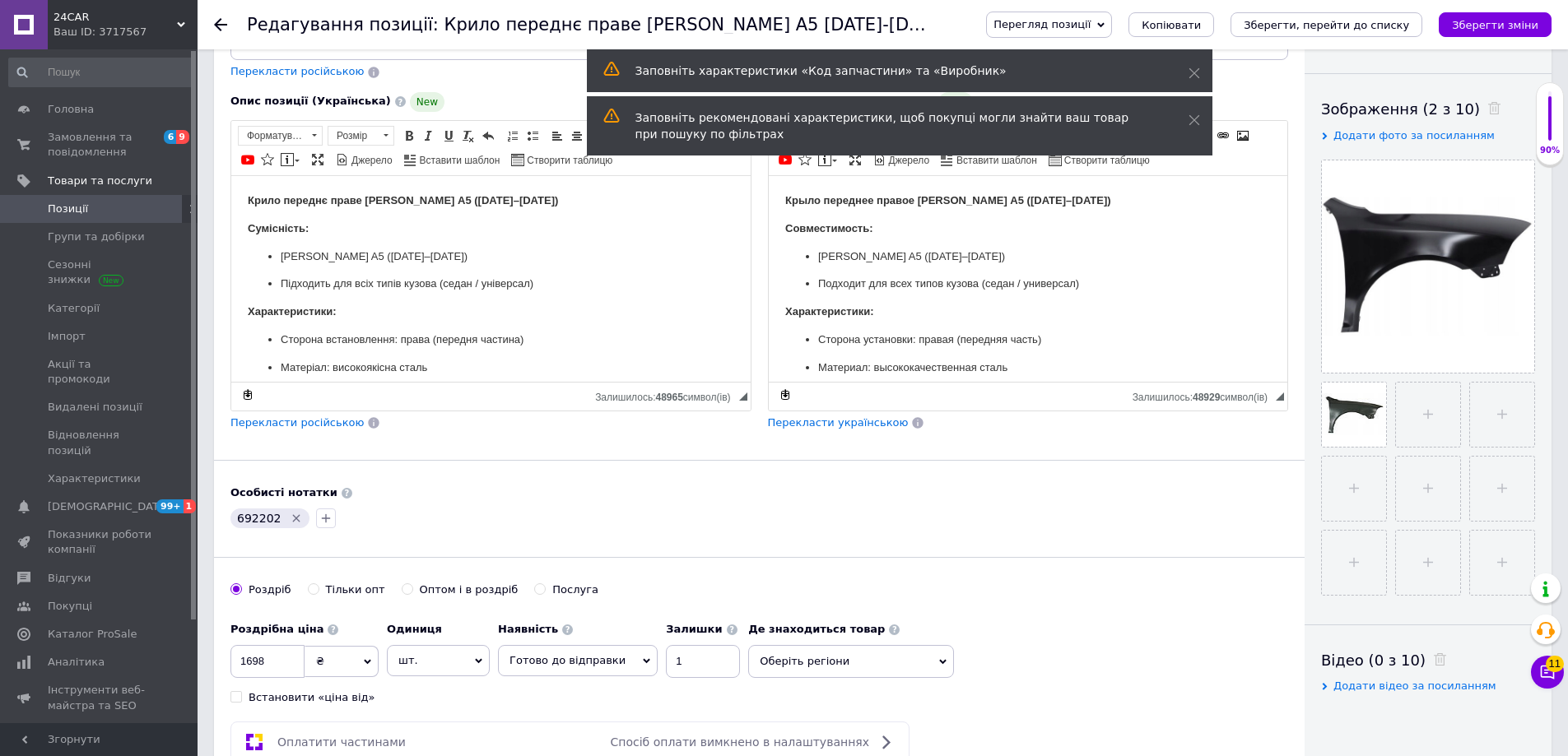
scroll to position [0, 0]
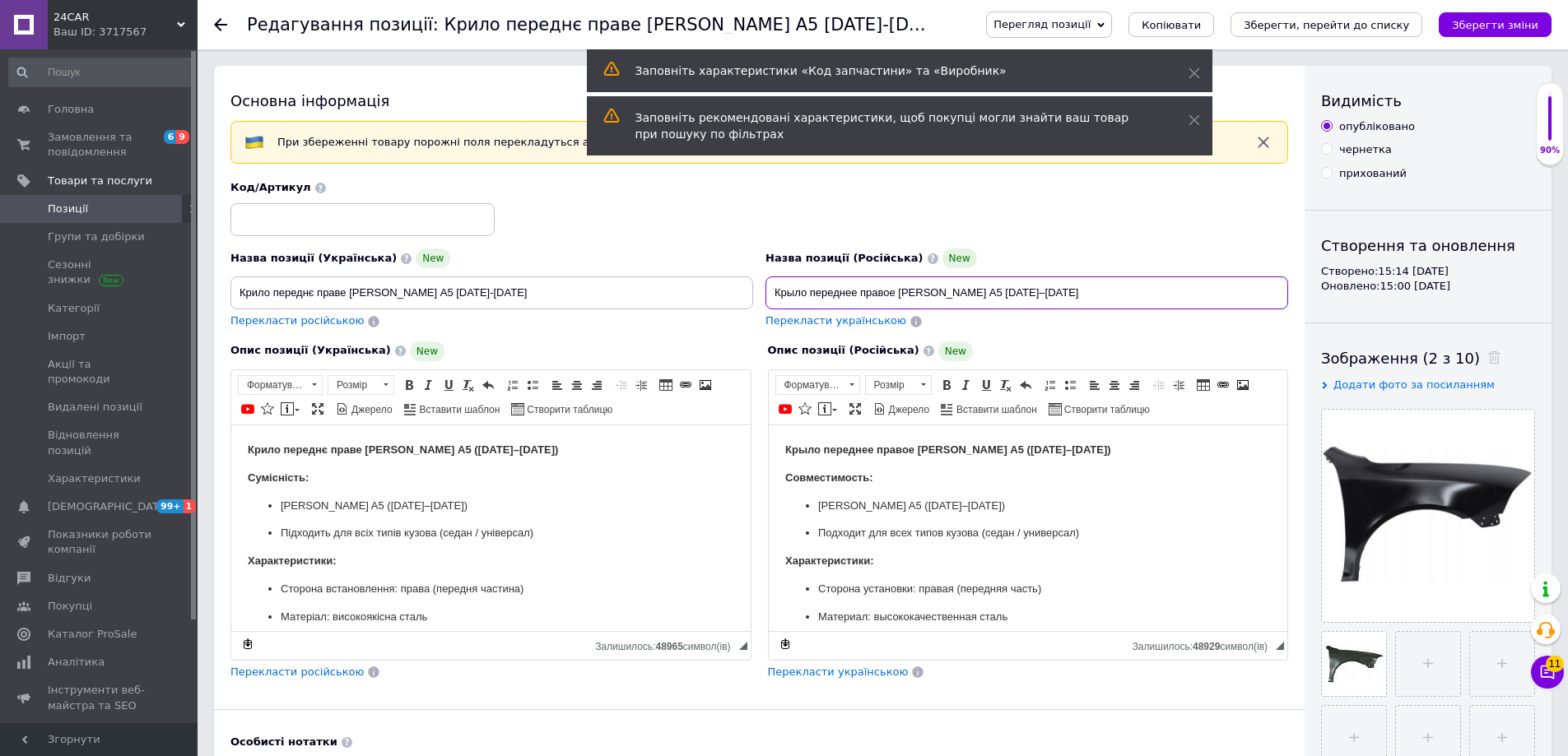
click at [985, 277] on input "Крыло переднее правое [PERSON_NAME] A5 [DATE]–[DATE]" at bounding box center [1027, 293] width 523 height 33
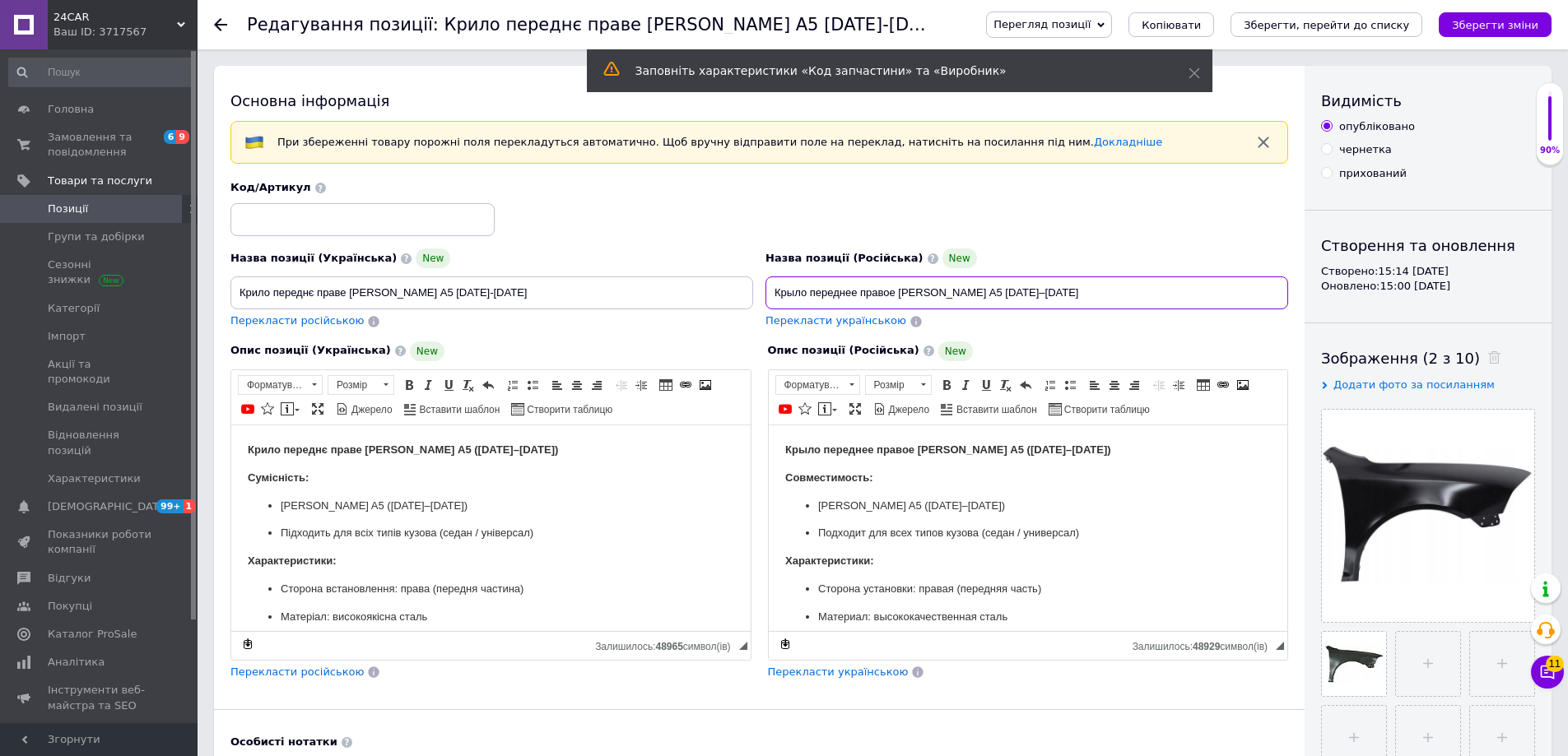
click at [983, 282] on input "Крыло переднее правое [PERSON_NAME] A5 [DATE]–[DATE]" at bounding box center [1027, 293] width 523 height 33
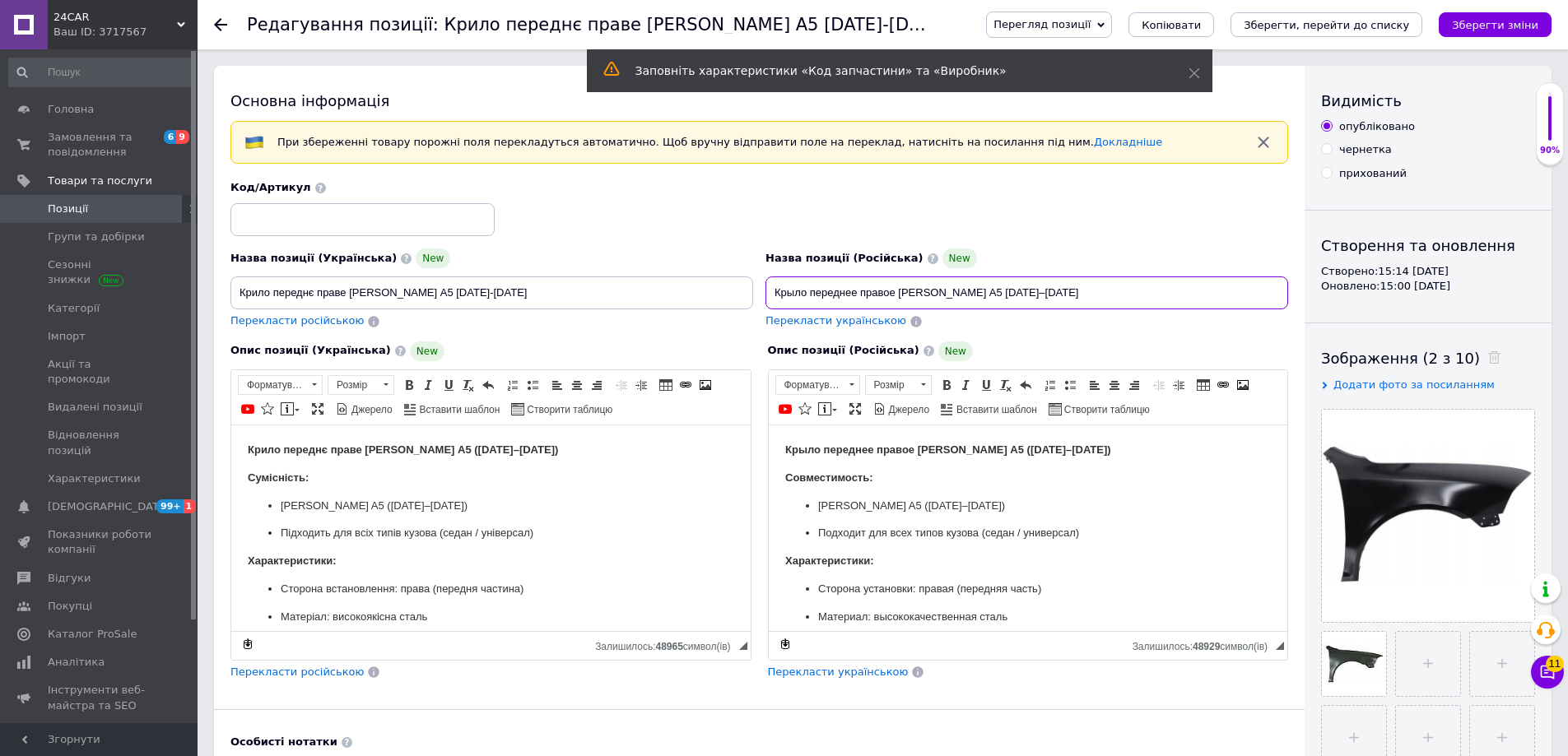
click at [983, 282] on input "Крыло переднее правое [PERSON_NAME] A5 [DATE]–[DATE]" at bounding box center [1027, 293] width 523 height 33
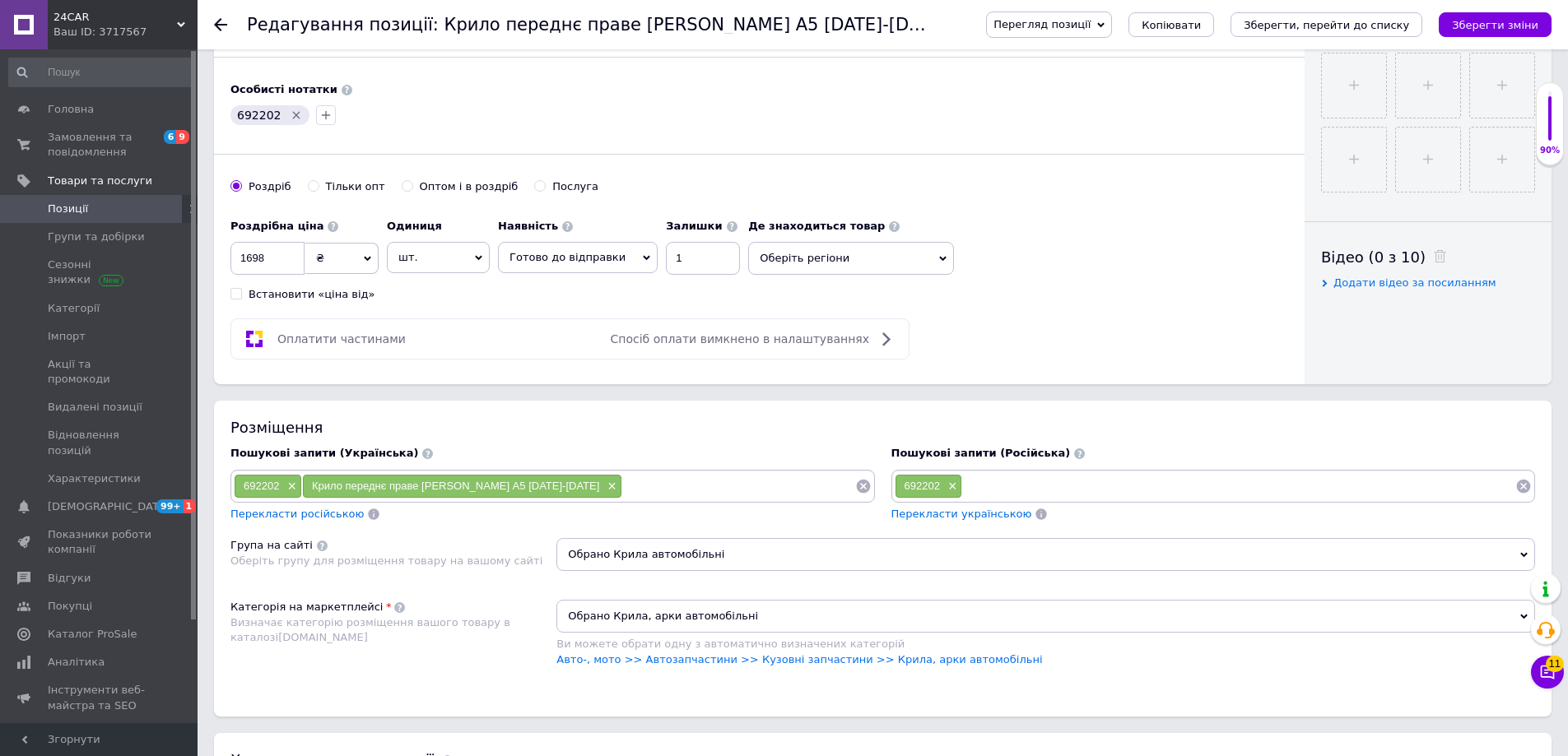
scroll to position [659, 0]
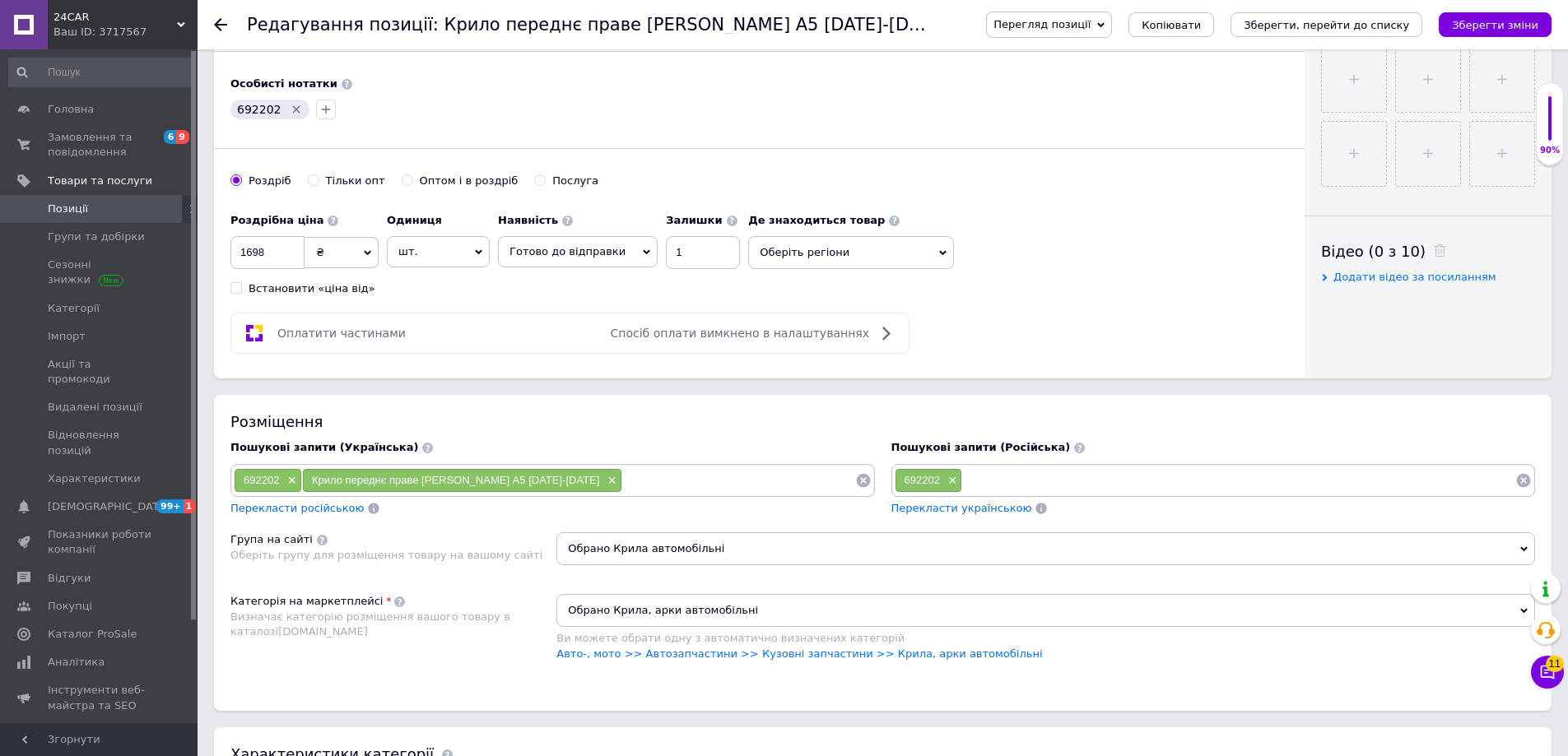
click at [1093, 481] on input at bounding box center [1238, 480] width 553 height 25
paste input "Крыло переднее правое [PERSON_NAME] A5 [DATE]–[DATE]"
type input "Крыло переднее правое [PERSON_NAME] A5 [DATE]–[DATE]"
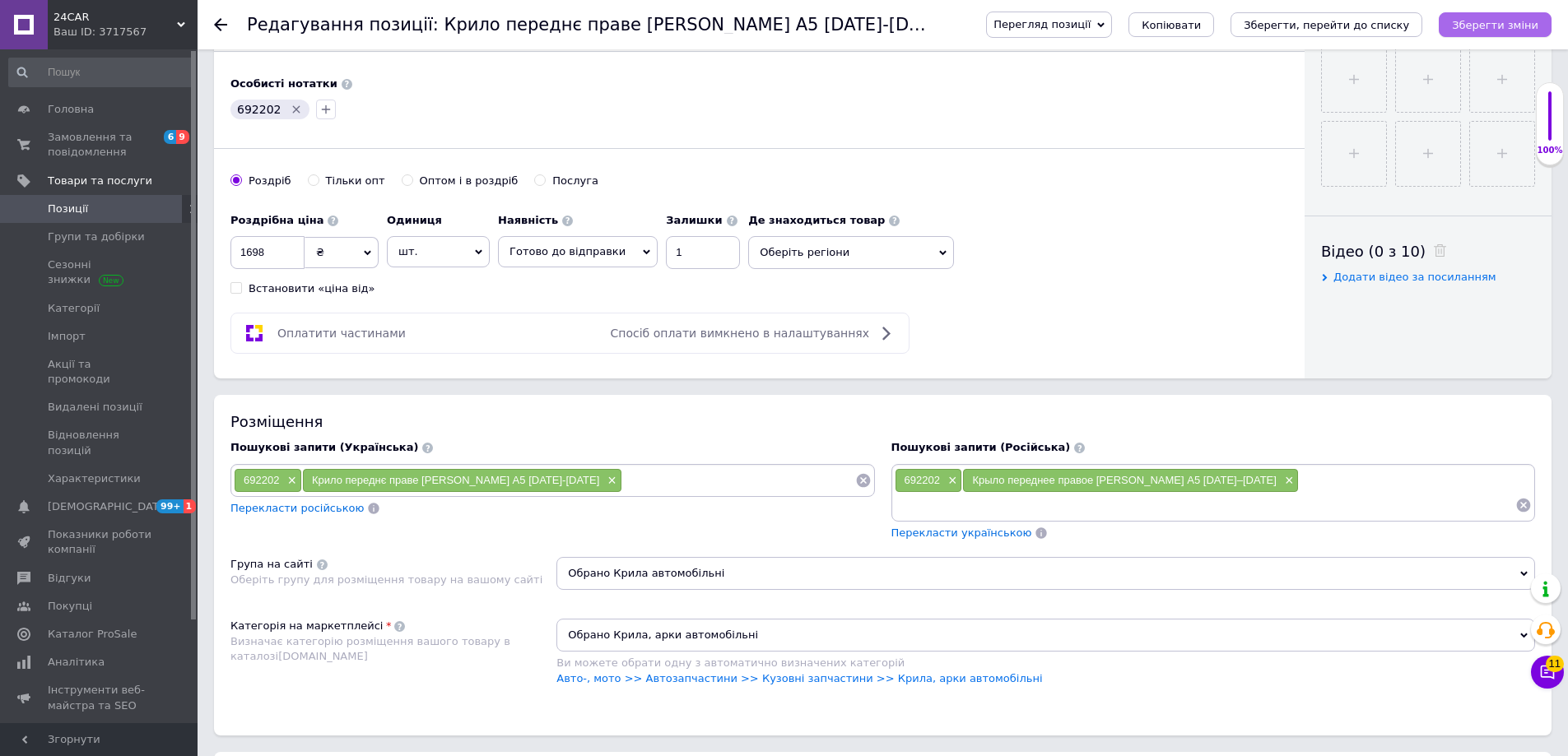
click at [1495, 14] on button "Зберегти зміни" at bounding box center [1494, 25] width 112 height 25
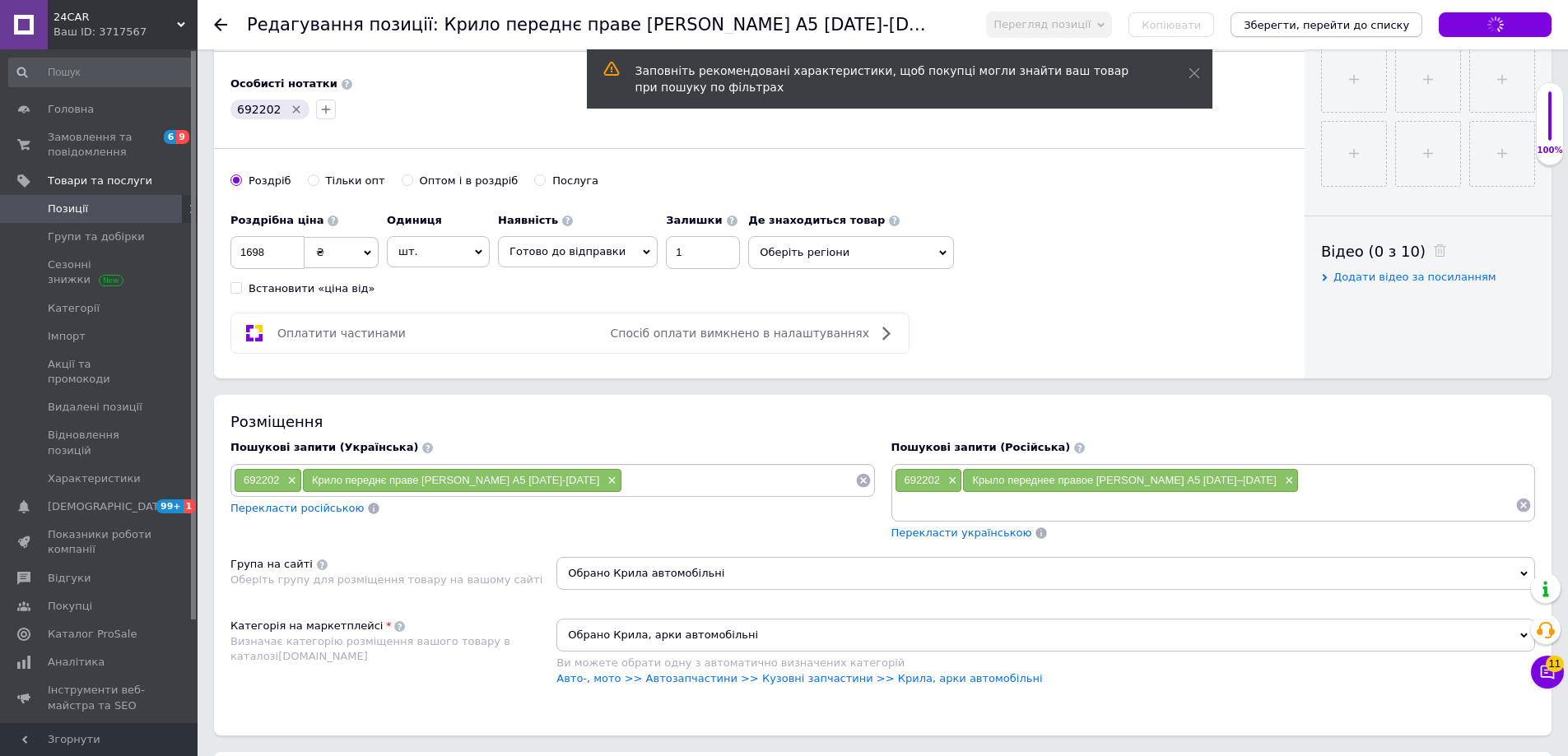
click at [1370, 28] on icon "Зберегти, перейти до списку" at bounding box center [1326, 25] width 166 height 12
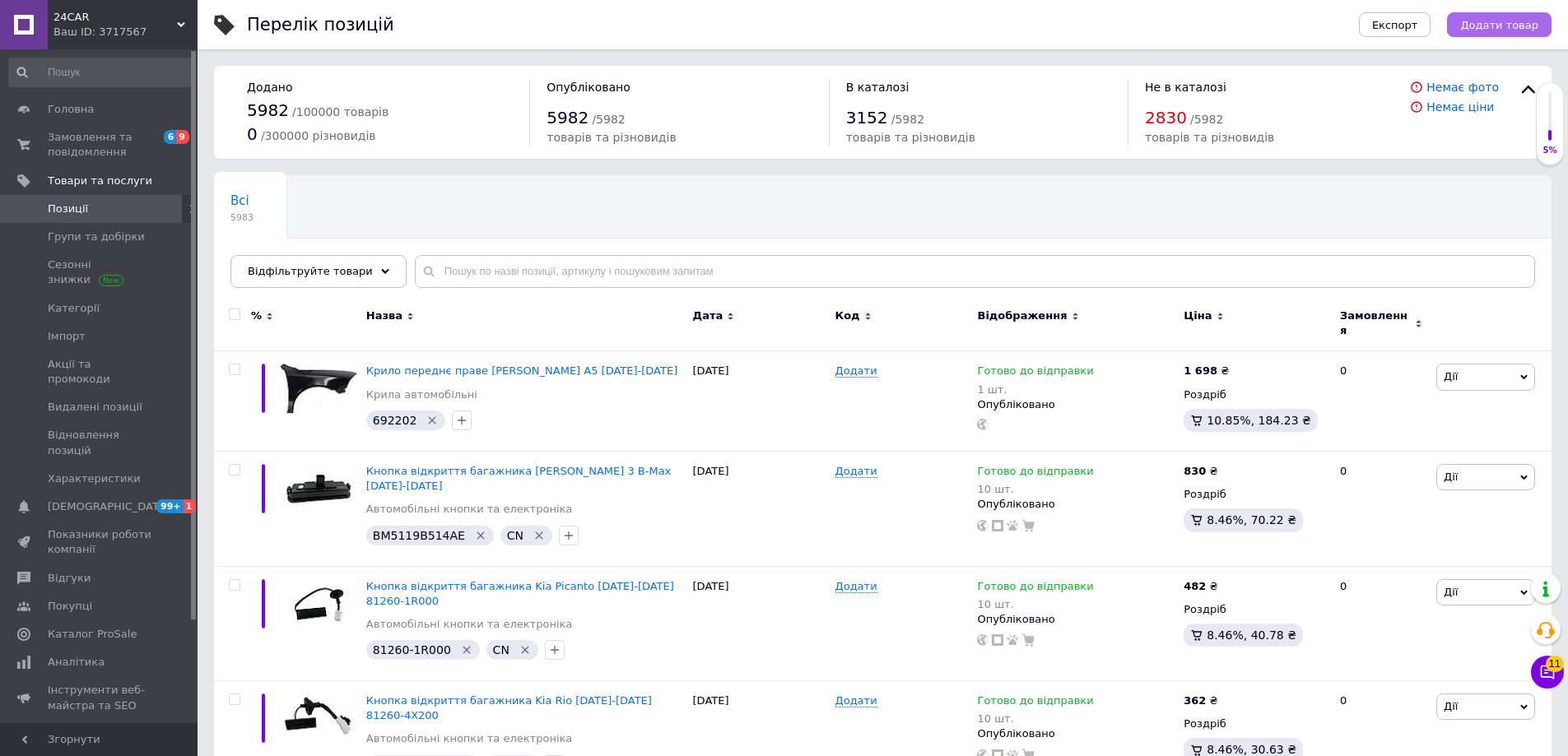
click at [1501, 19] on span "Додати товар" at bounding box center [1499, 25] width 78 height 12
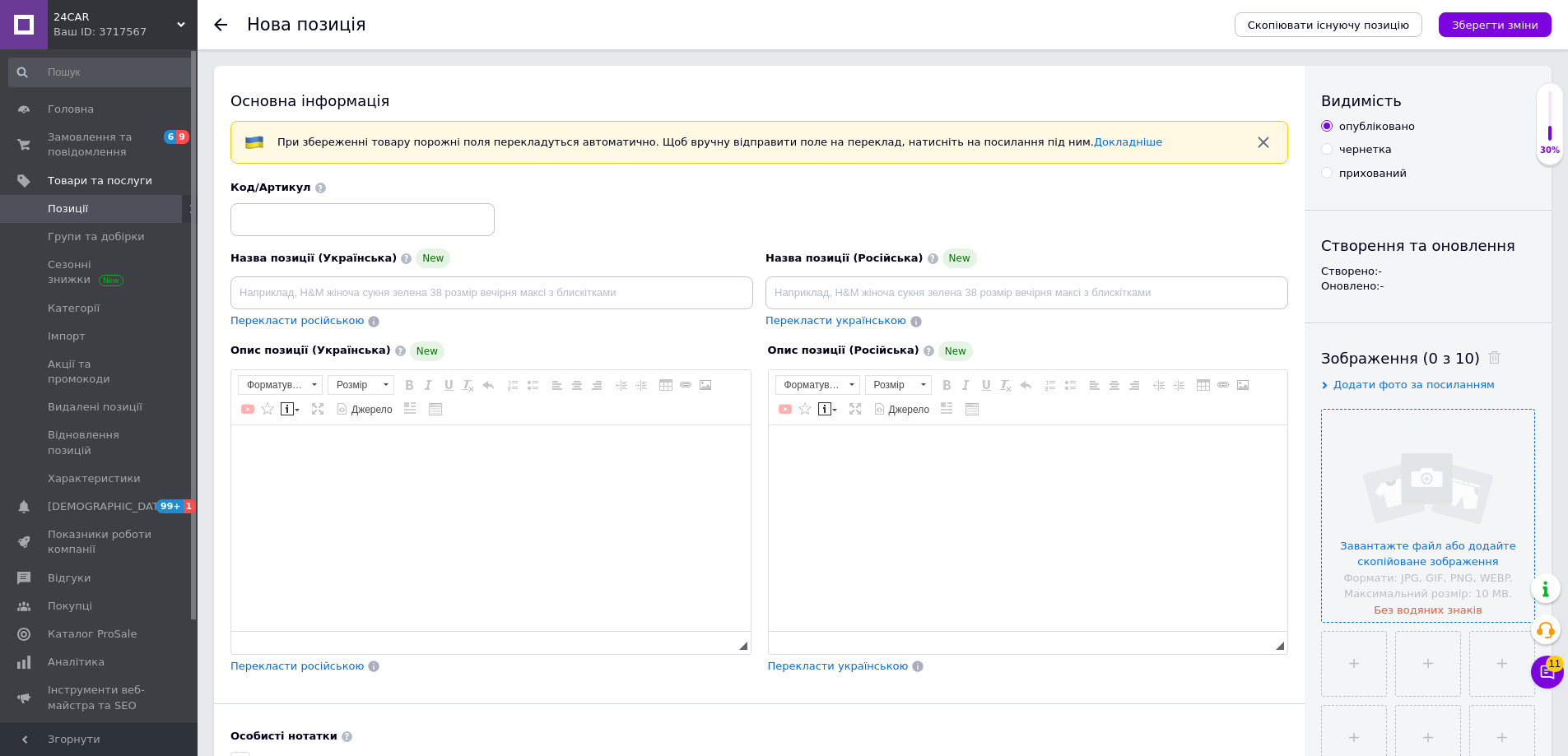
click at [1394, 448] on input "file" at bounding box center [1427, 515] width 212 height 212
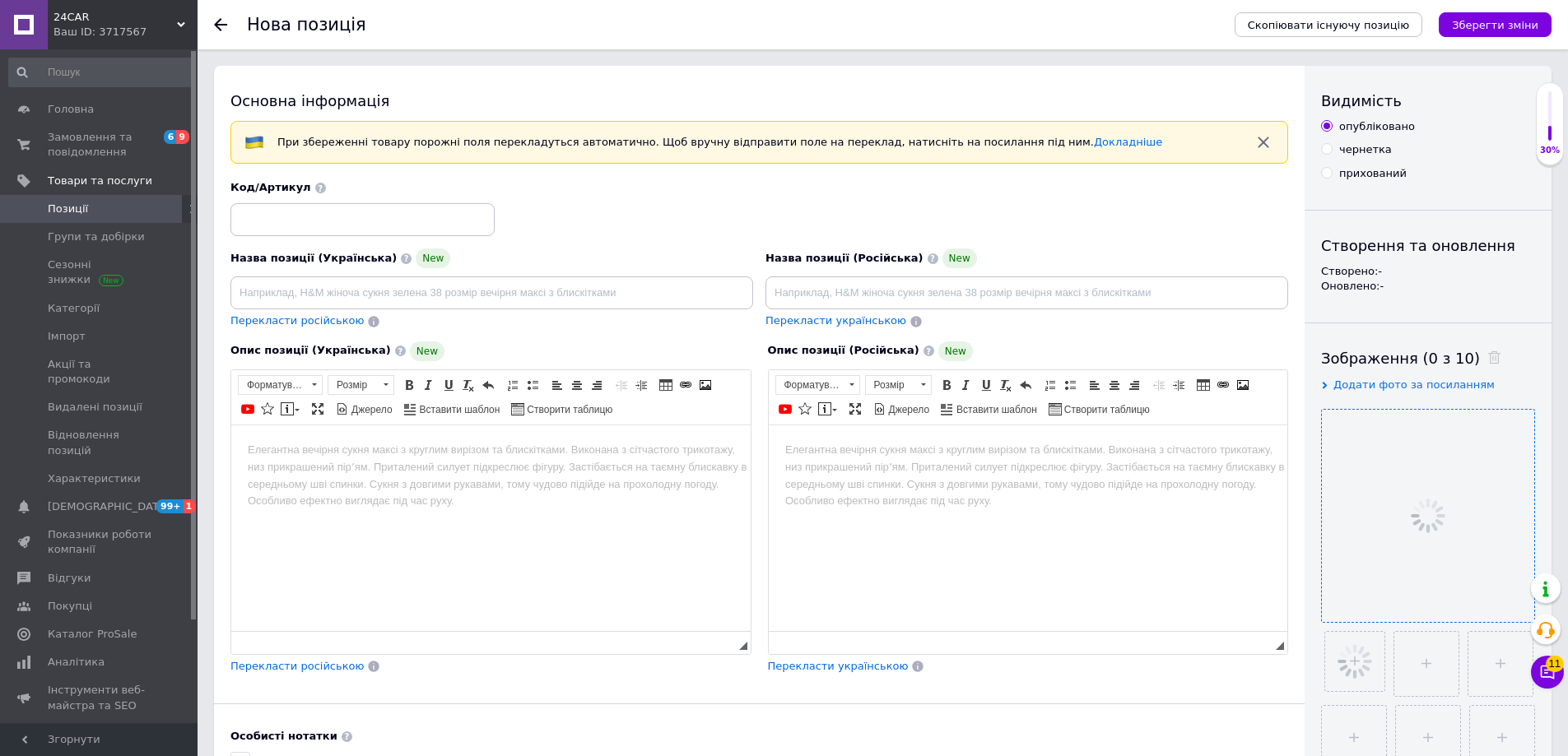
click at [375, 331] on div "Назва позиції (Українська) New Перекласти російською" at bounding box center [492, 290] width 535 height 93
click at [380, 296] on input at bounding box center [492, 293] width 523 height 33
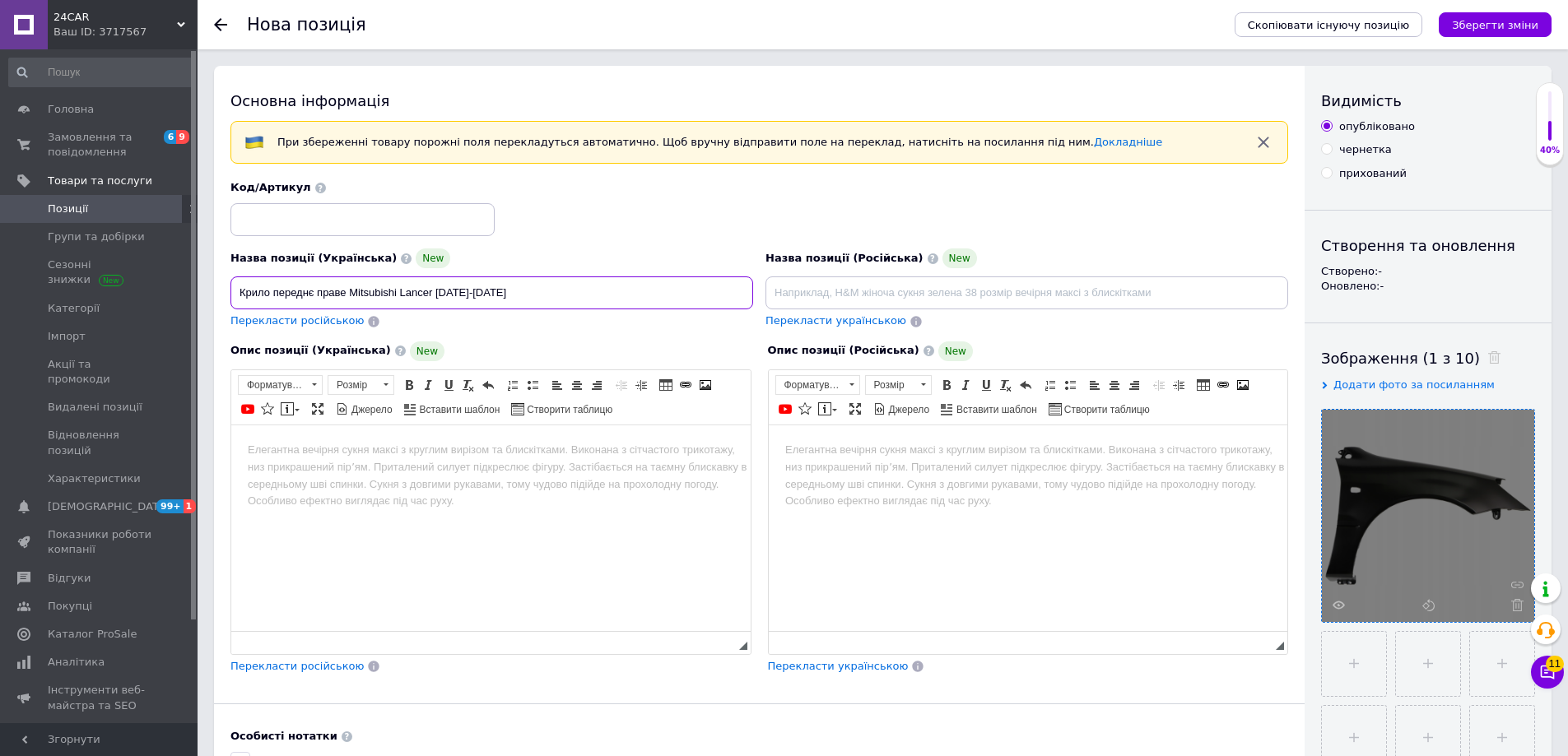
drag, startPoint x: 559, startPoint y: 304, endPoint x: 219, endPoint y: 298, distance: 340.1
click at [219, 300] on div "Основна інформація При збереженні товару порожні поля перекладуться автоматично…" at bounding box center [759, 548] width 1090 height 965
type input "Крило переднє праве Mitsubishi Lancer [DATE]-[DATE]"
click at [473, 471] on html at bounding box center [491, 450] width 520 height 50
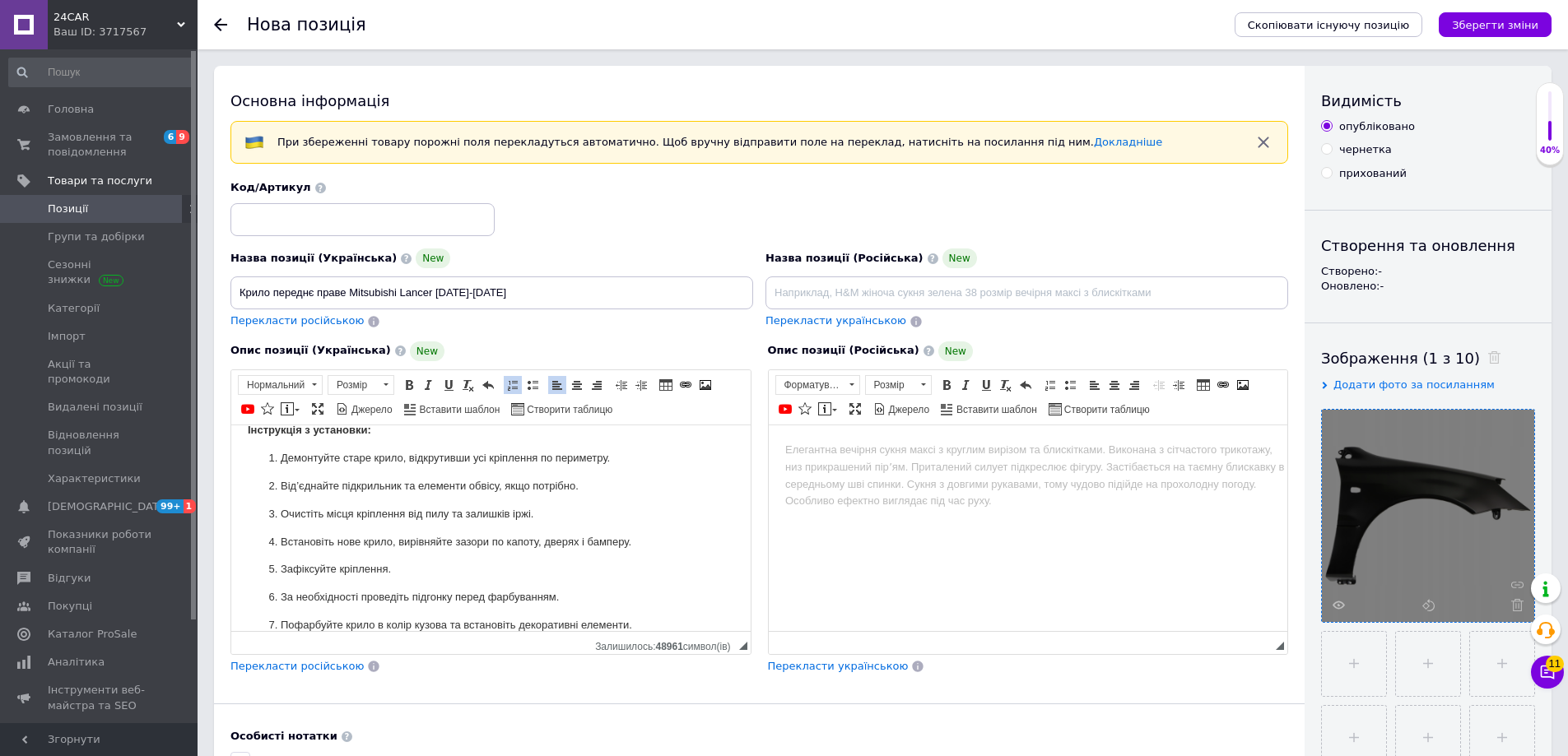
click at [867, 475] on html at bounding box center [1028, 450] width 520 height 50
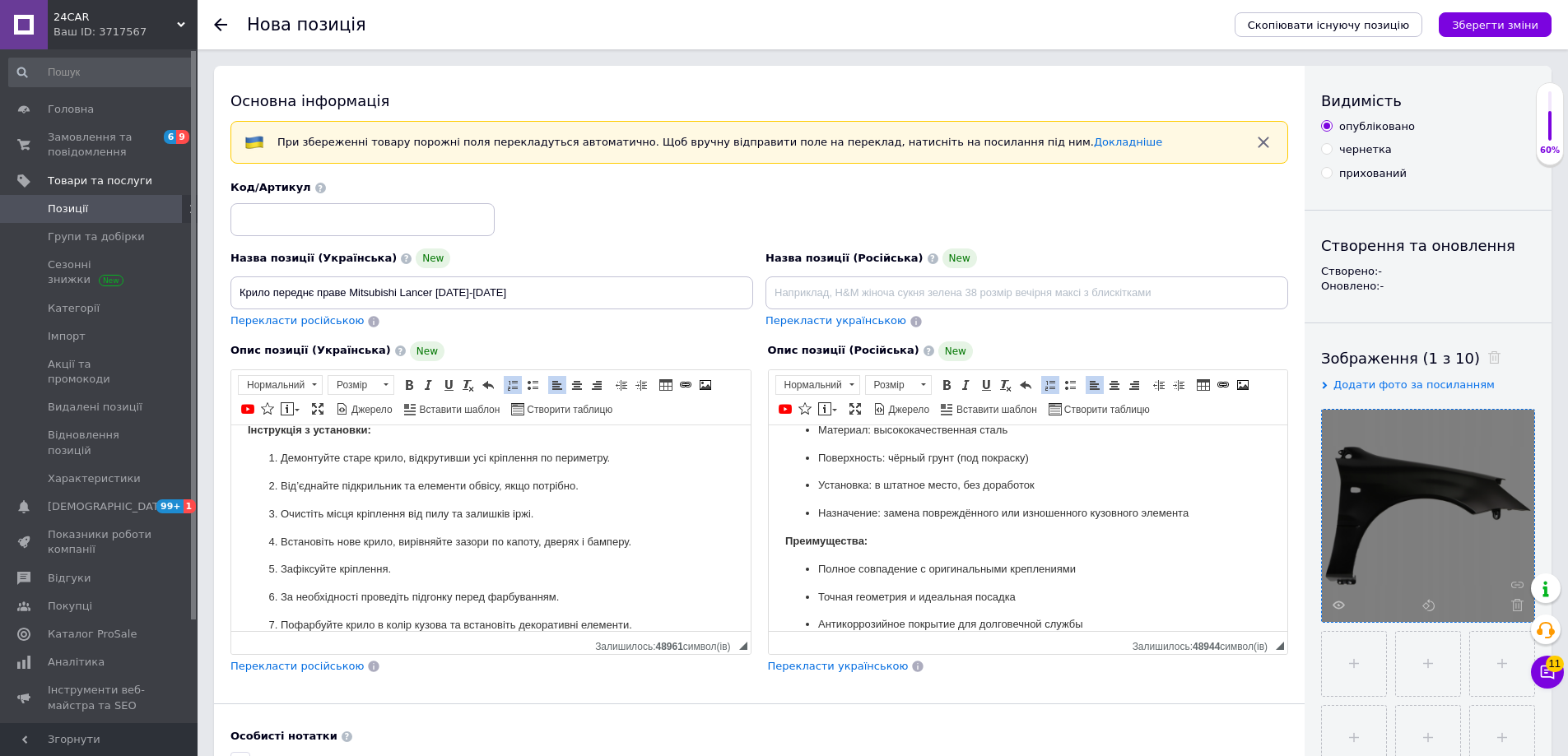
scroll to position [0, 0]
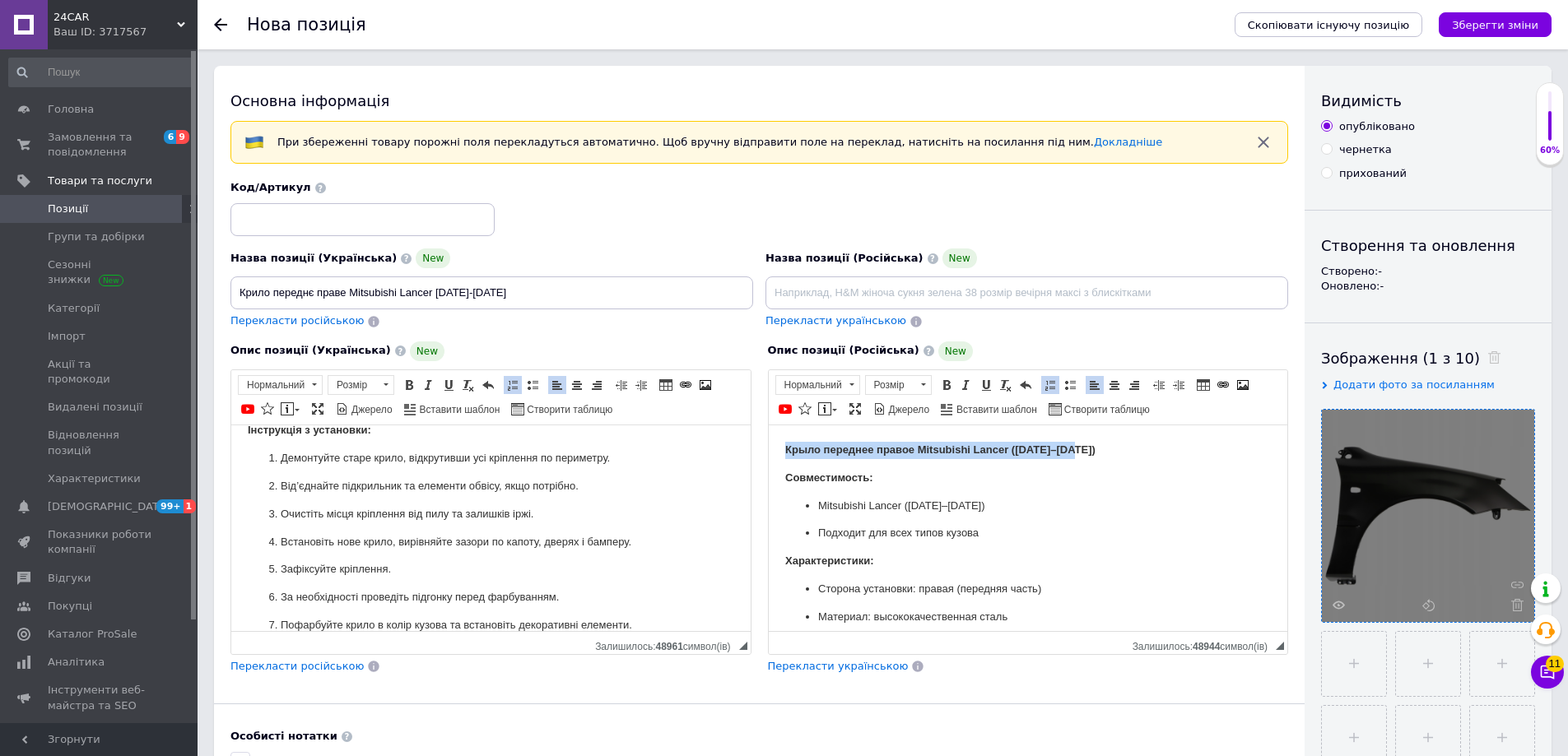
drag, startPoint x: 1063, startPoint y: 450, endPoint x: 754, endPoint y: 415, distance: 311.0
copy strong "Крыло переднее правое Mitsubishi Lancer ([DATE]–[DATE])"
paste input "Крыло переднее правое Mitsubishi Lancer ([DATE]–[DATE])"
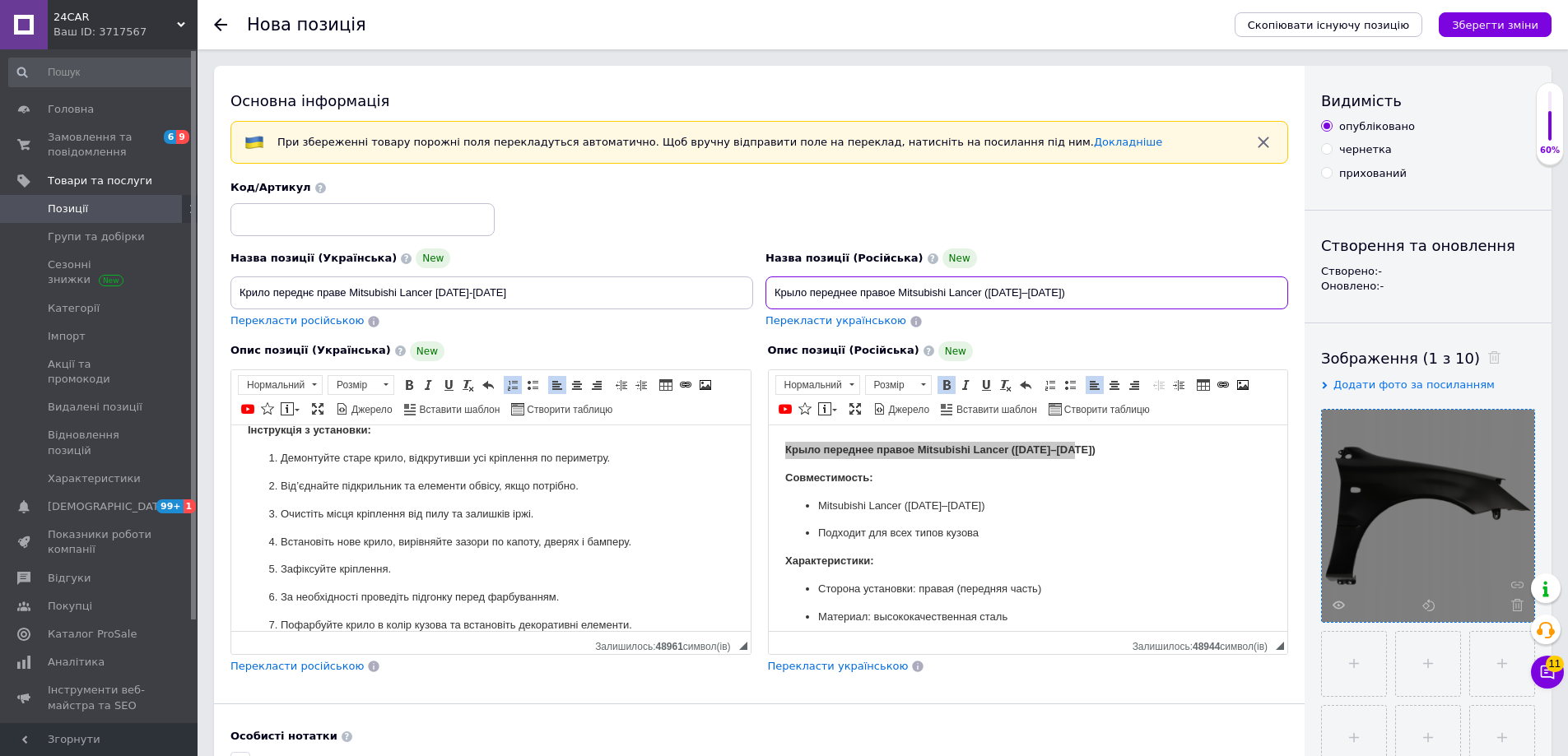
click at [888, 278] on input "Крыло переднее правое Mitsubishi Lancer ([DATE]–[DATE])" at bounding box center [1027, 293] width 523 height 33
click at [991, 290] on input "Крыло переднее правое Mitsubishi Lancer ([DATE]–[DATE]" at bounding box center [1027, 293] width 523 height 33
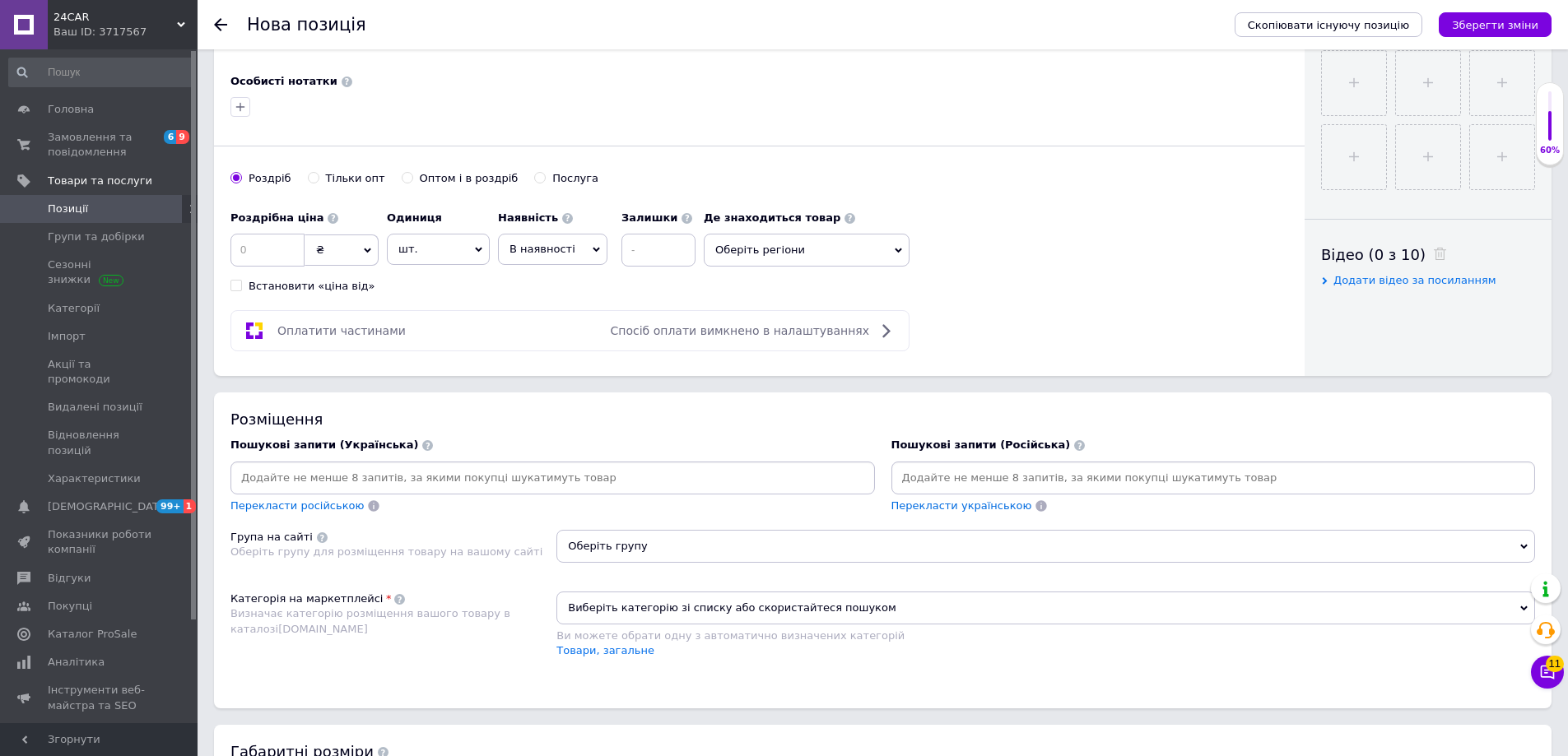
scroll to position [659, 0]
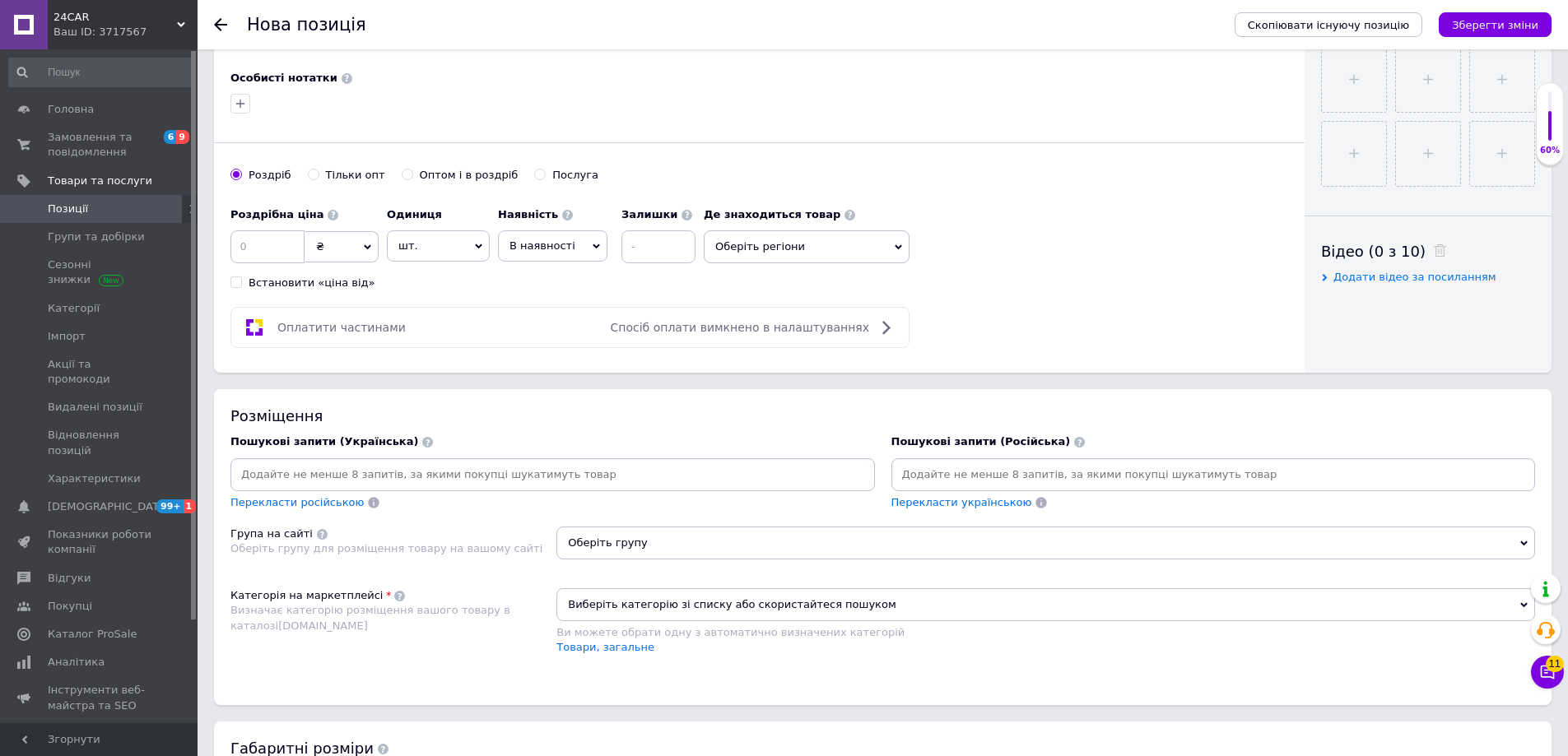
type input "Крыло переднее правое Mitsubishi Lancer [DATE]–[DATE]"
click at [264, 256] on input at bounding box center [267, 247] width 74 height 33
type input "1716"
click at [237, 100] on icon "button" at bounding box center [241, 104] width 13 height 13
type input "523302"
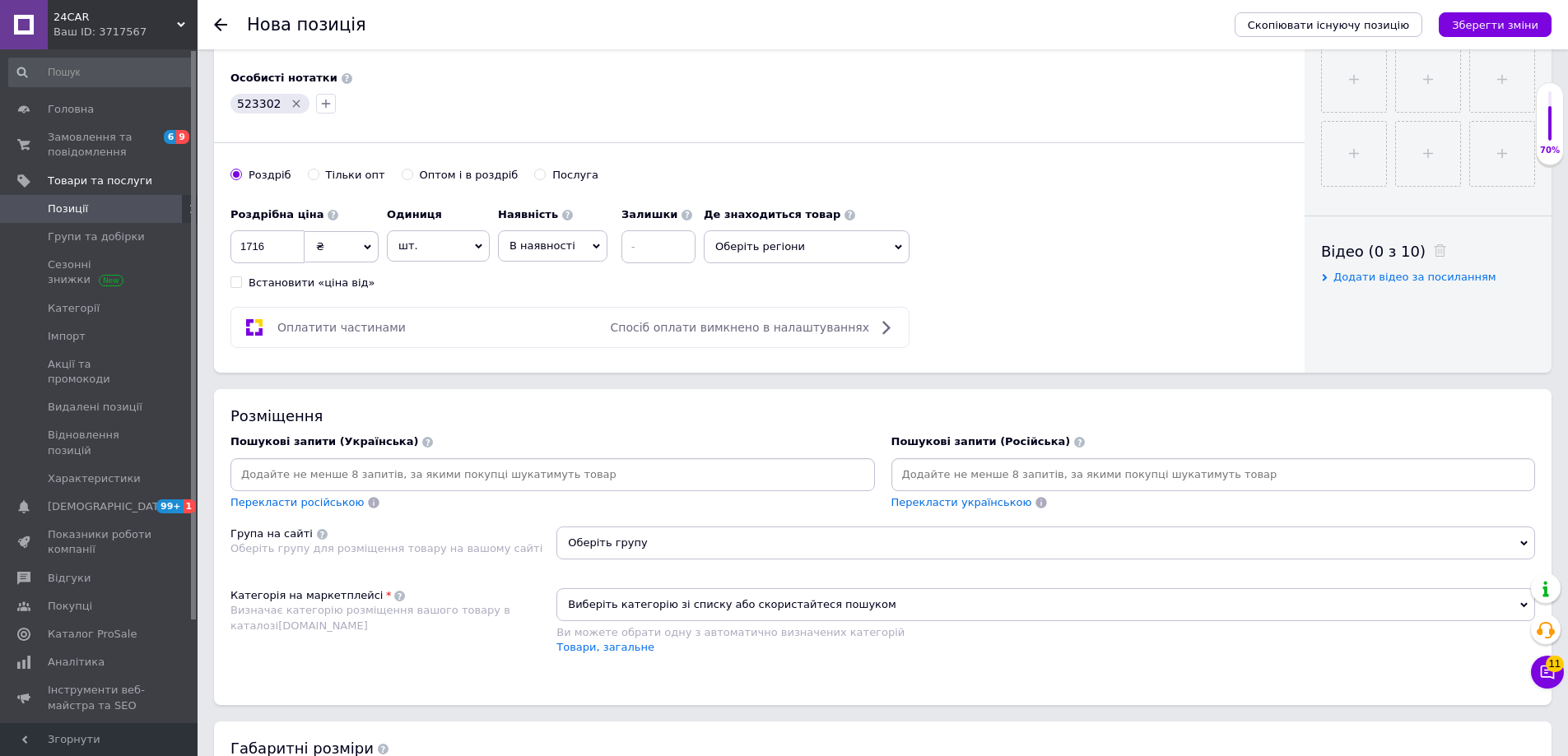
click at [549, 249] on span "В наявності" at bounding box center [542, 246] width 66 height 12
click at [554, 355] on li "Готово до відправки" at bounding box center [552, 348] width 107 height 37
click at [727, 213] on span at bounding box center [732, 215] width 11 height 11
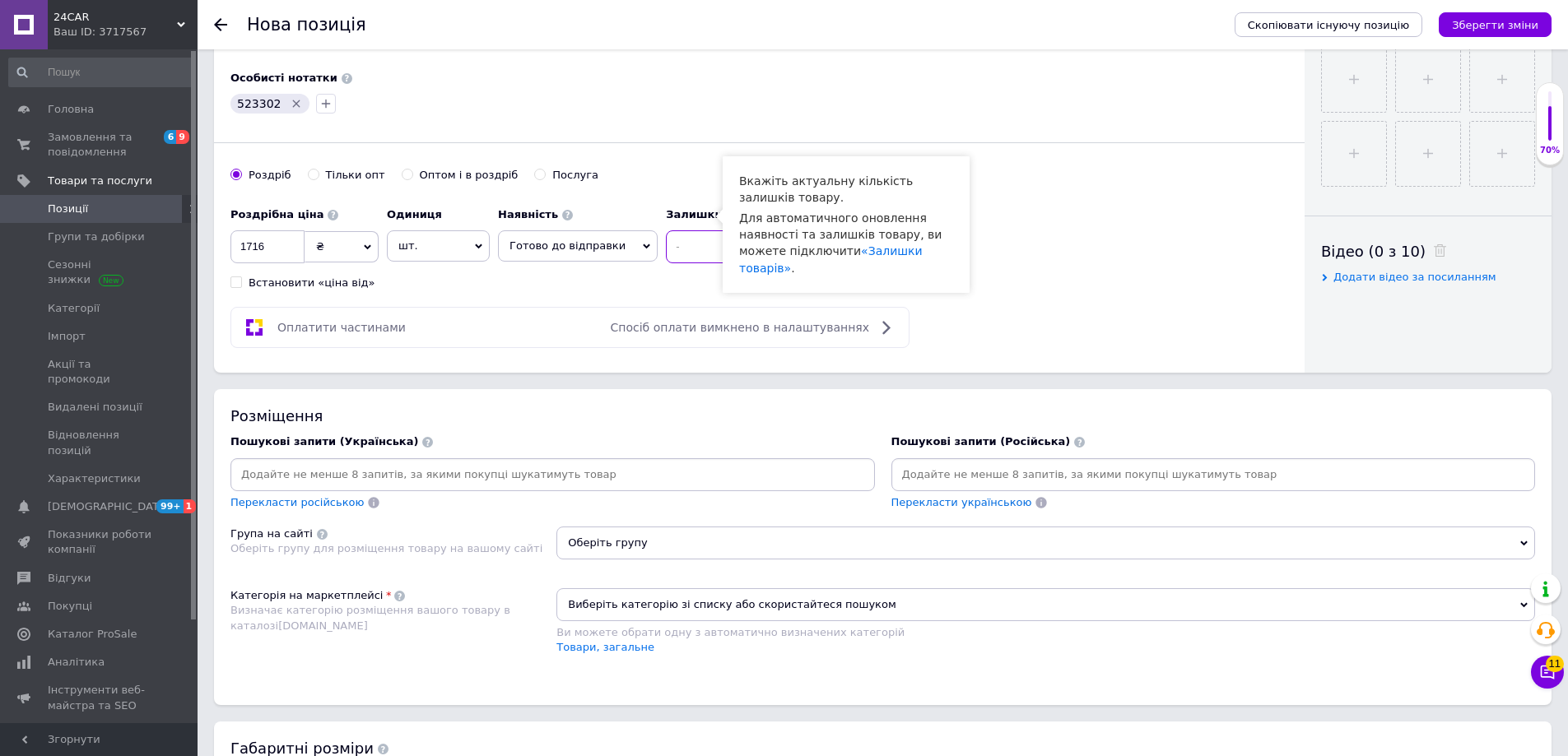
click at [699, 245] on input at bounding box center [702, 247] width 74 height 33
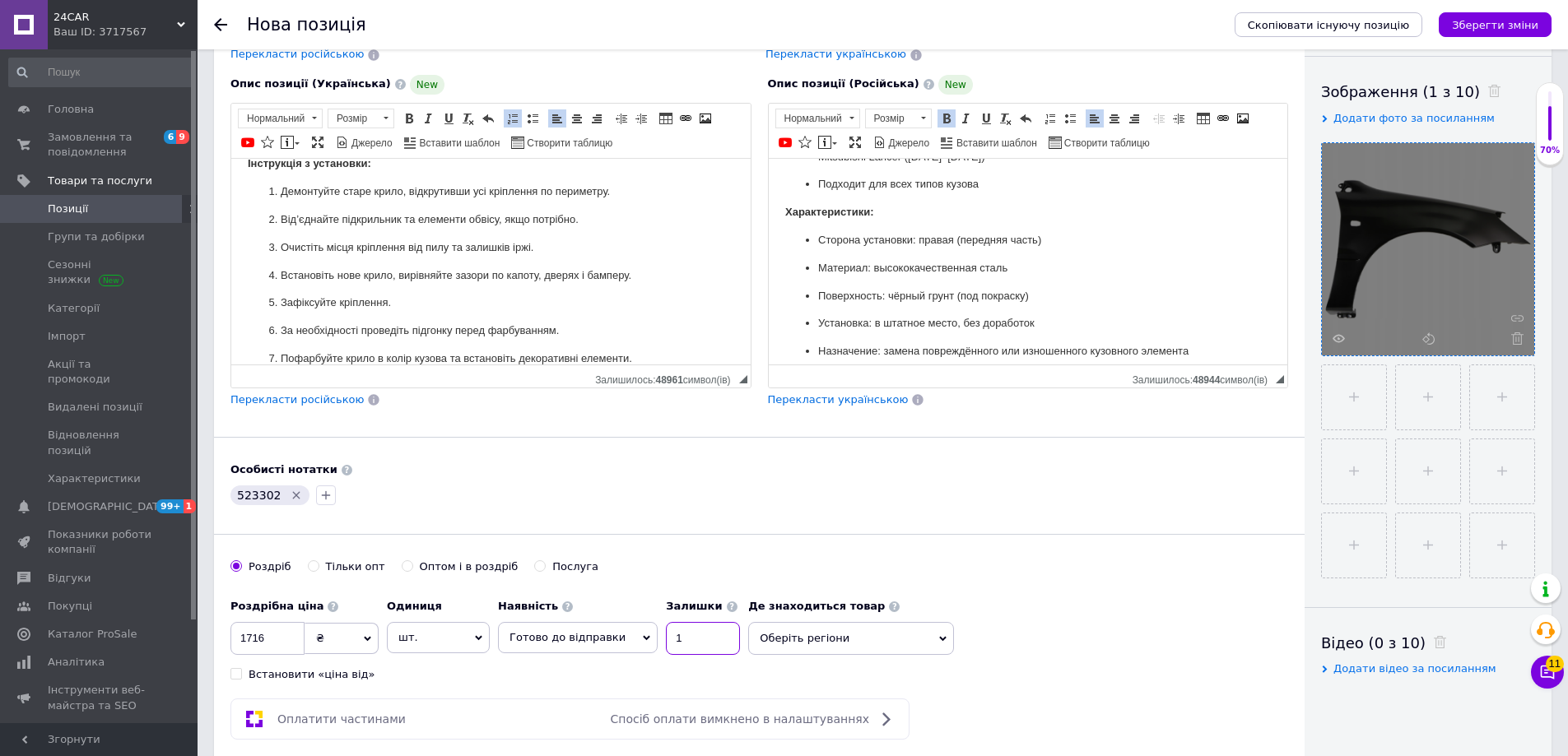
scroll to position [0, 0]
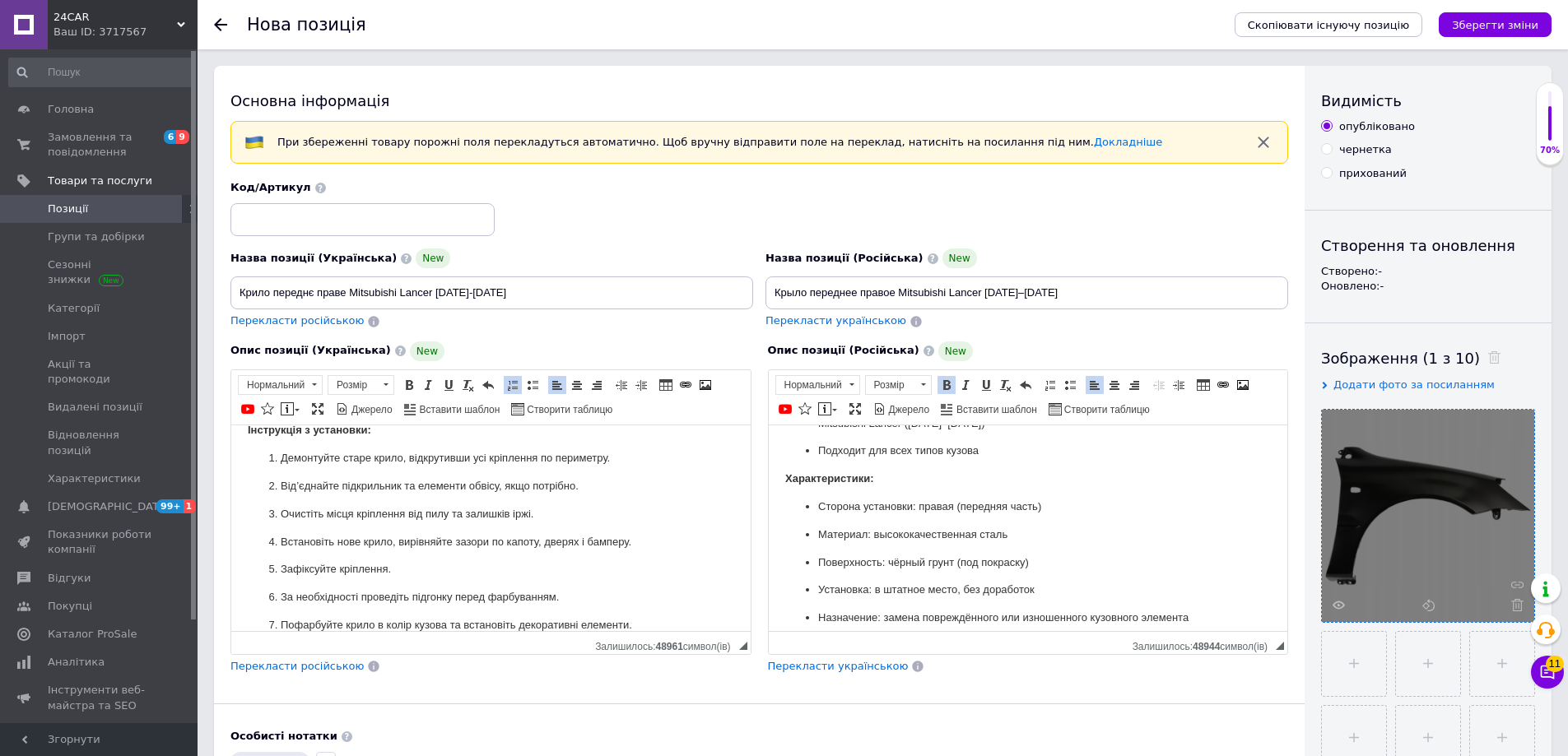
type input "1"
drag, startPoint x: 492, startPoint y: 291, endPoint x: 107, endPoint y: 281, distance: 385.1
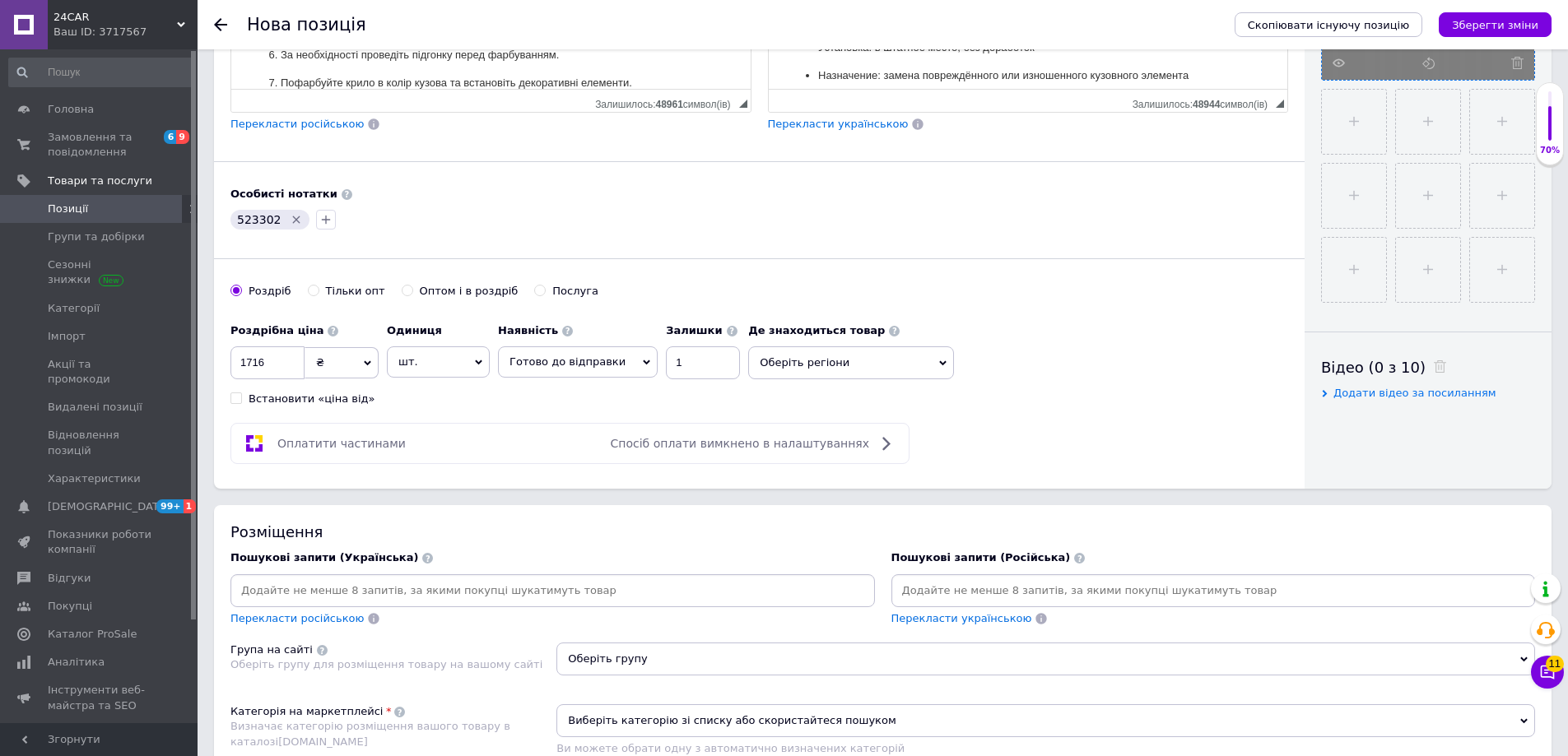
scroll to position [576, 0]
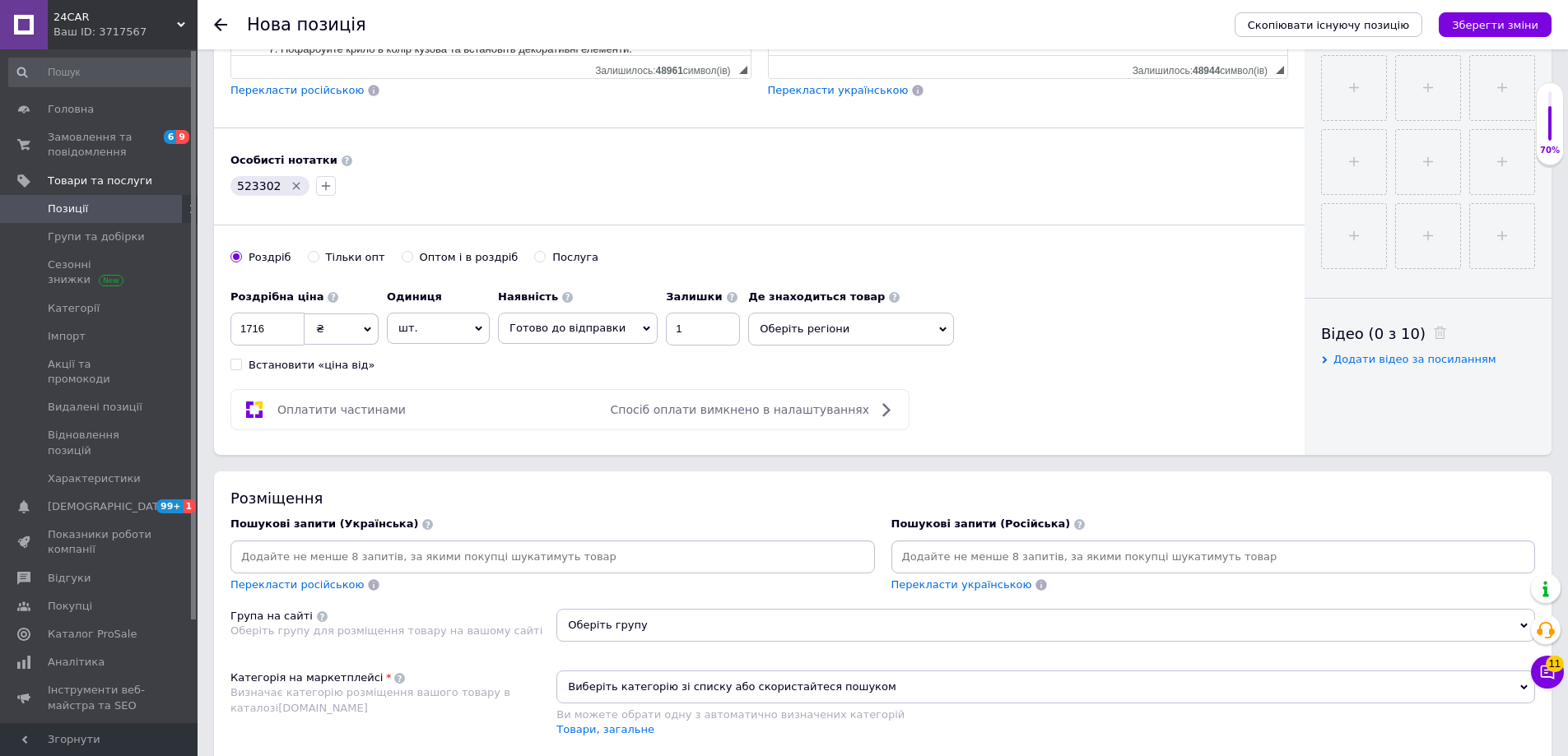
click at [413, 549] on input at bounding box center [553, 557] width 638 height 25
paste input "523302"
type input "523302"
click at [1128, 557] on input at bounding box center [1213, 557] width 638 height 25
paste input "523302"
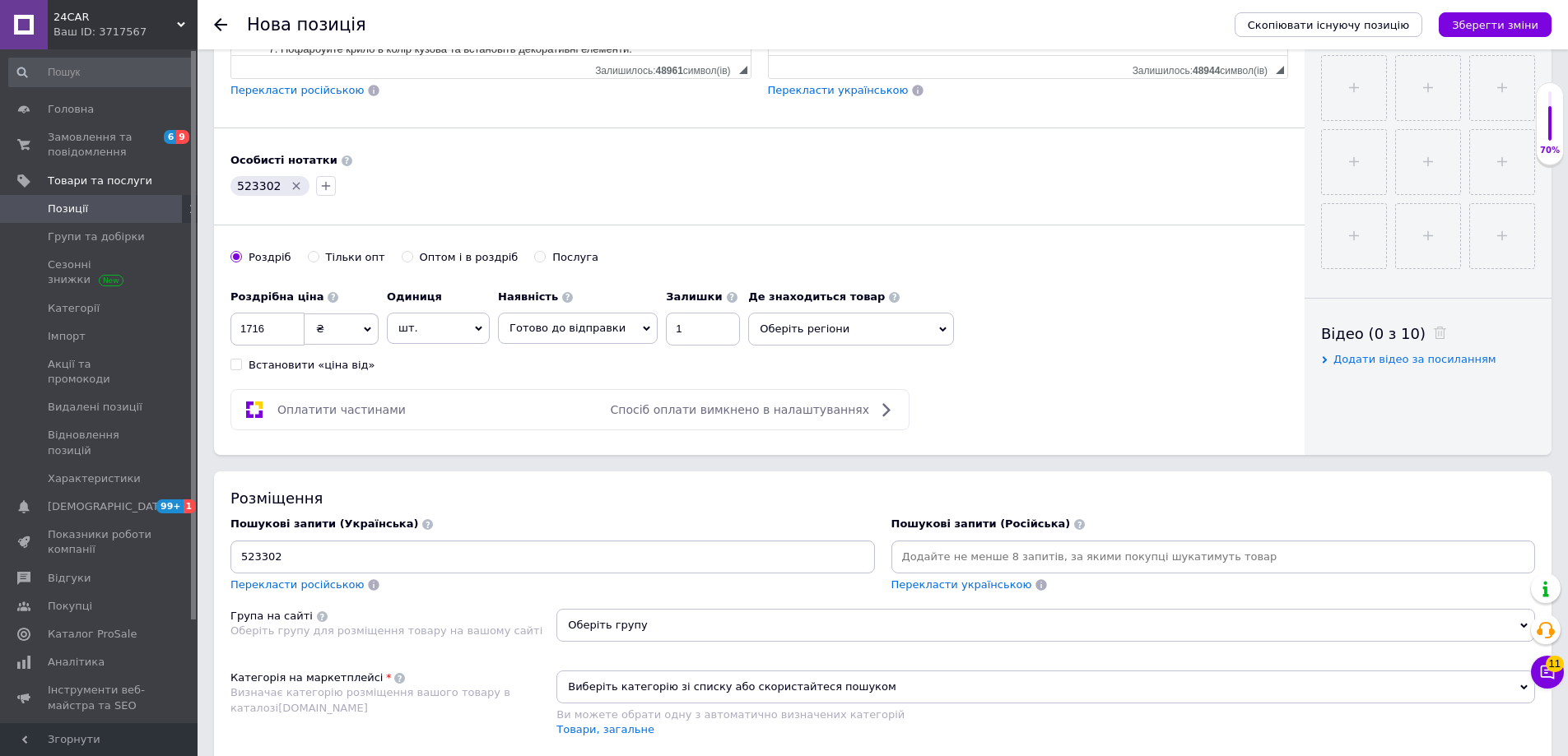
type input "523302"
click at [372, 569] on div "523302" at bounding box center [553, 557] width 645 height 33
click at [346, 553] on input "523302" at bounding box center [553, 557] width 638 height 25
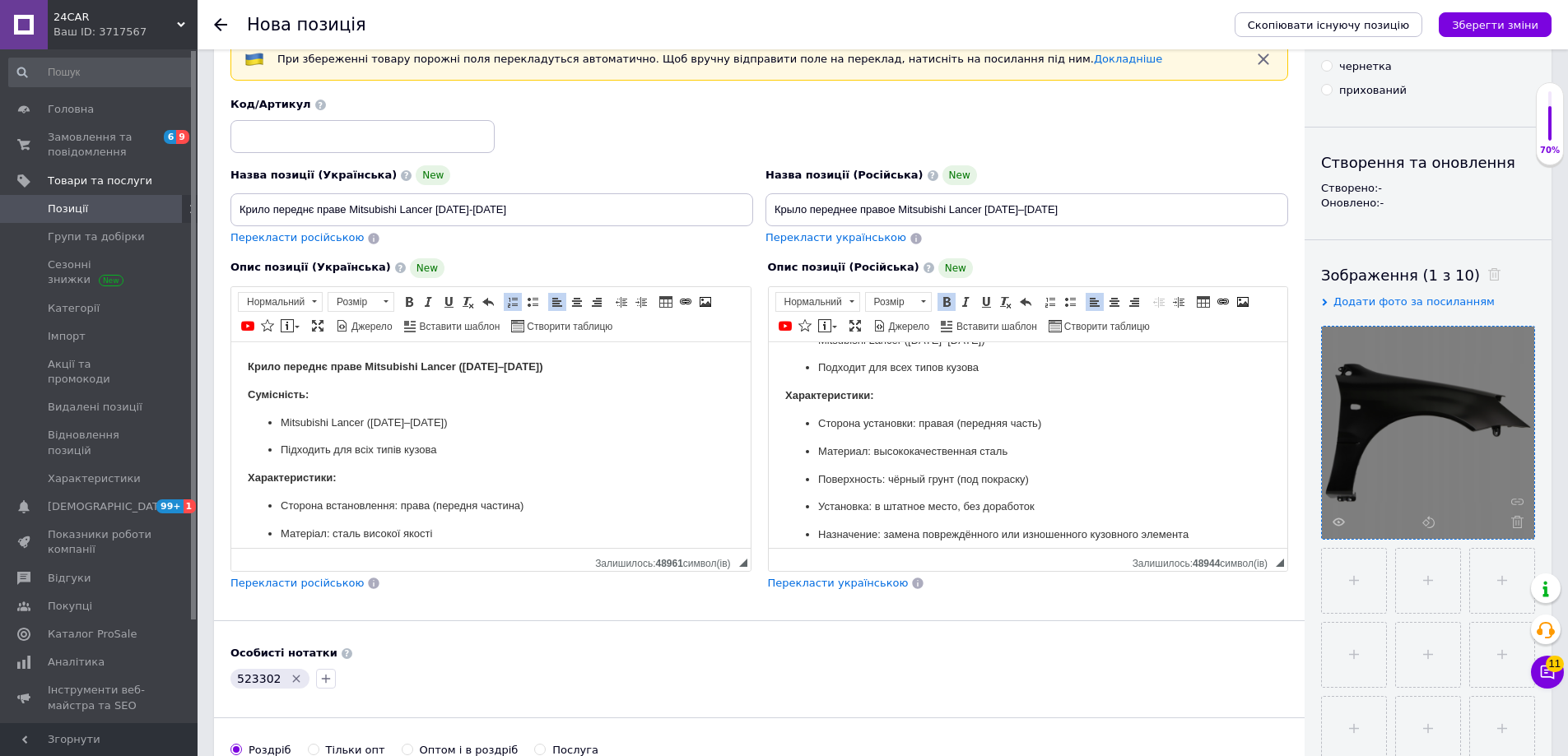
scroll to position [82, 0]
drag, startPoint x: 510, startPoint y: 208, endPoint x: 84, endPoint y: 206, distance: 426.0
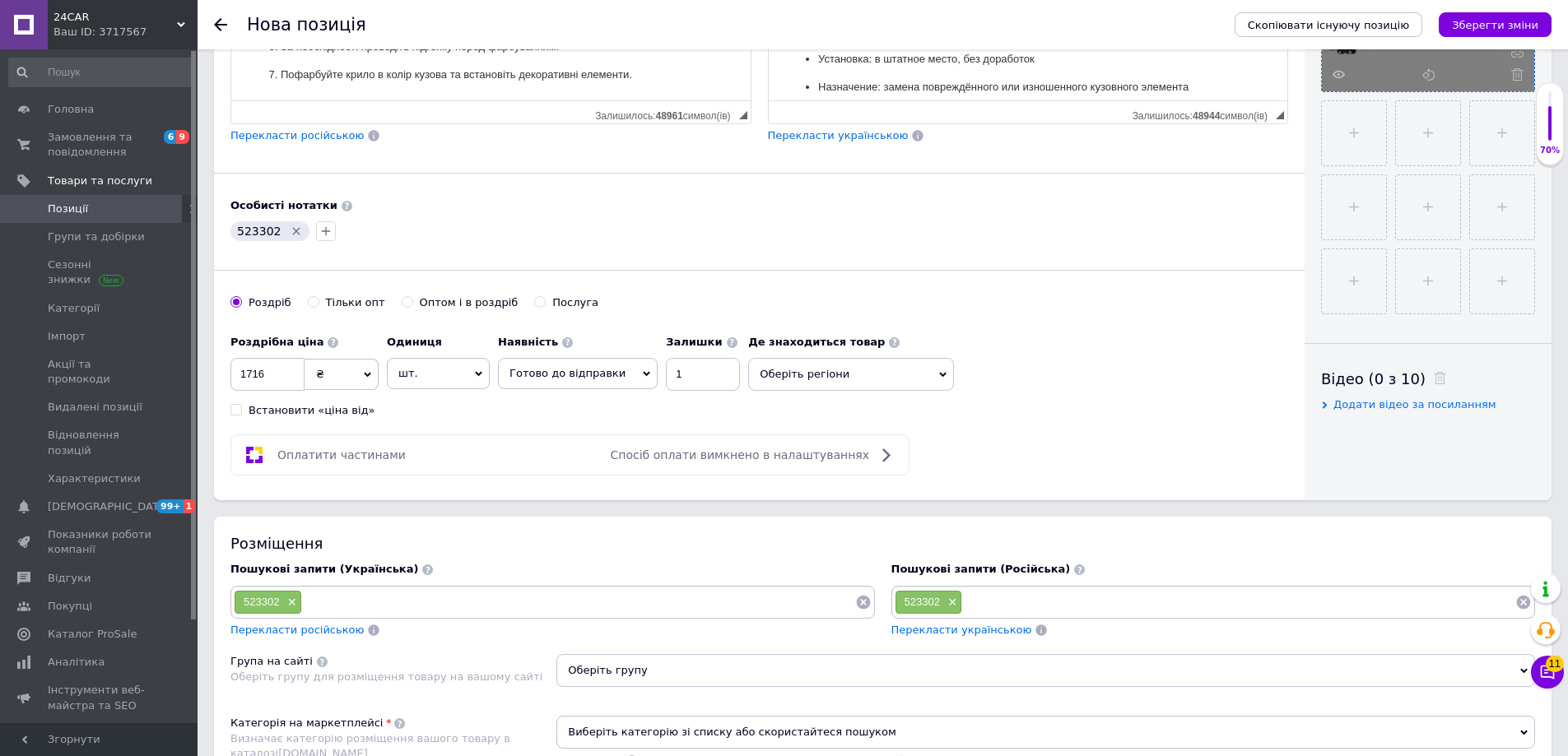
scroll to position [659, 0]
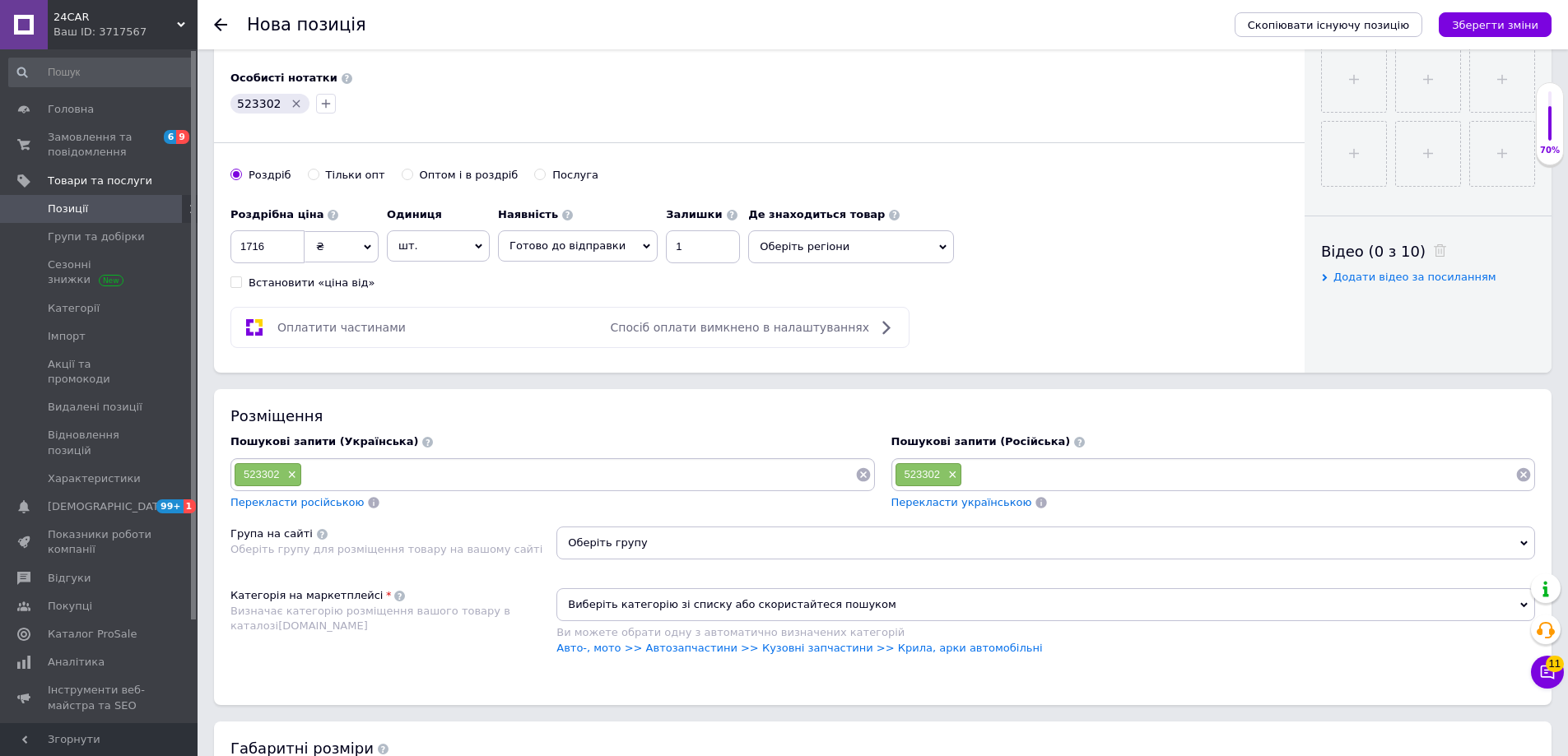
paste input "Крило переднє праве Mitsubishi Lancer [DATE]-[DATE]"
click at [359, 475] on input at bounding box center [579, 475] width 553 height 25
type input "Крило переднє праве Mitsubishi Lancer [DATE]-[DATE]"
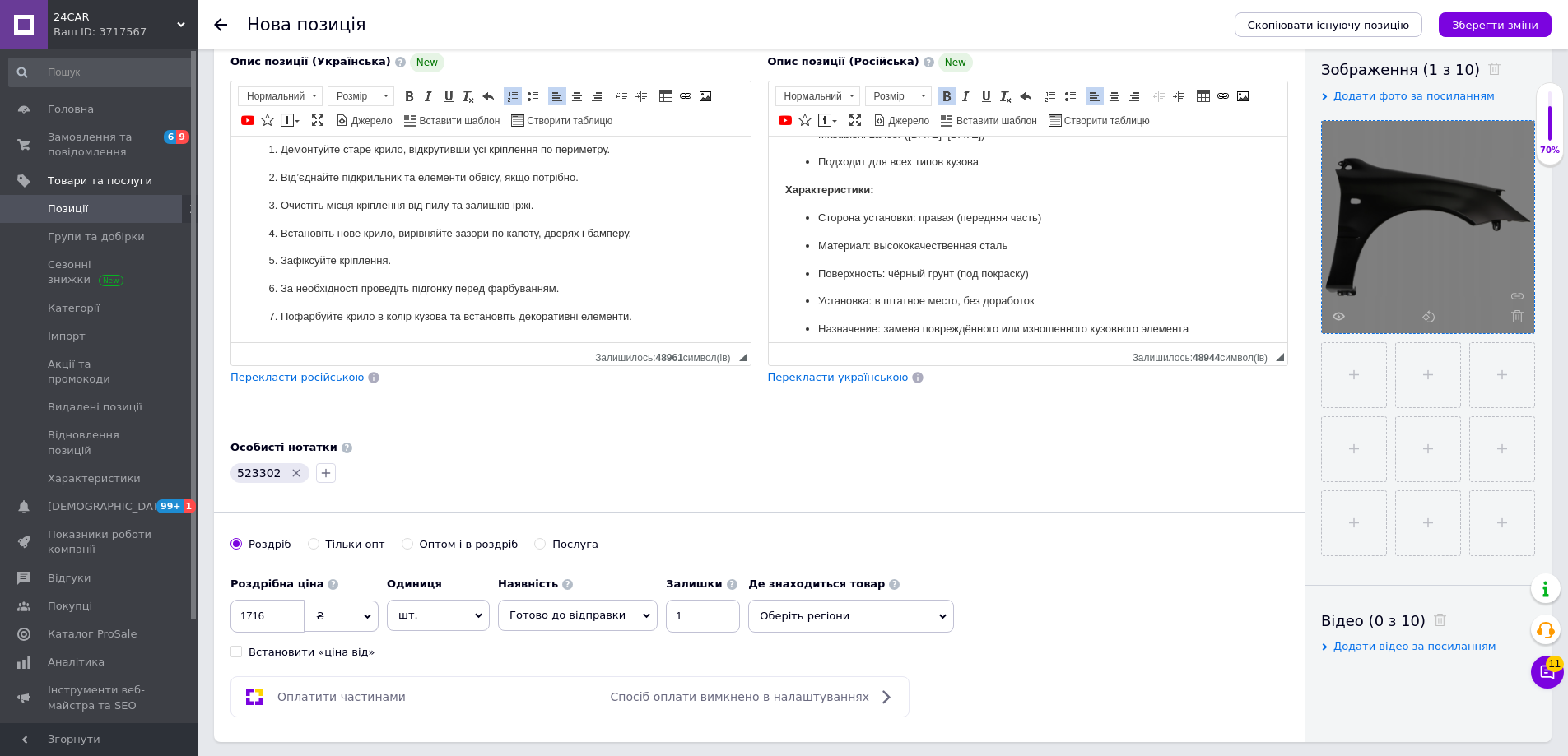
scroll to position [0, 0]
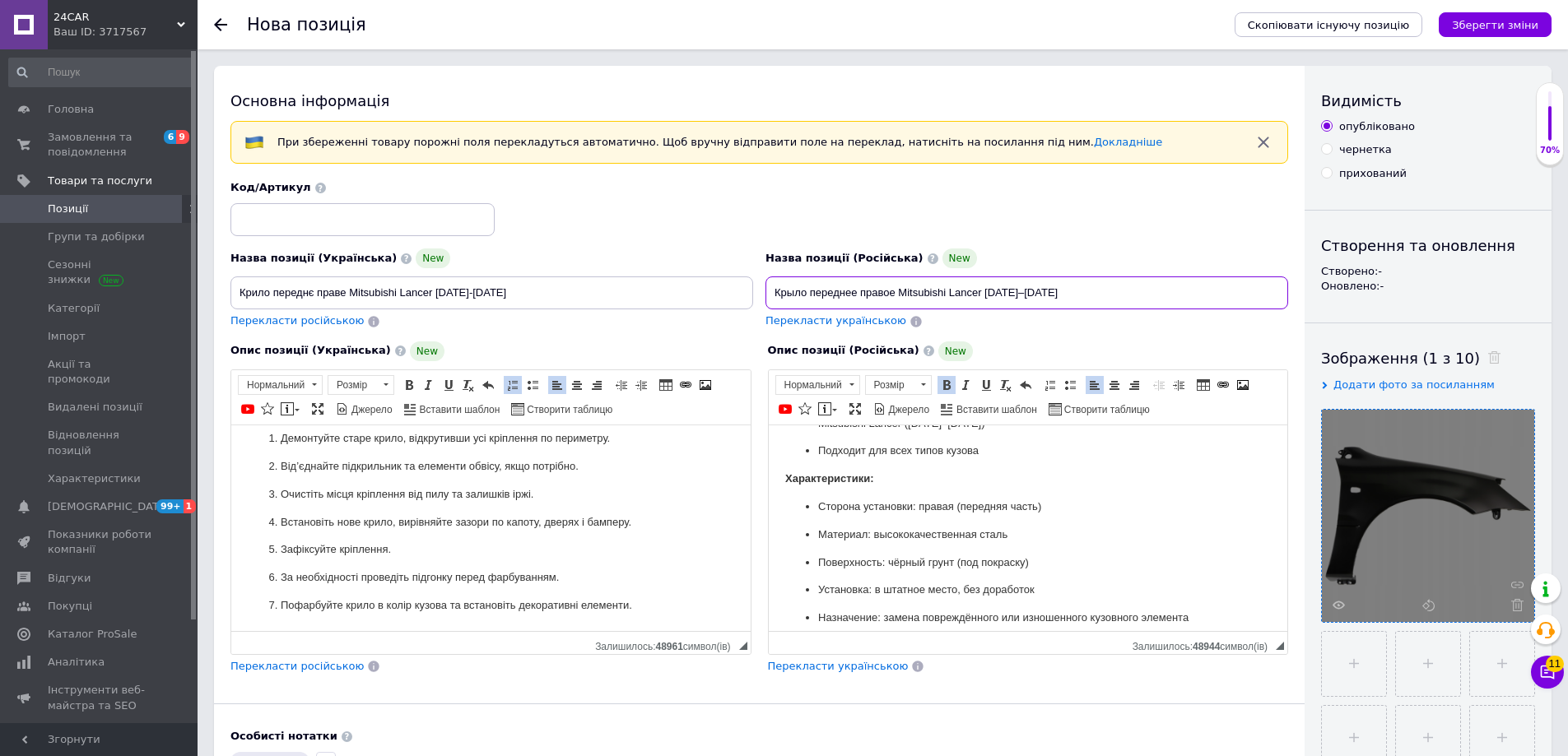
click at [898, 301] on input "Крыло переднее правое Mitsubishi Lancer [DATE]–[DATE]" at bounding box center [1027, 293] width 523 height 33
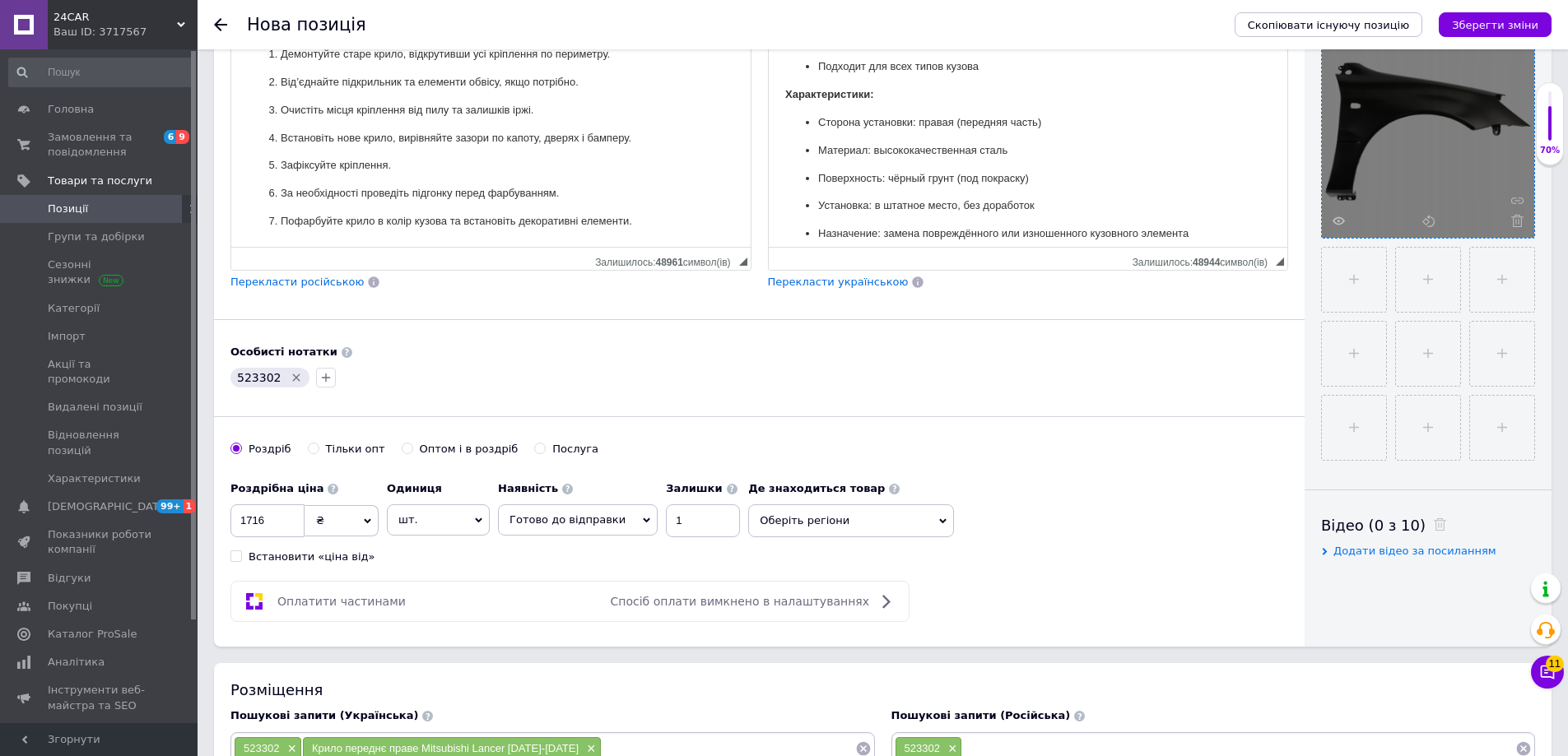
scroll to position [494, 0]
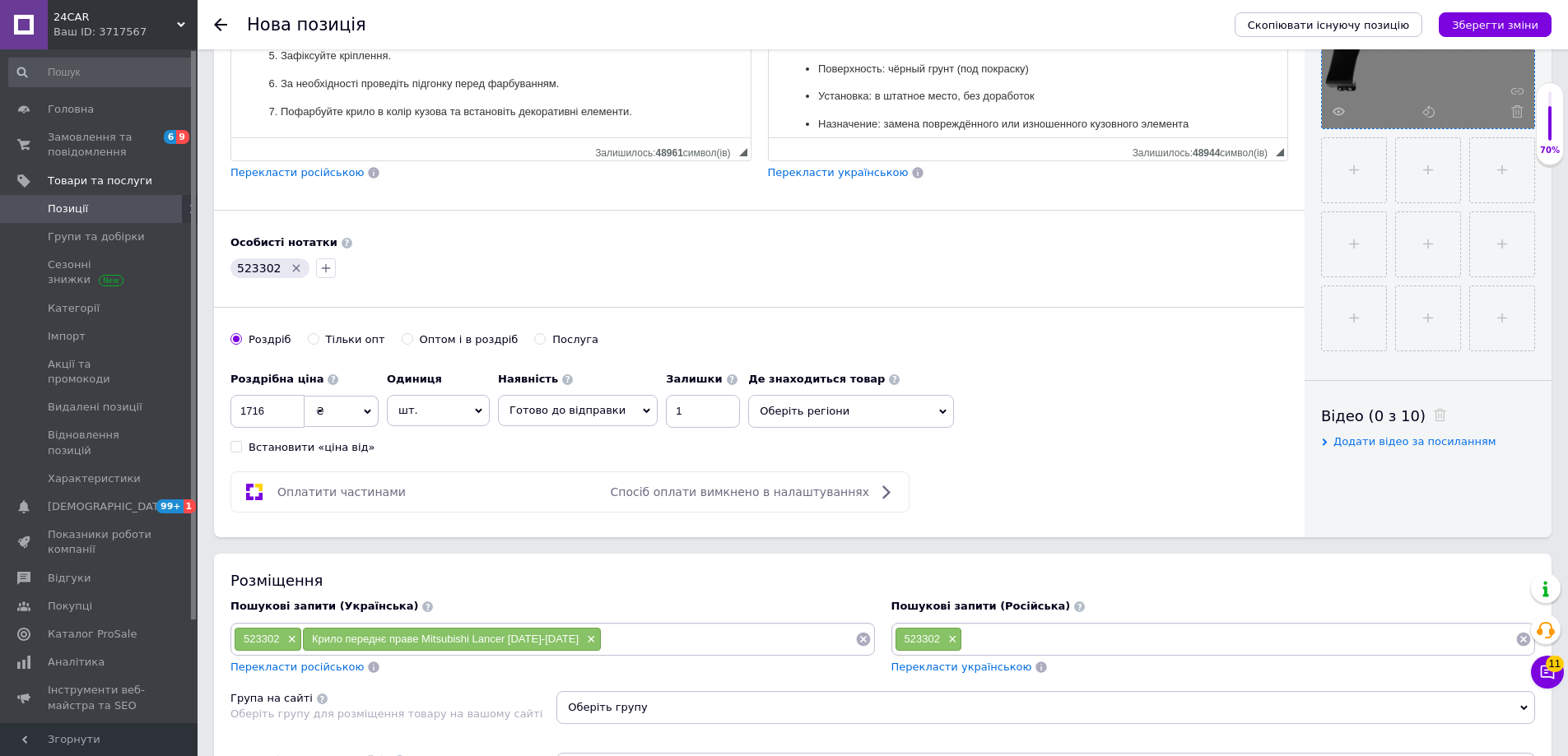
click at [1063, 660] on div "Перекласти українською" at bounding box center [1213, 668] width 645 height 16
paste input "Крыло переднее правое Mitsubishi Lancer [DATE]–[DATE]"
type input "Крыло переднее правое Mitsubishi Lancer [DATE]–[DATE]"
click at [1064, 644] on input "Крыло переднее правое Mitsubishi Lancer [DATE]–[DATE]" at bounding box center [1238, 639] width 553 height 25
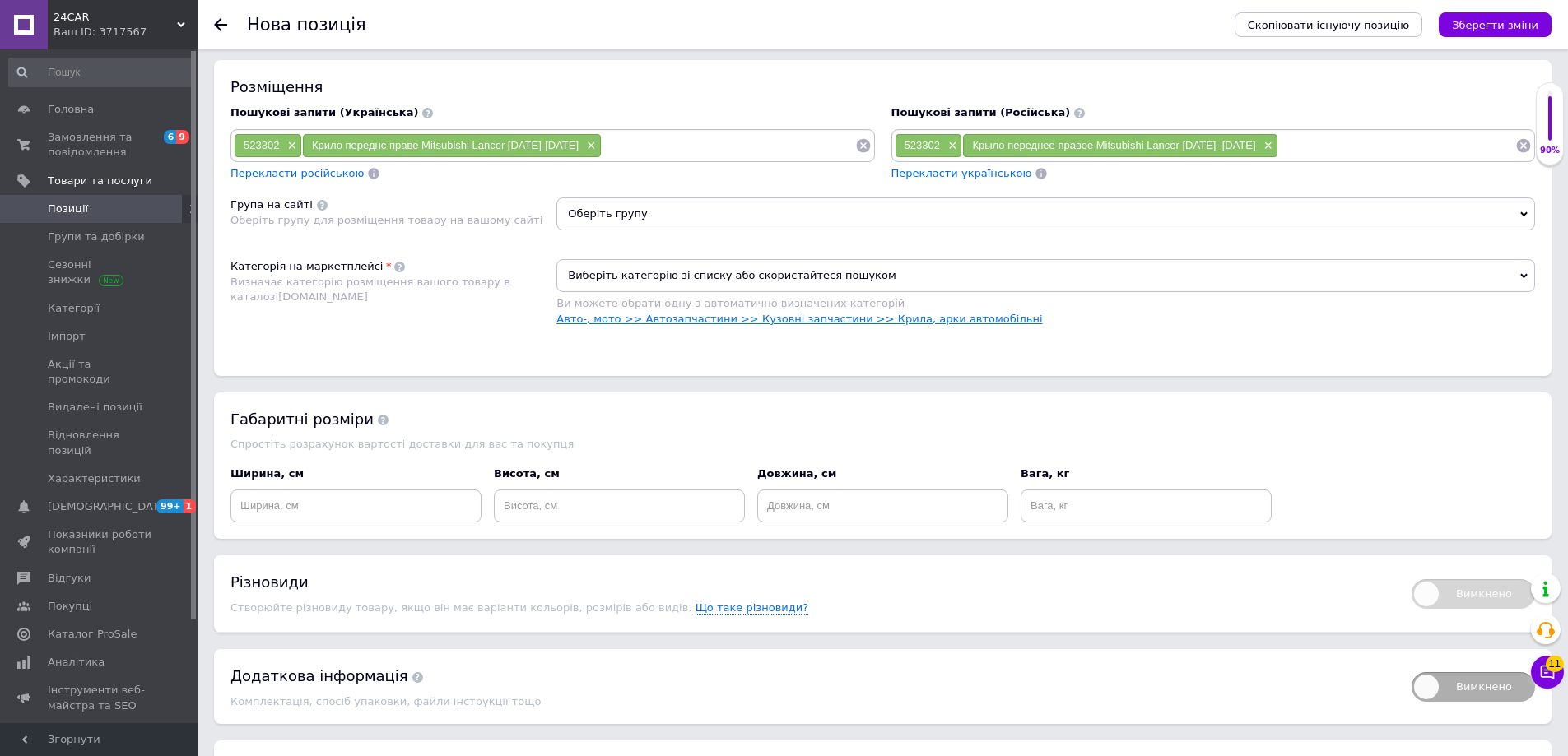
click at [720, 318] on link "Авто-, мото >> Автозапчастини >> Кузовні запчастини >> Крила, арки автомобільні" at bounding box center [799, 319] width 485 height 12
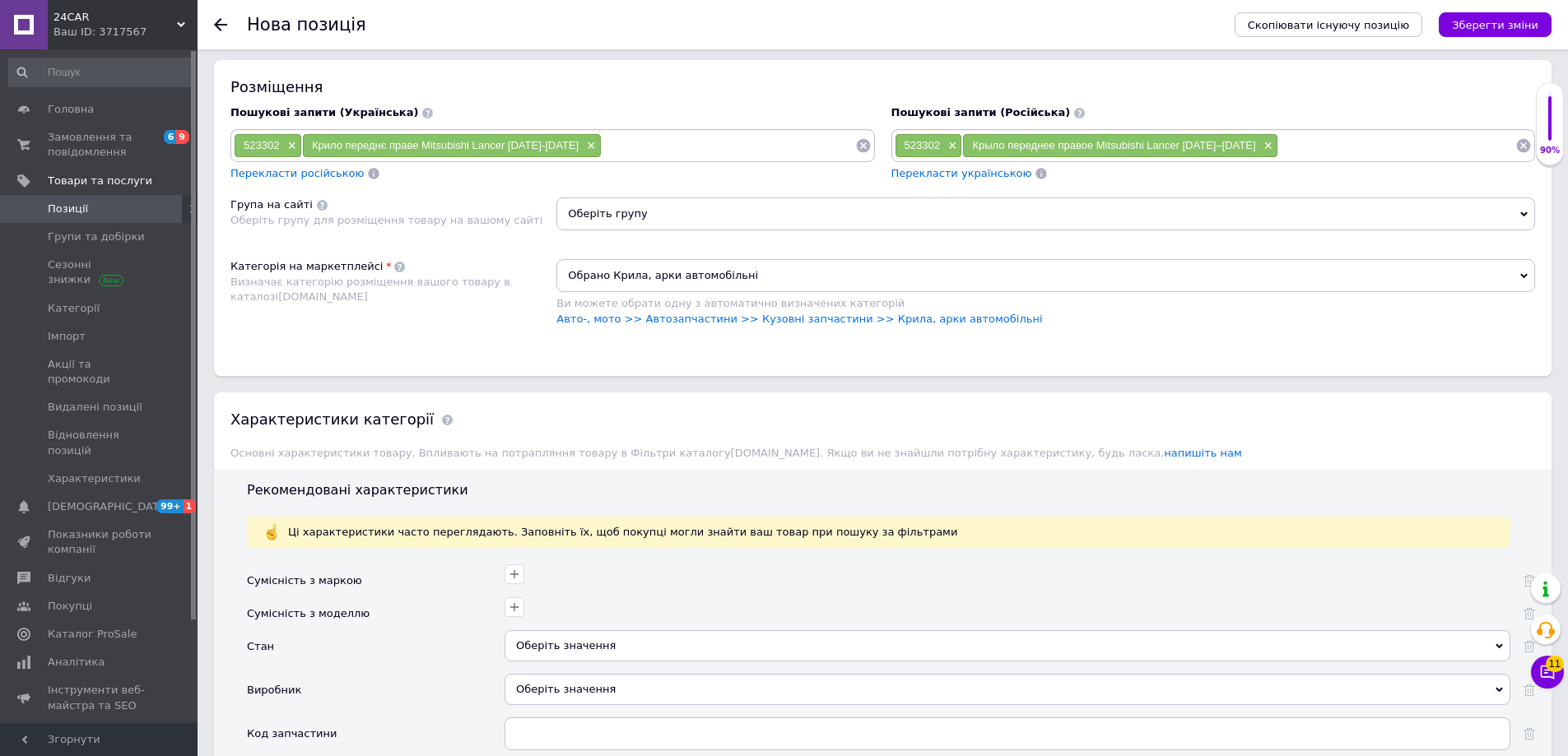
click at [678, 221] on span "Оберіть групу" at bounding box center [1045, 214] width 978 height 33
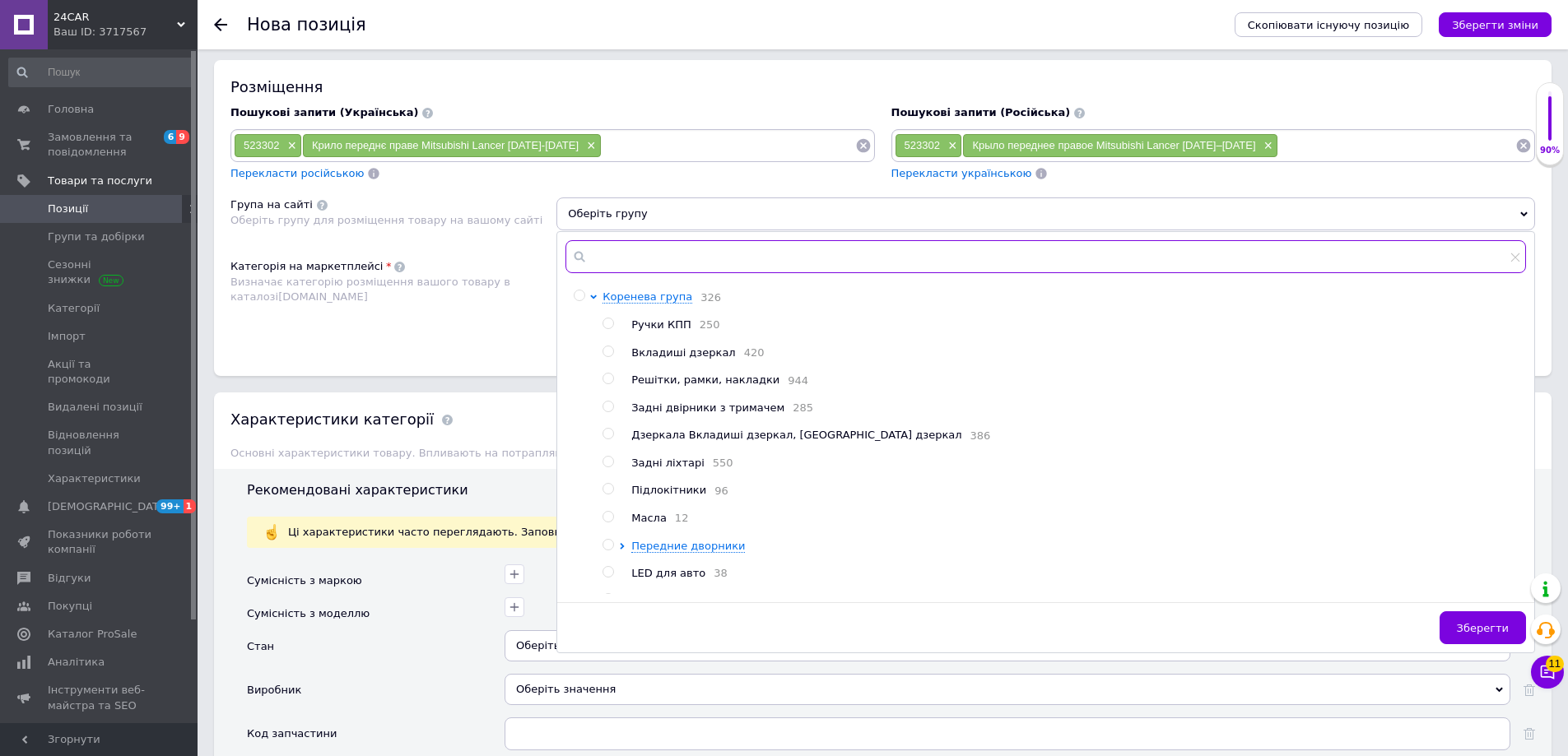
click at [694, 265] on input "text" at bounding box center [1045, 257] width 960 height 33
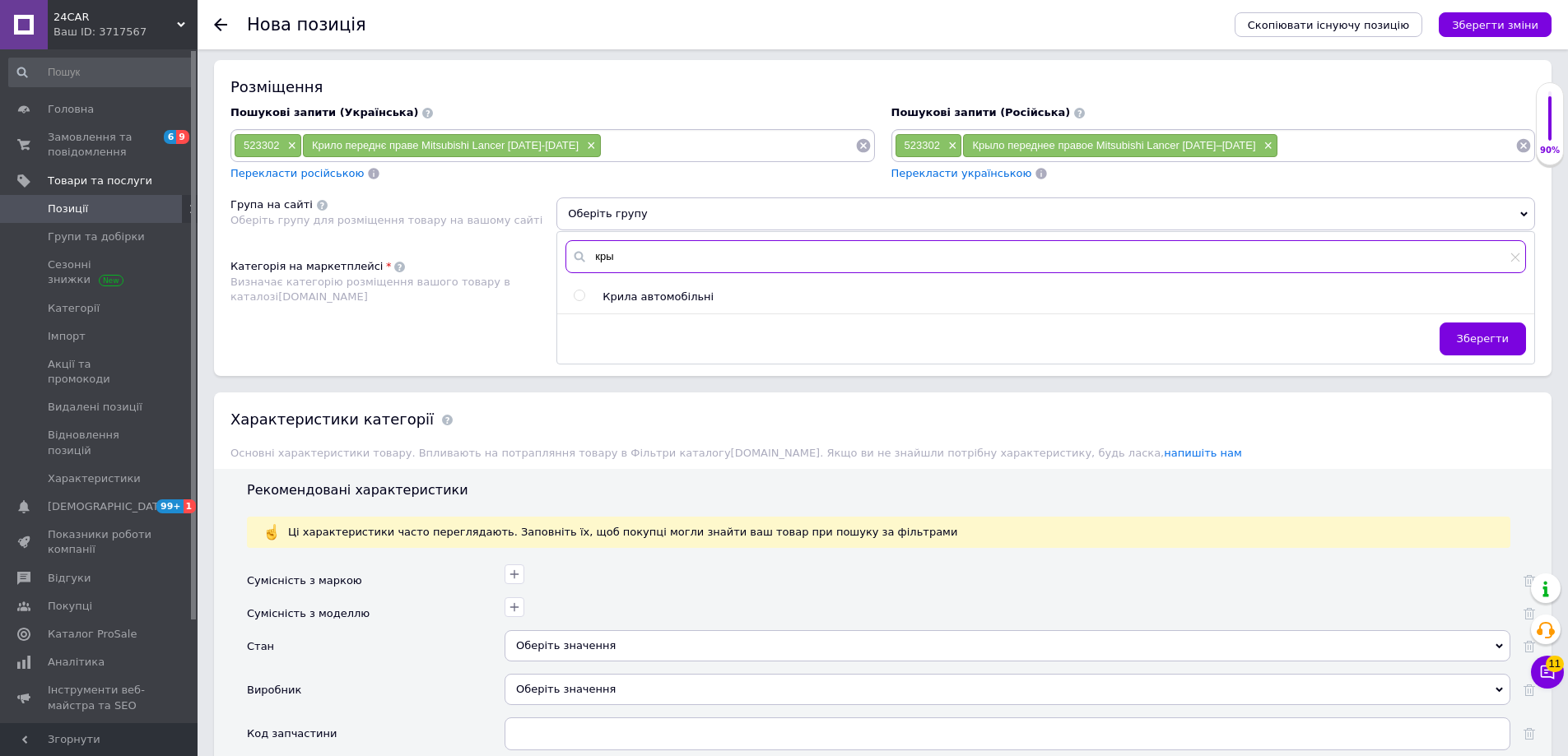
type input "кры"
click at [689, 301] on span "Крила автомобільні" at bounding box center [657, 296] width 111 height 12
radio input "true"
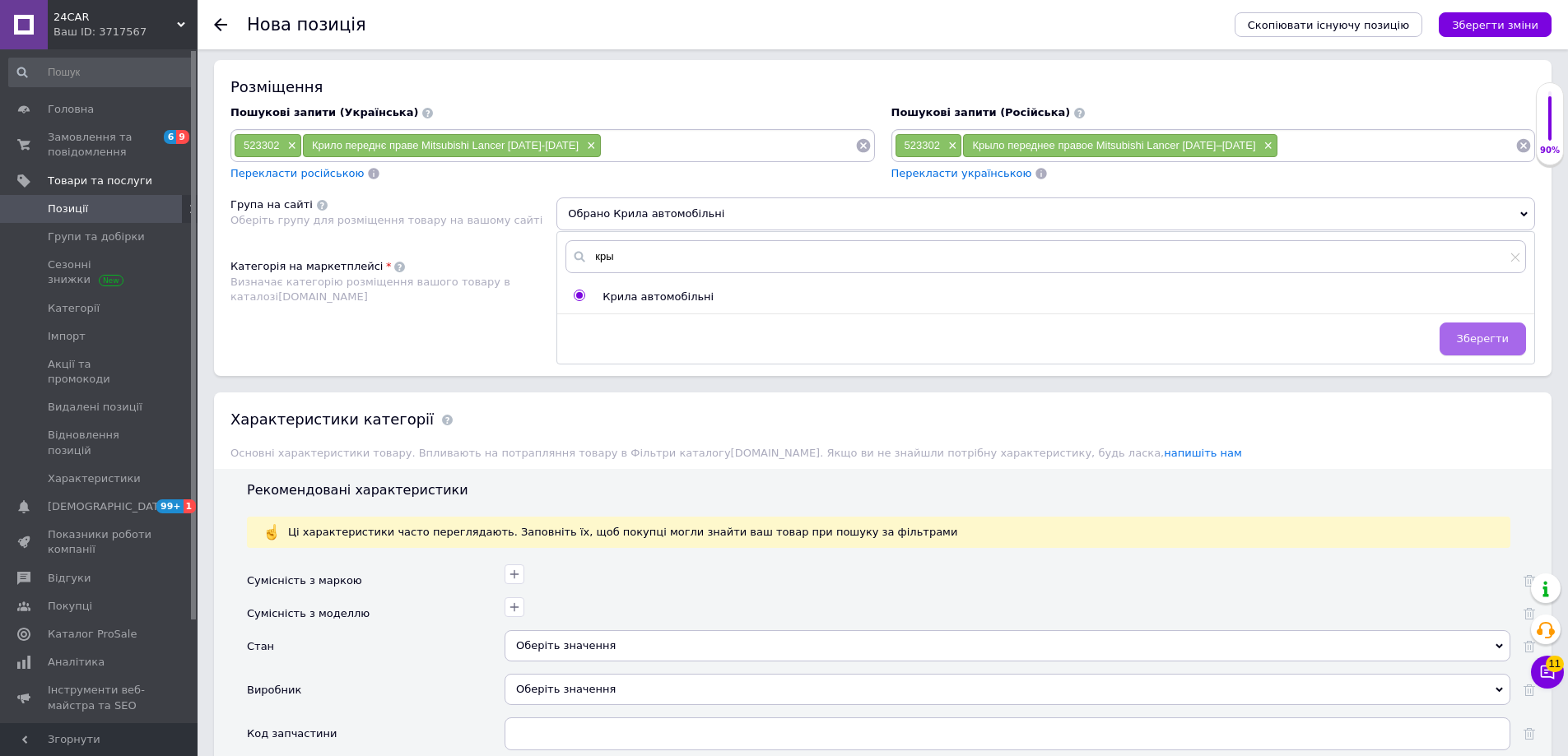
click at [1506, 339] on span "Зберегти" at bounding box center [1482, 338] width 52 height 12
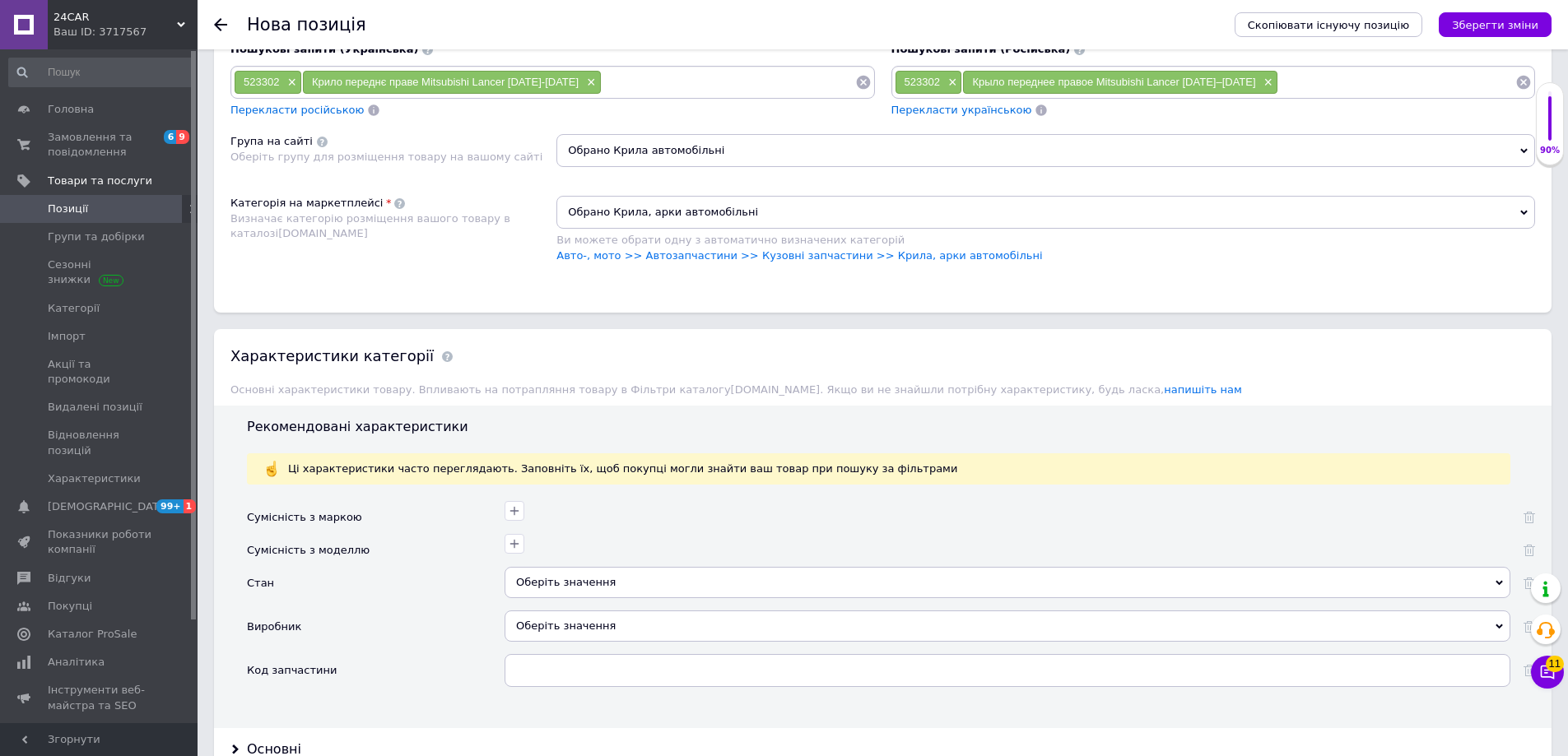
scroll to position [1152, 0]
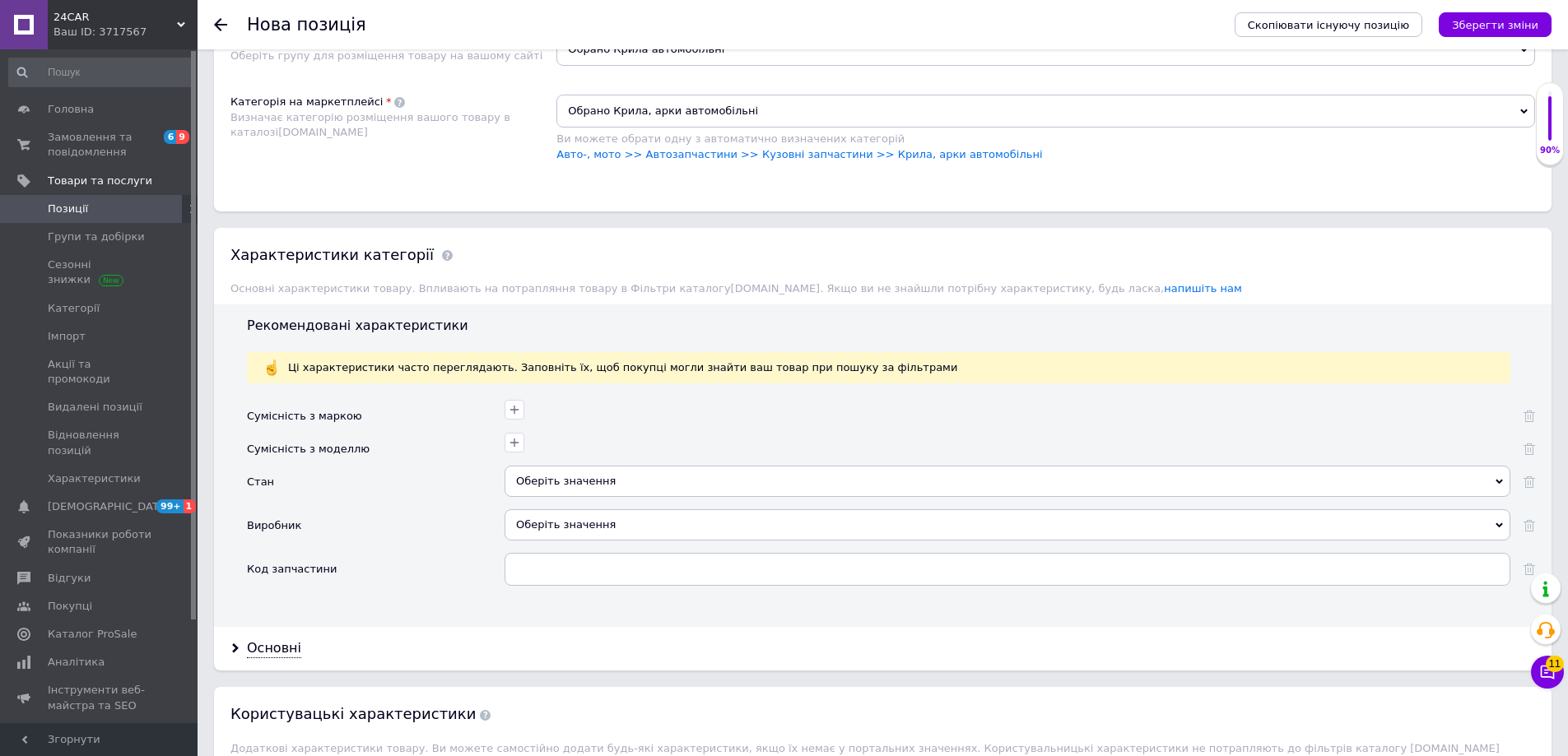
click at [551, 477] on div "Оберіть значення" at bounding box center [1008, 481] width 1006 height 32
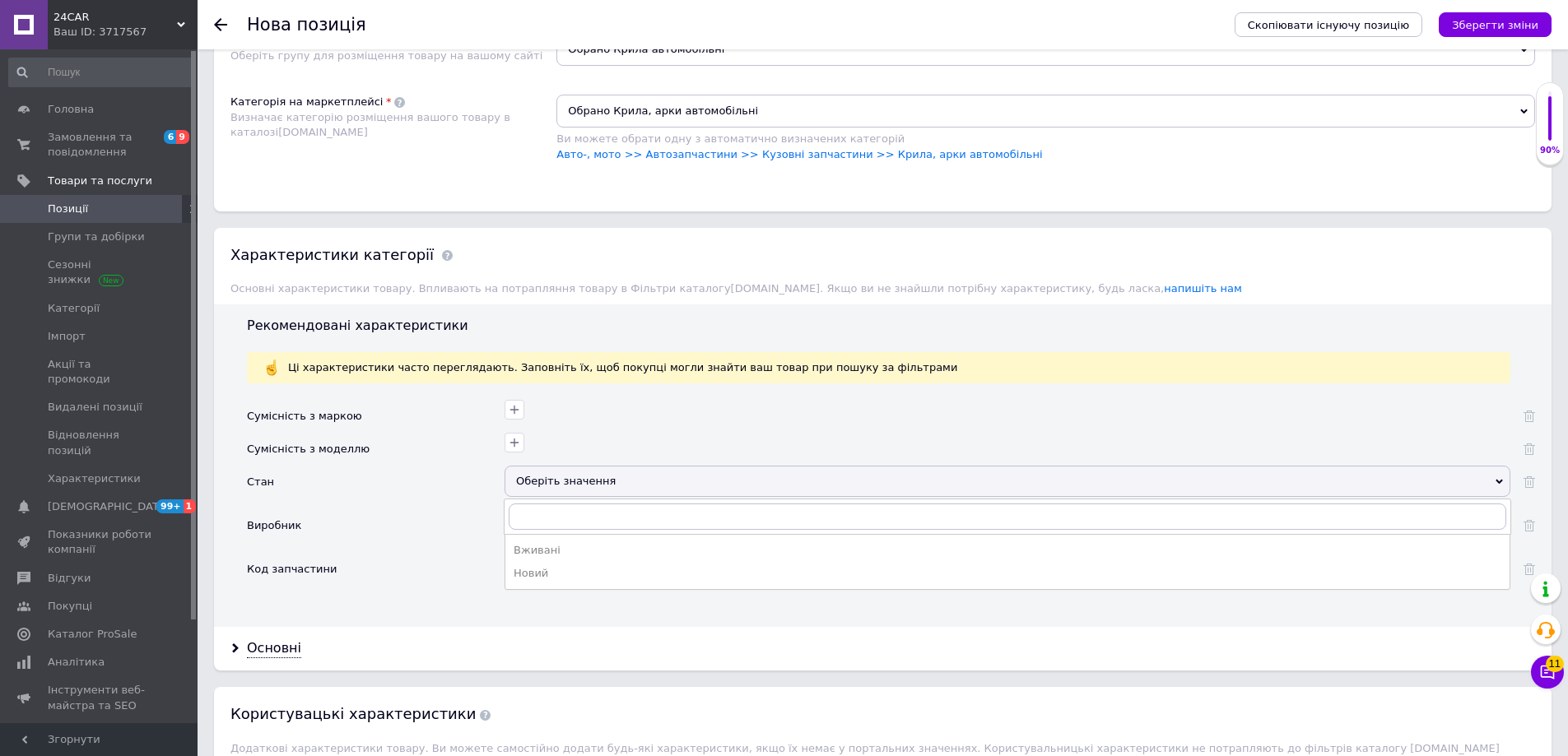
click at [562, 574] on div "Новий" at bounding box center [1008, 574] width 988 height 15
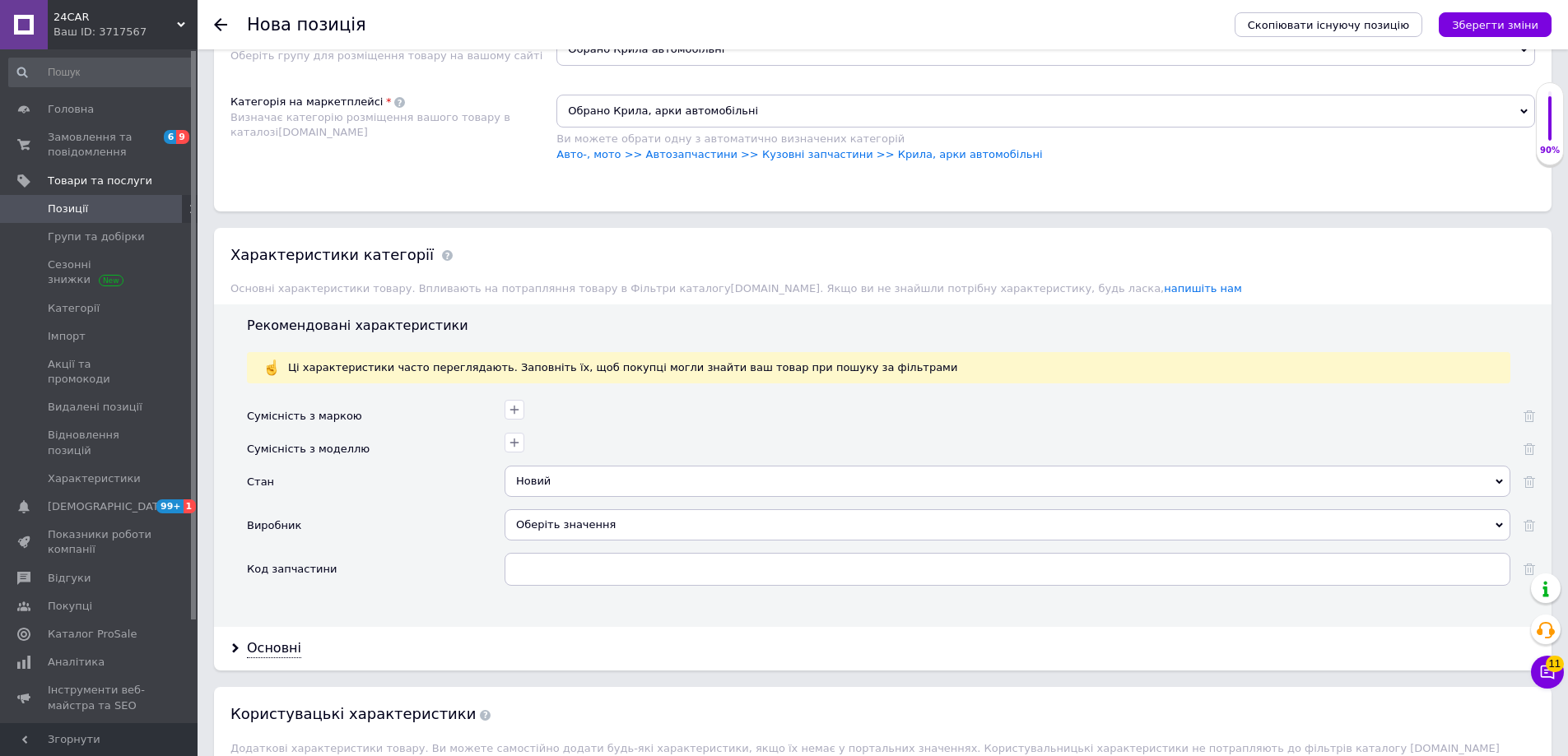
click at [564, 524] on div "Оберіть значення" at bounding box center [1008, 525] width 1006 height 32
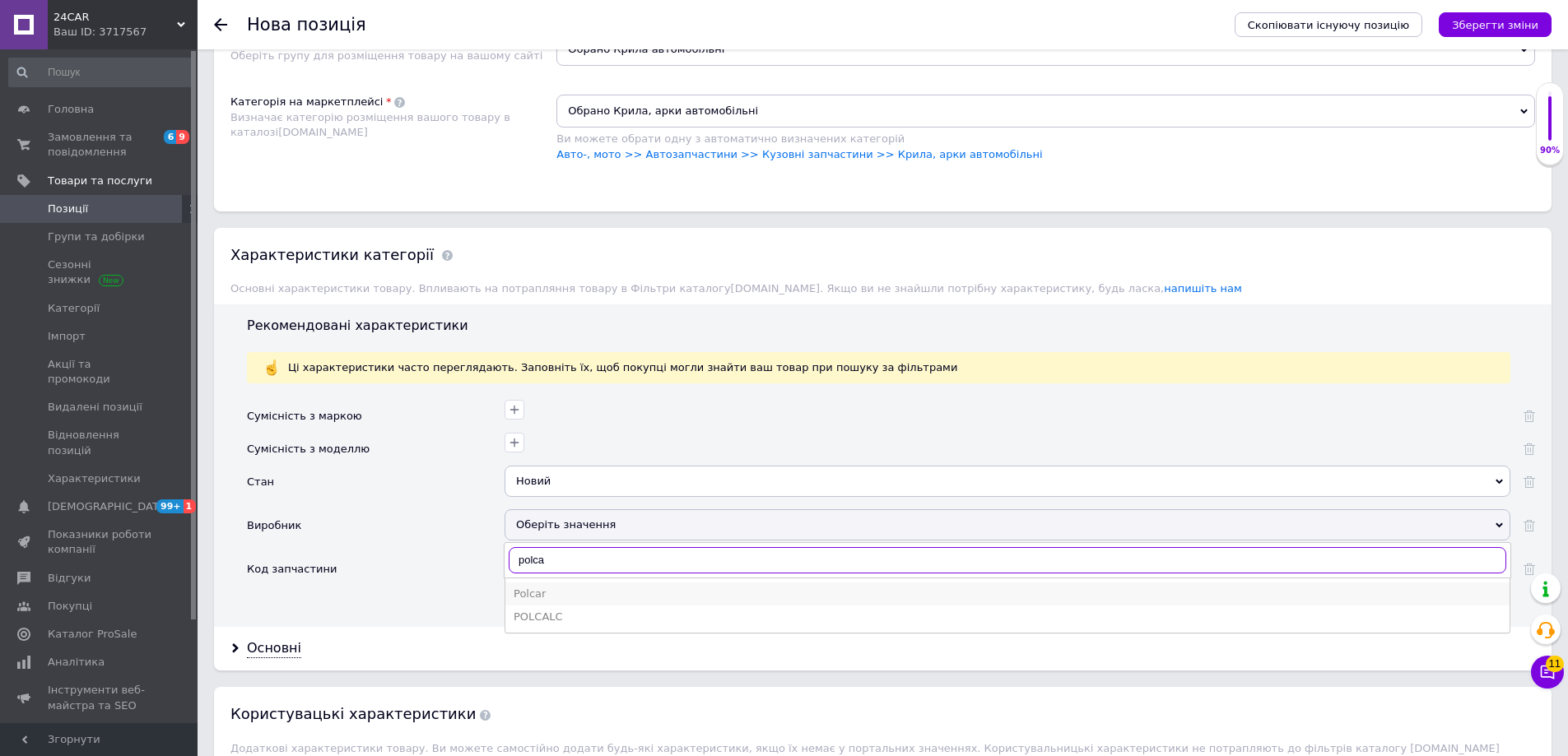
type input "polca"
click at [542, 595] on div "Polcar" at bounding box center [1008, 594] width 988 height 15
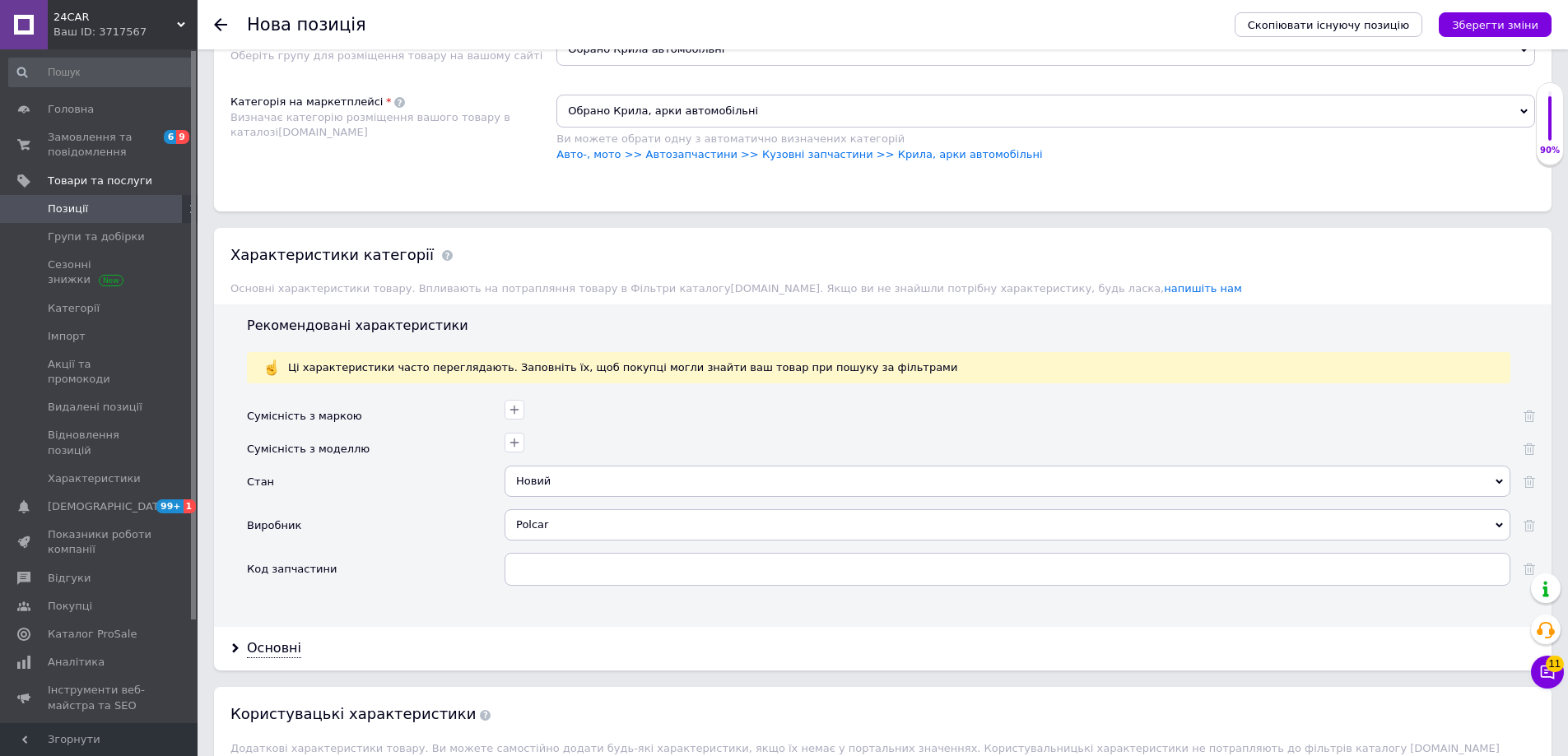
click at [298, 651] on div "Основні" at bounding box center [883, 649] width 1337 height 43
drag, startPoint x: 286, startPoint y: 648, endPoint x: 306, endPoint y: 643, distance: 20.6
click at [285, 647] on div "Основні" at bounding box center [273, 649] width 54 height 19
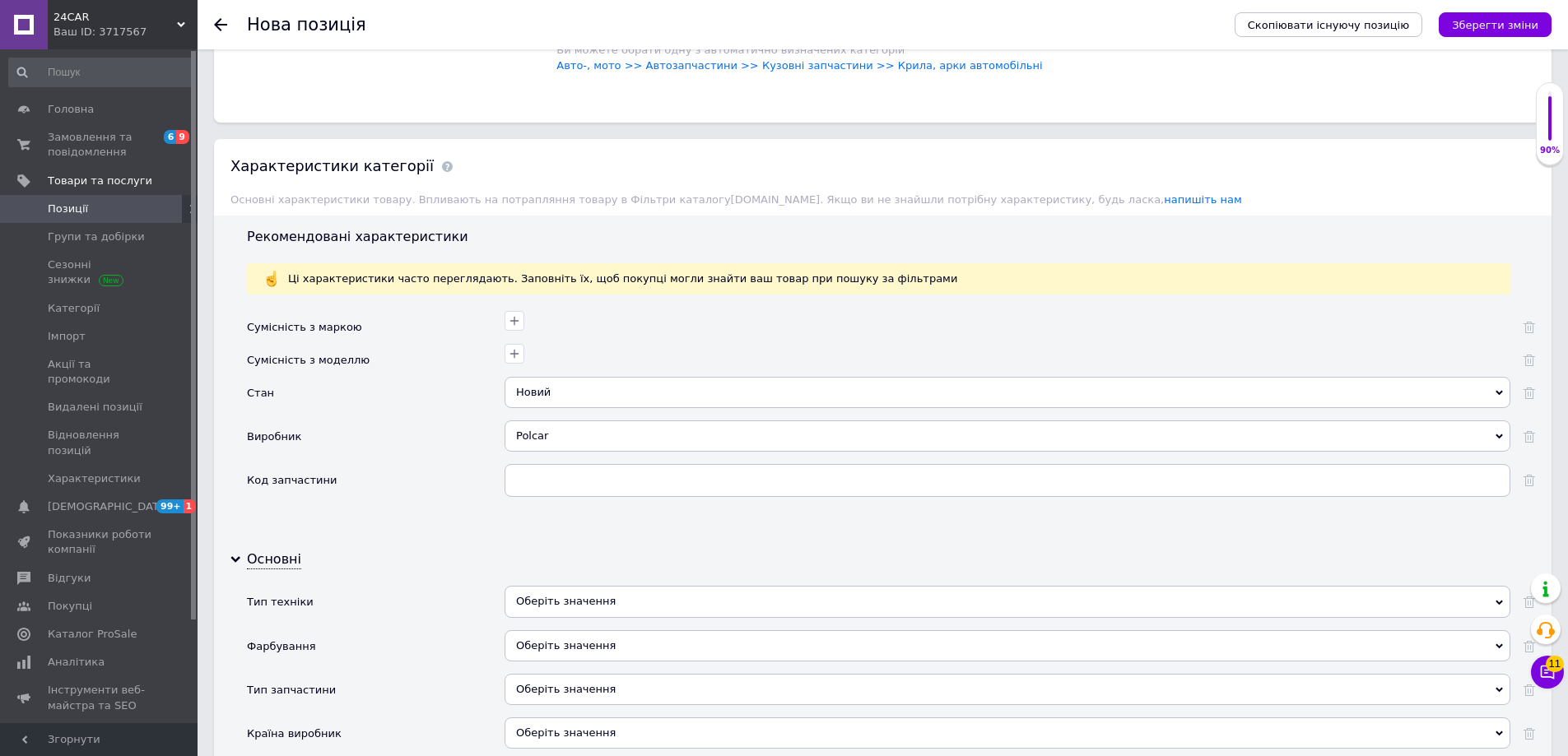
scroll to position [1399, 0]
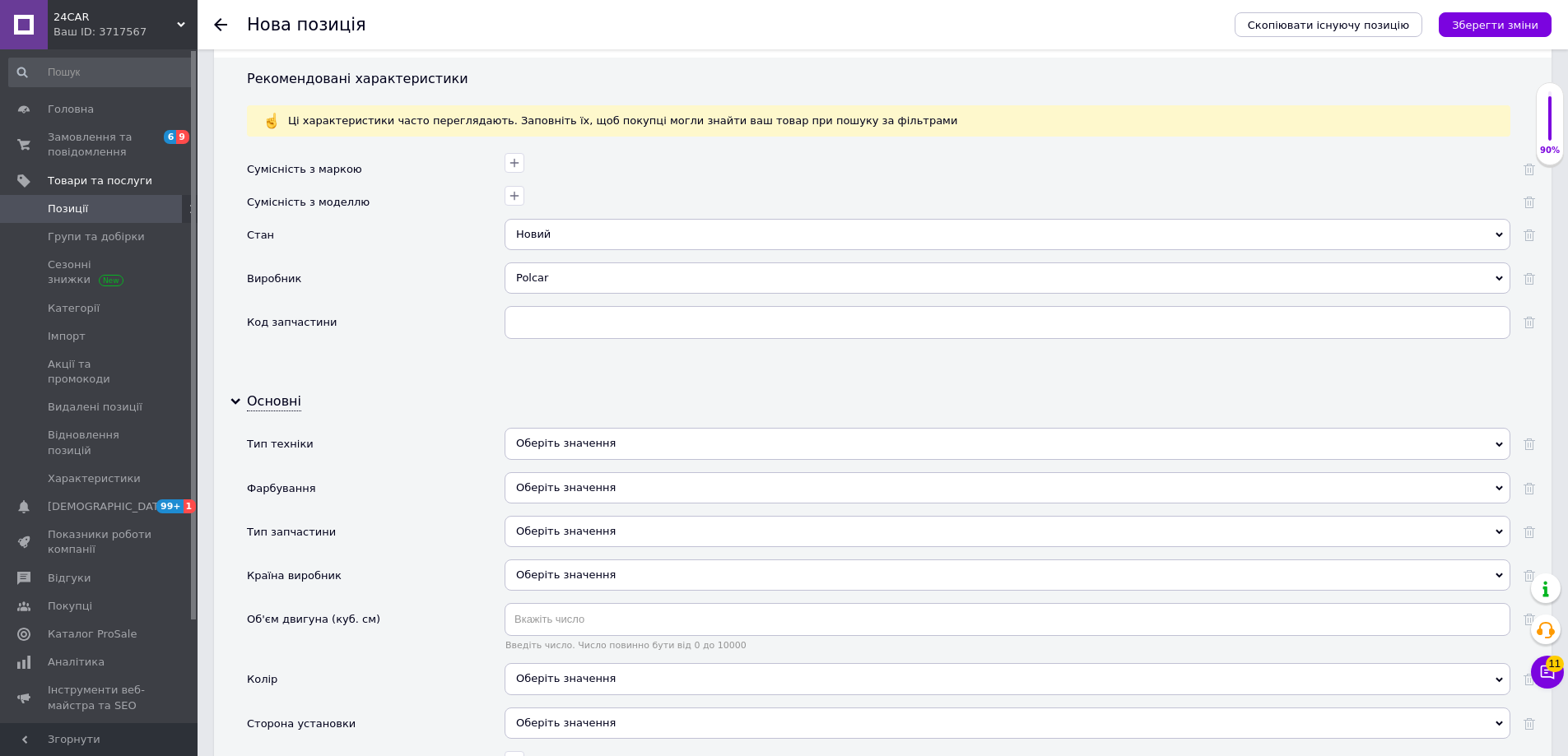
click at [608, 429] on div "Оберіть значення" at bounding box center [1008, 444] width 1006 height 32
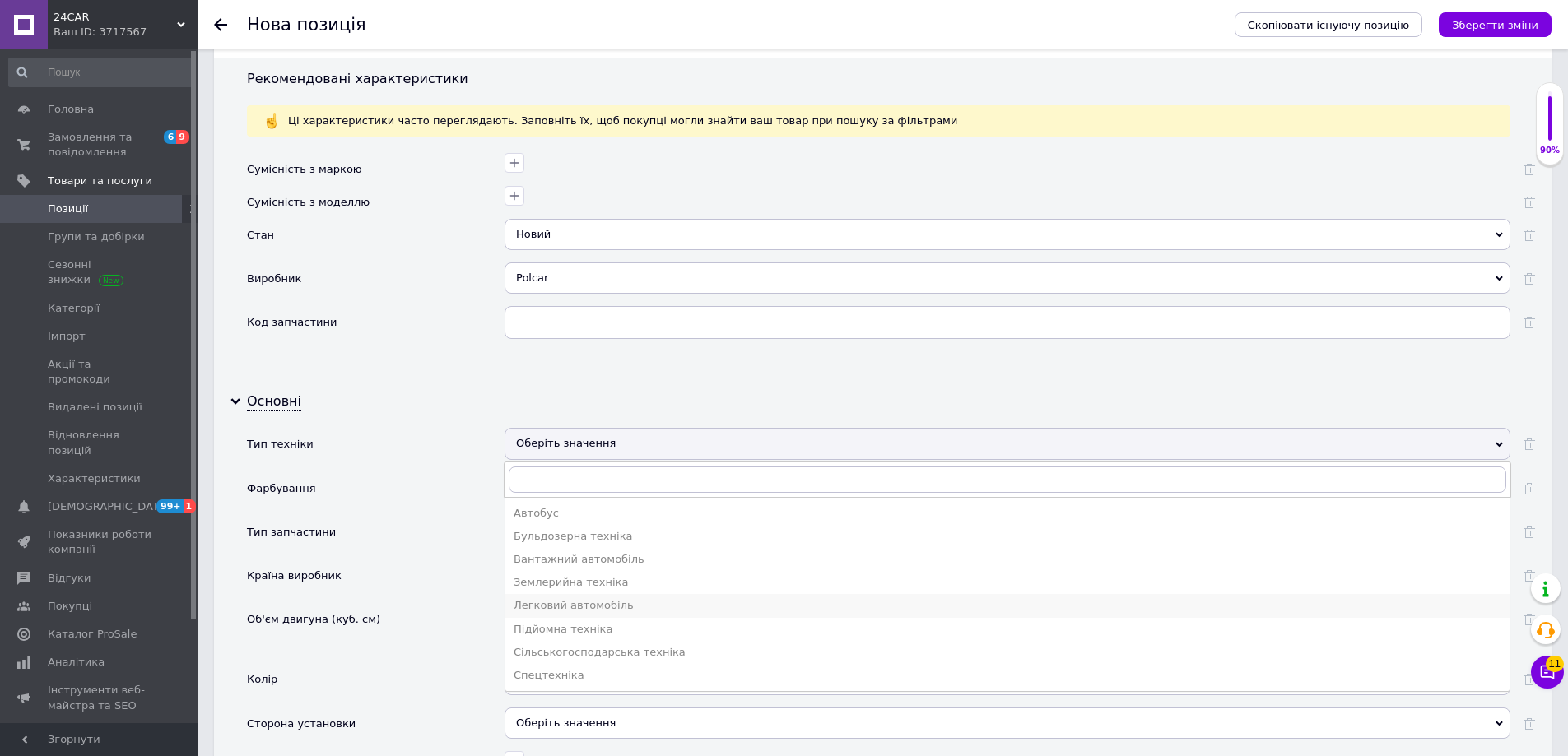
click at [595, 603] on div "Легковий автомобіль" at bounding box center [1008, 605] width 988 height 15
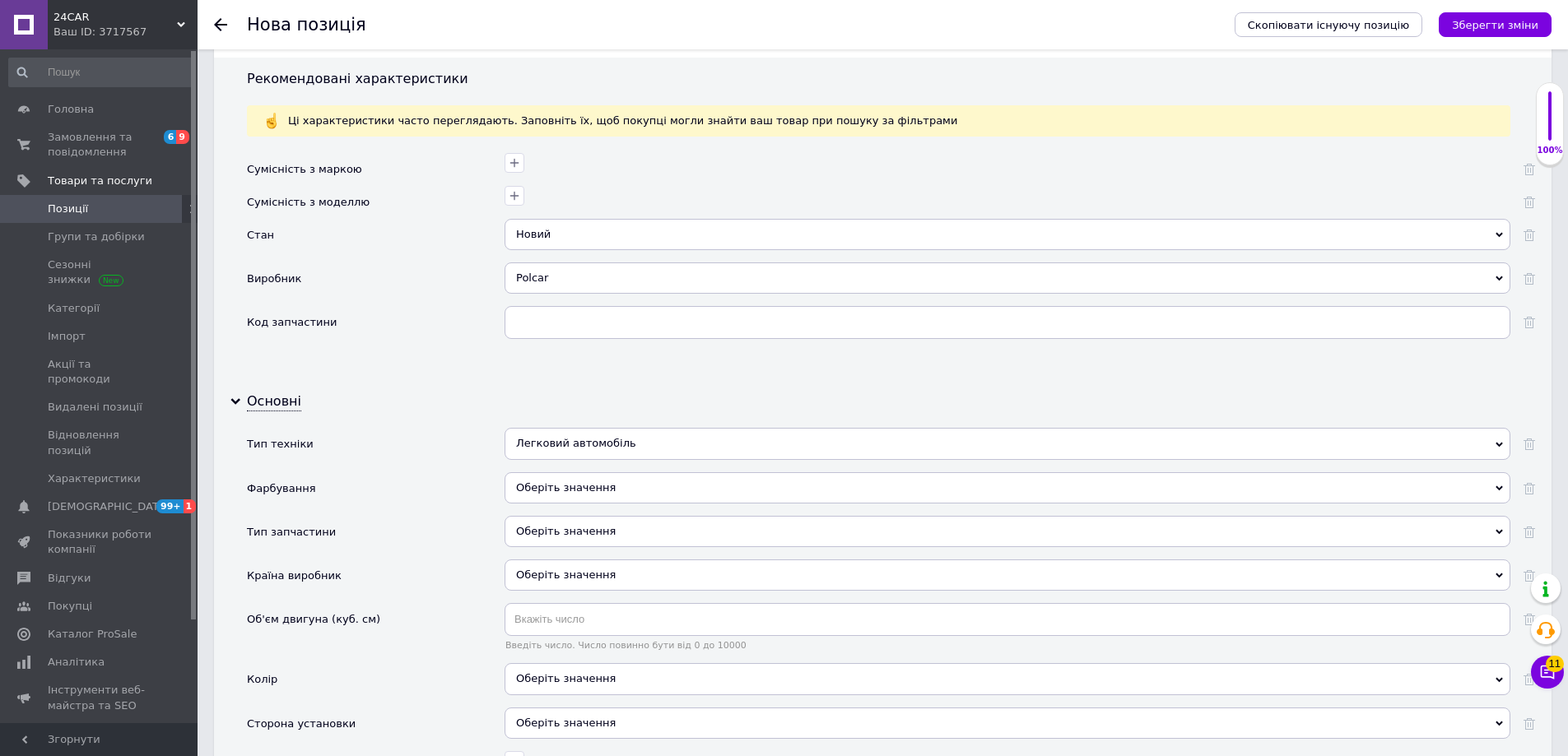
click at [594, 491] on div "Оберіть значення" at bounding box center [1008, 488] width 1006 height 32
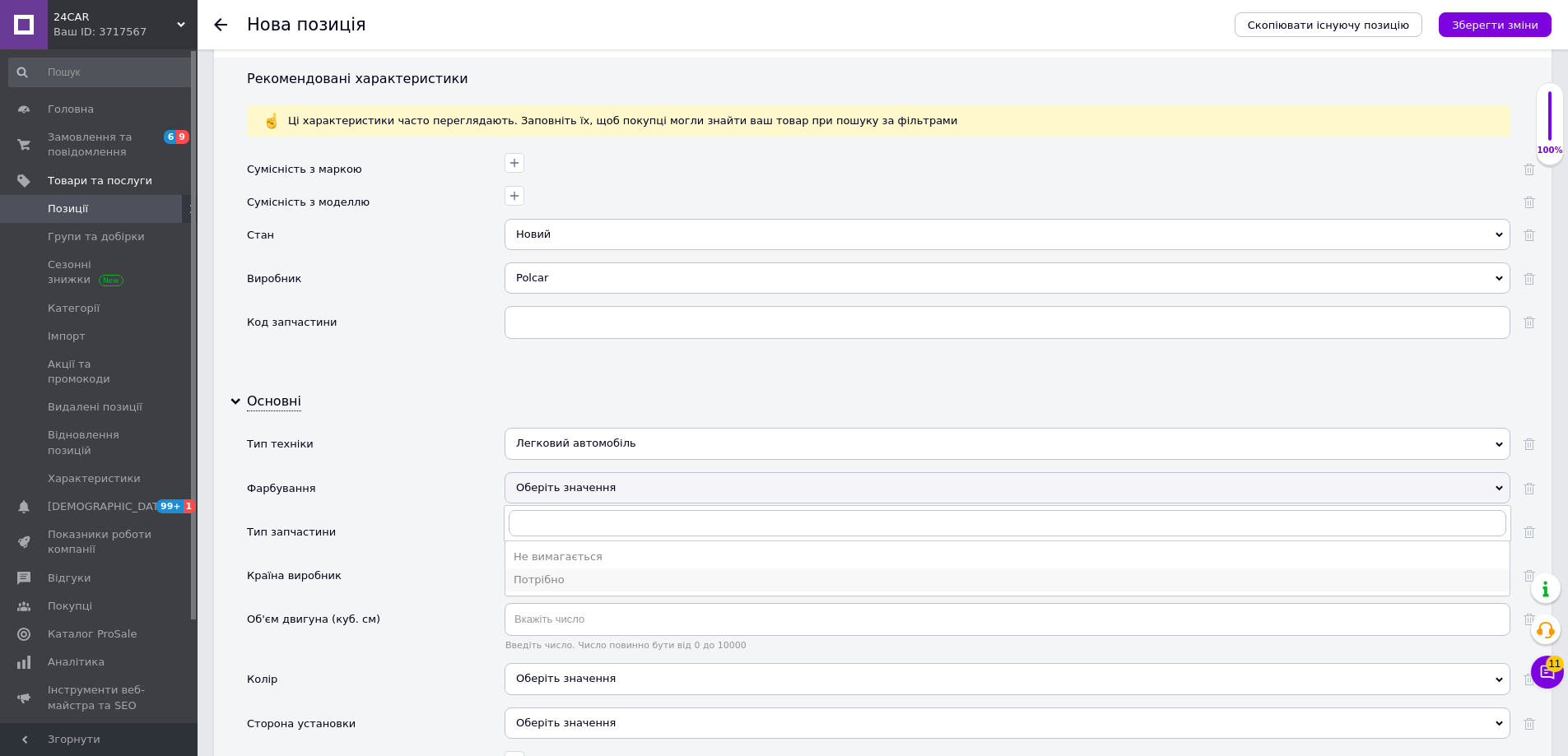
click at [563, 581] on div "Потрібно" at bounding box center [1008, 580] width 988 height 15
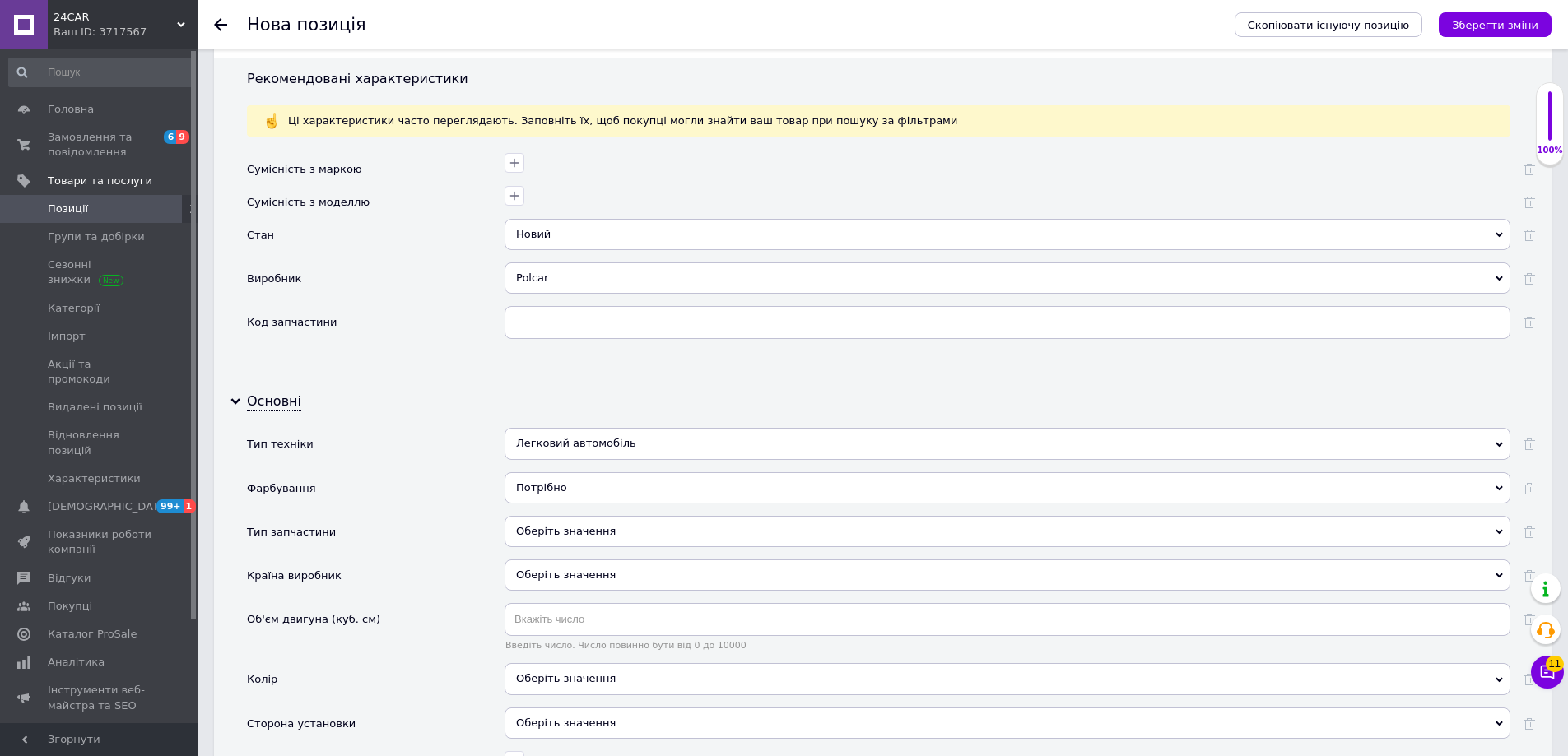
click at [574, 535] on div "Оберіть значення" at bounding box center [1008, 532] width 1006 height 32
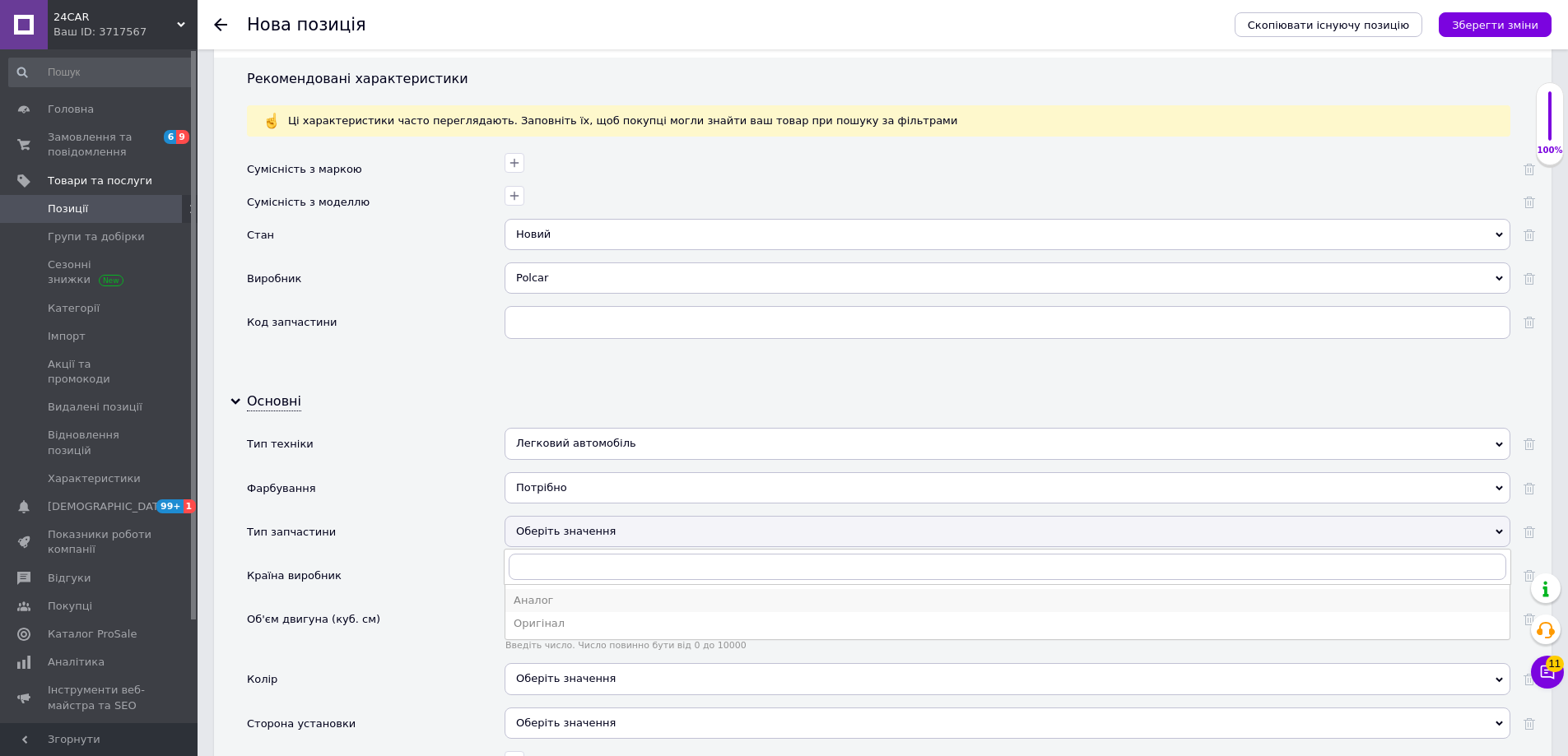
click at [573, 603] on div "Аналог" at bounding box center [1008, 601] width 988 height 15
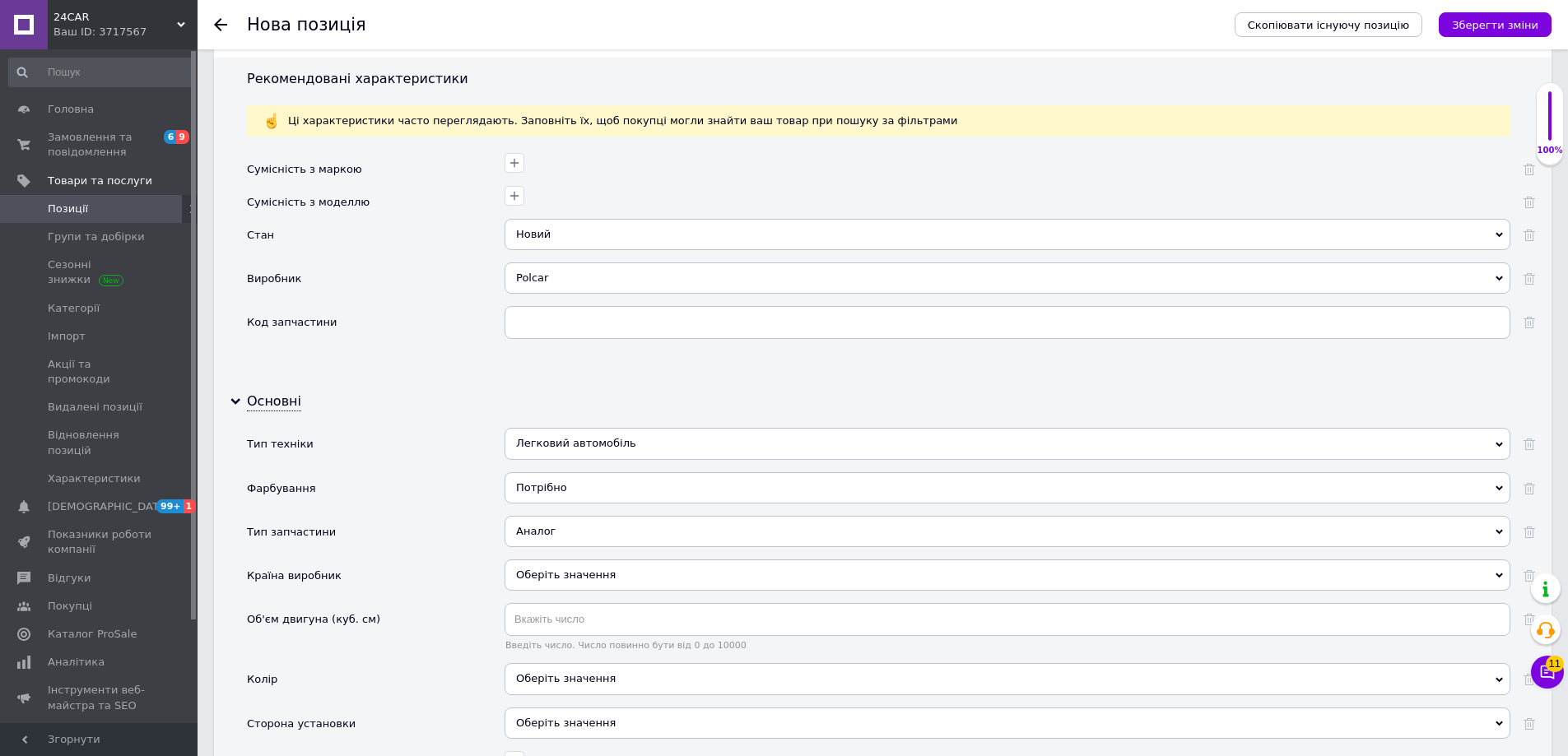
click at [581, 574] on div "Оберіть значення" at bounding box center [1008, 575] width 1006 height 32
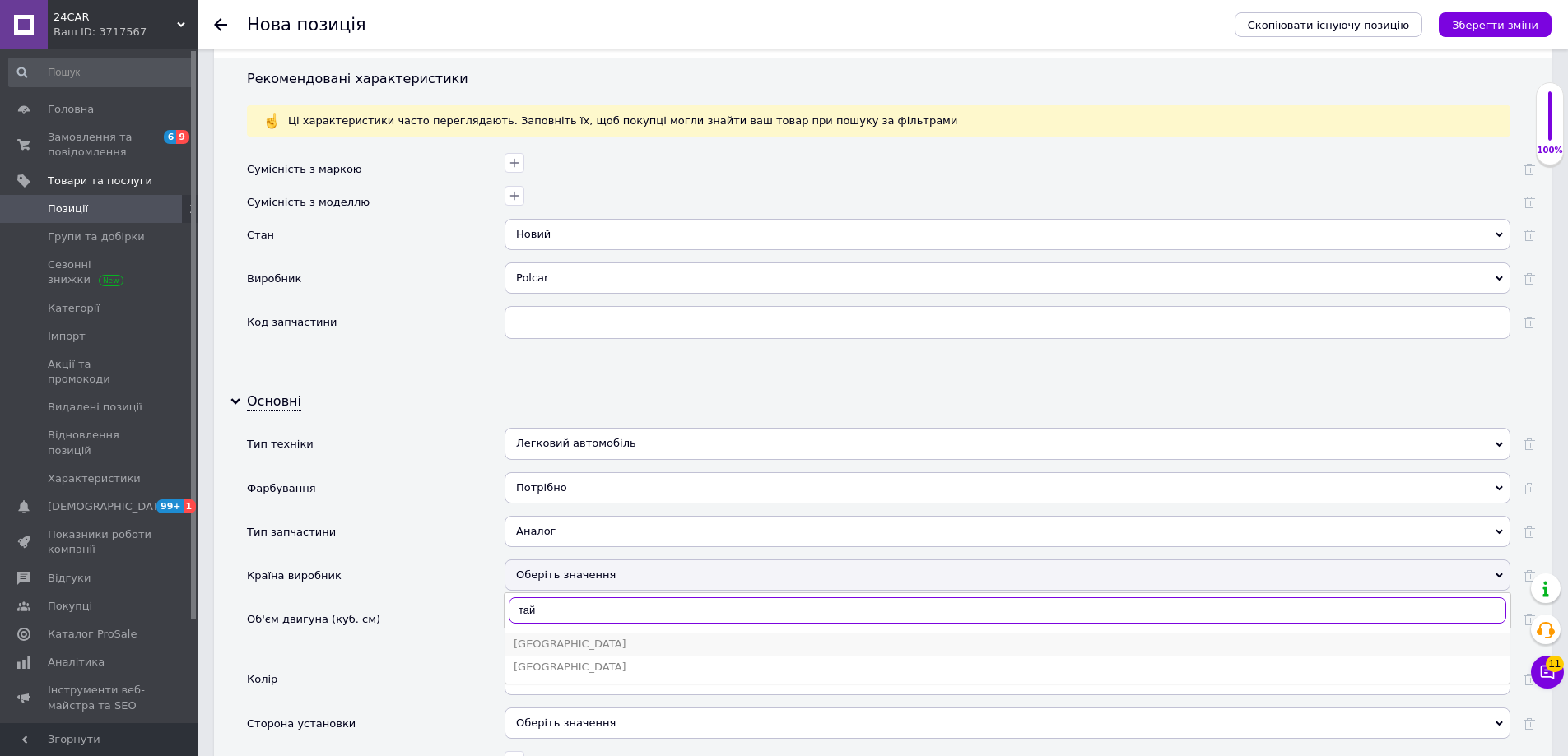
type input "тай"
click at [525, 640] on div "[GEOGRAPHIC_DATA]" at bounding box center [1008, 644] width 988 height 15
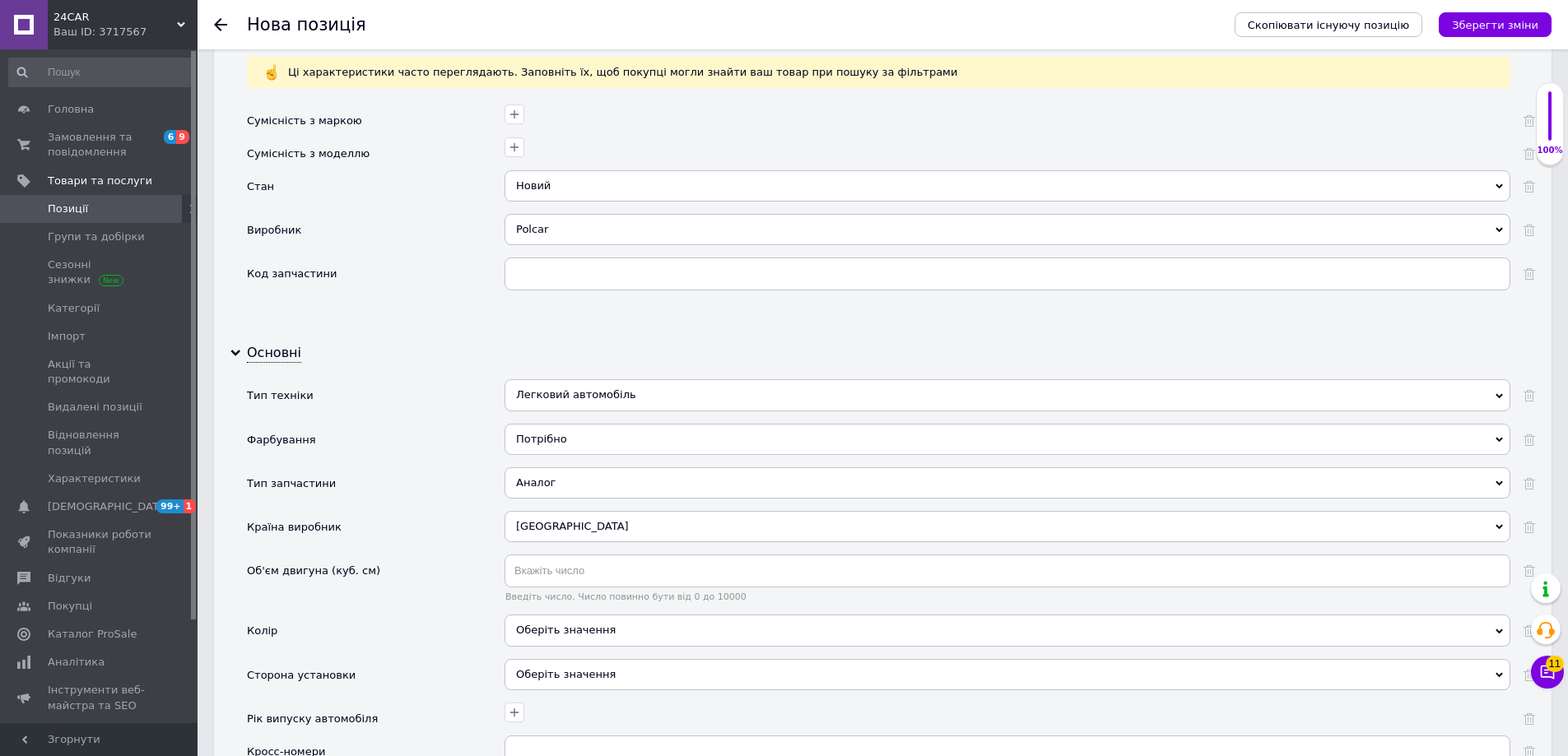
scroll to position [1481, 0]
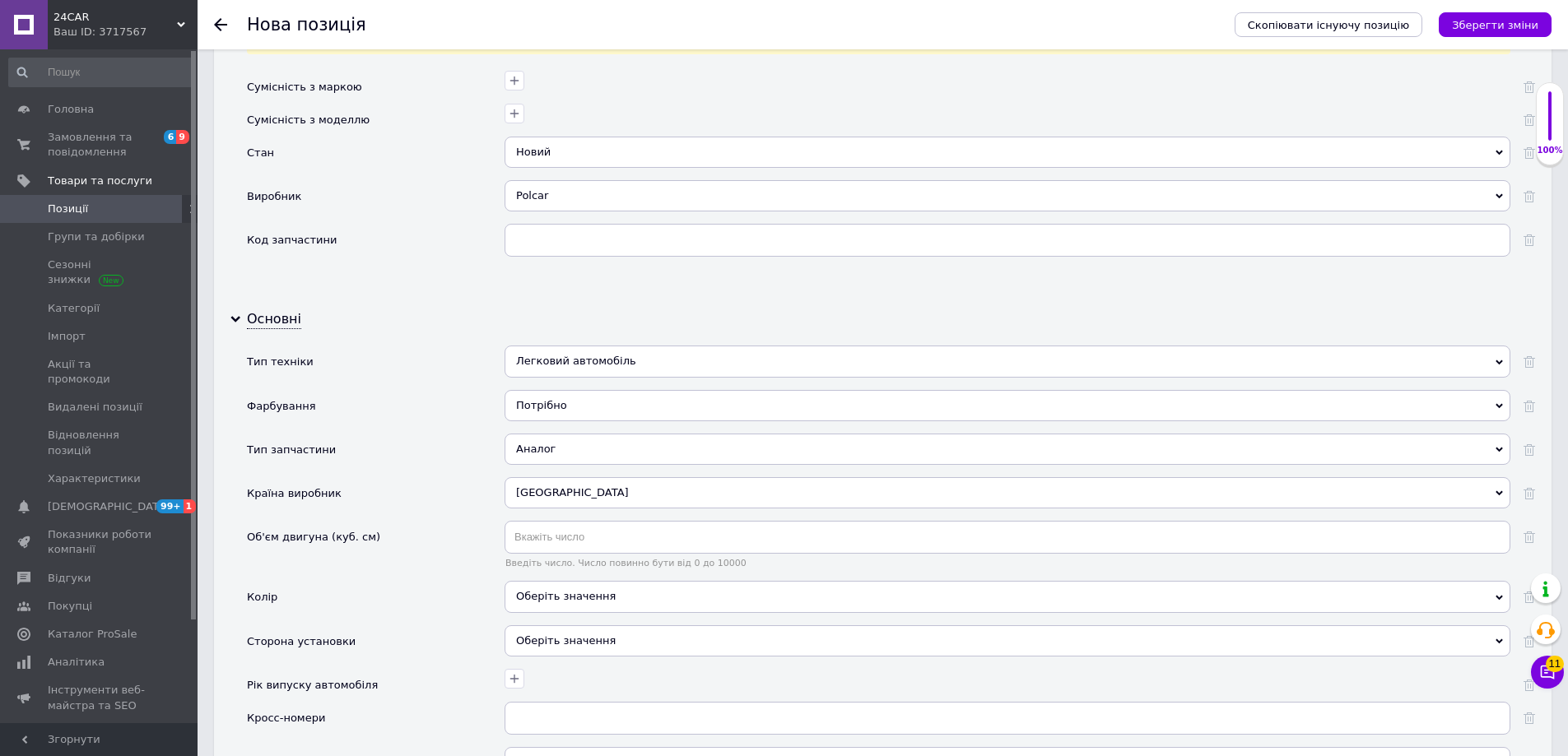
click at [665, 642] on div "Оберіть значення" at bounding box center [1008, 641] width 1006 height 32
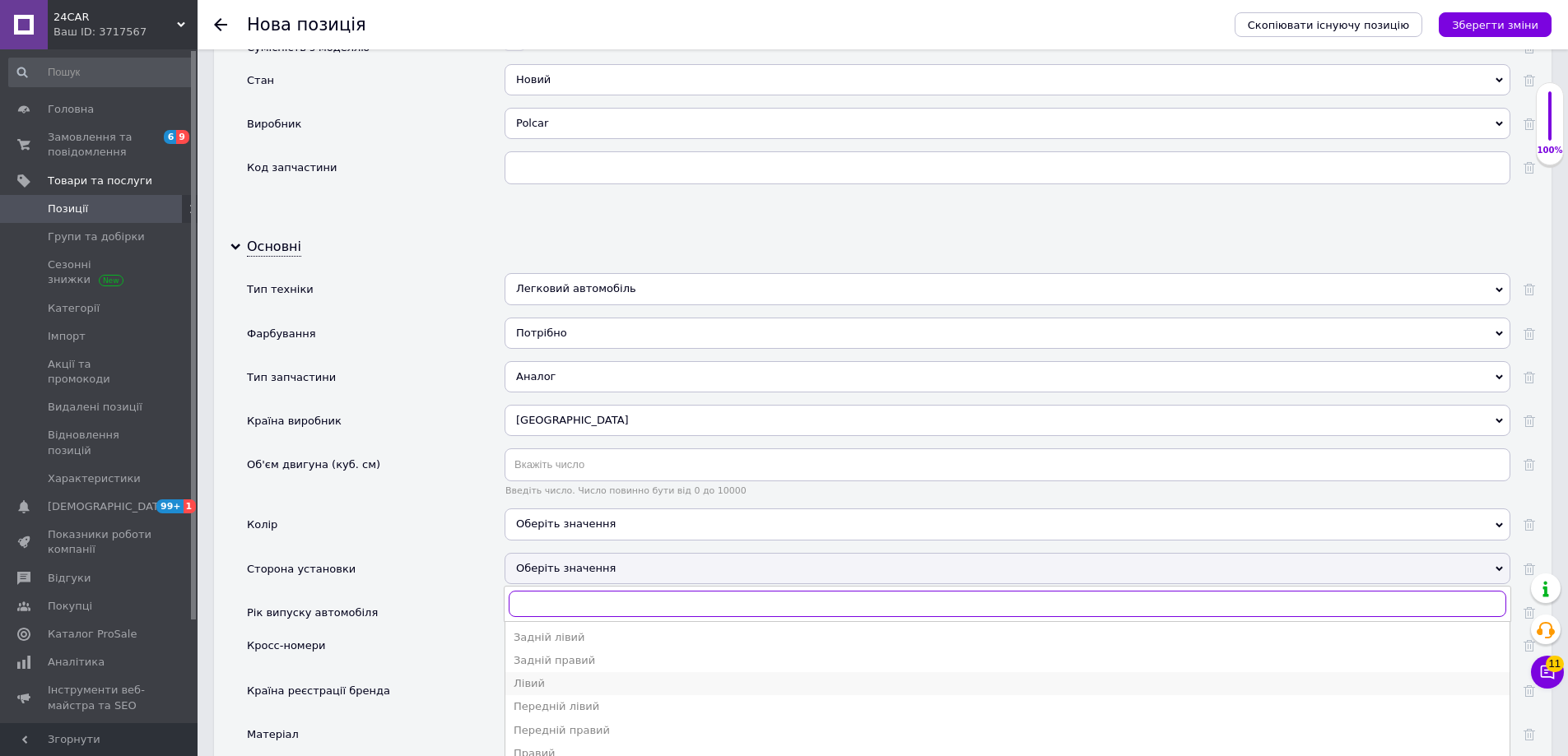
scroll to position [1645, 0]
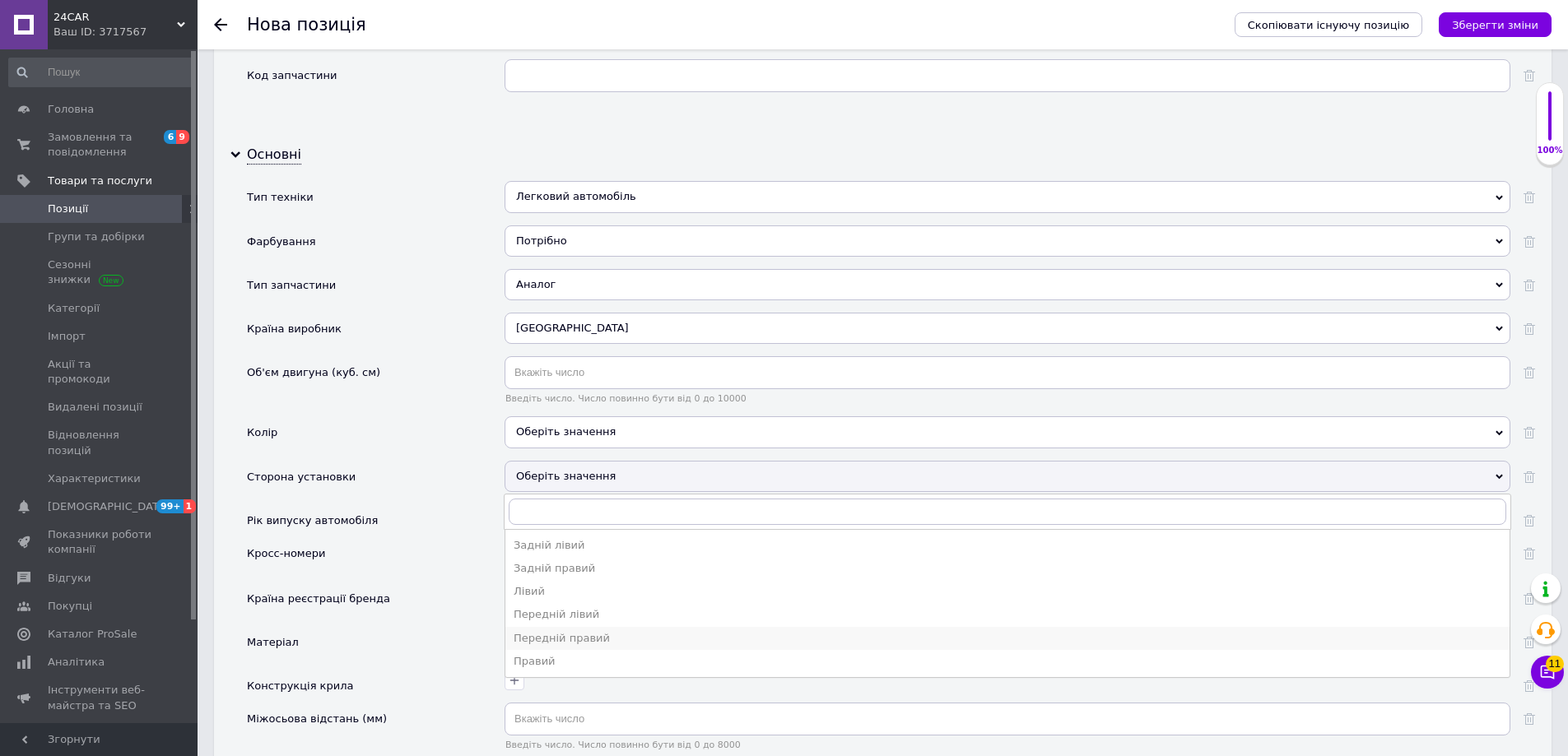
click at [604, 639] on div "Передній правий" at bounding box center [1008, 639] width 988 height 15
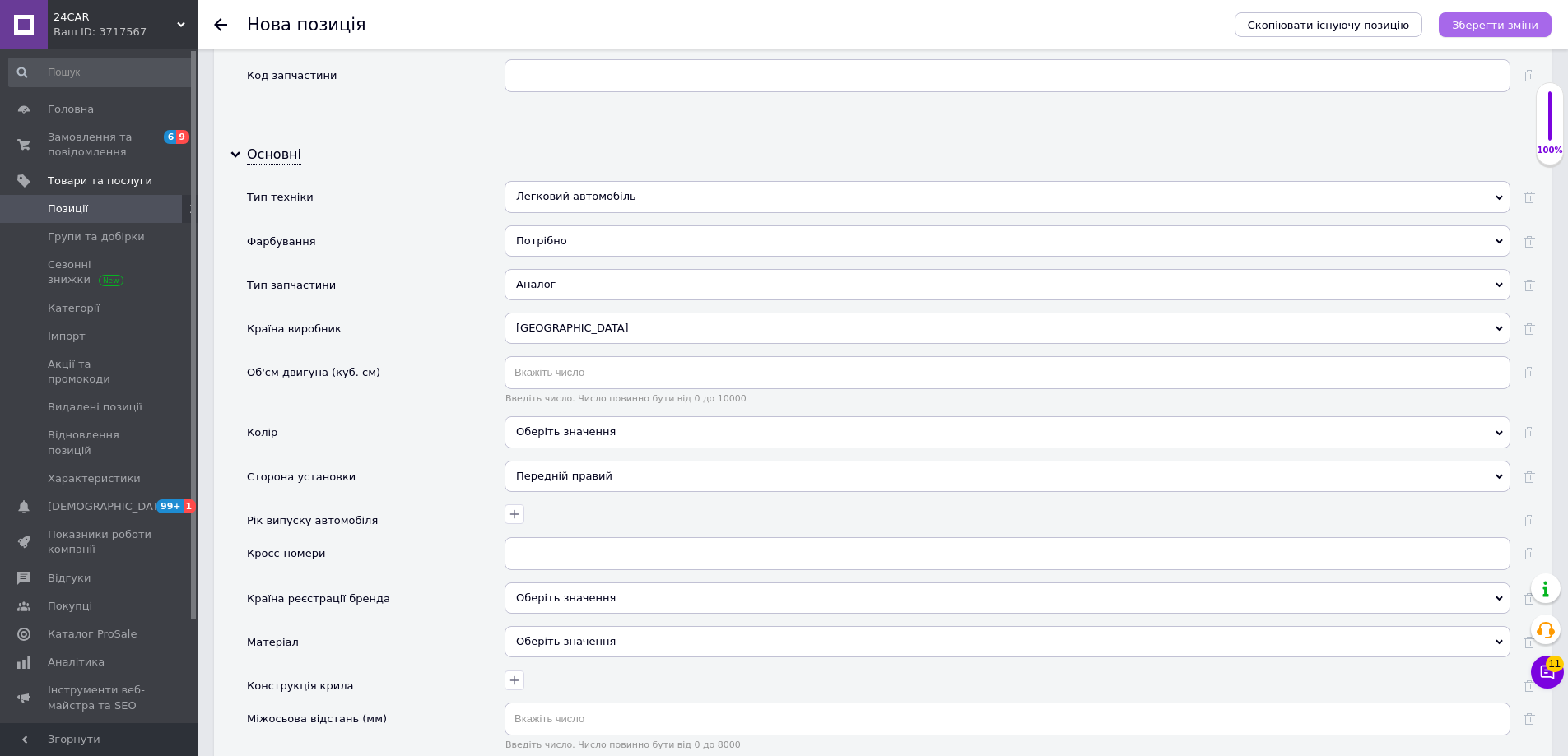
click at [1512, 30] on icon "Зберегти зміни" at bounding box center [1495, 25] width 87 height 12
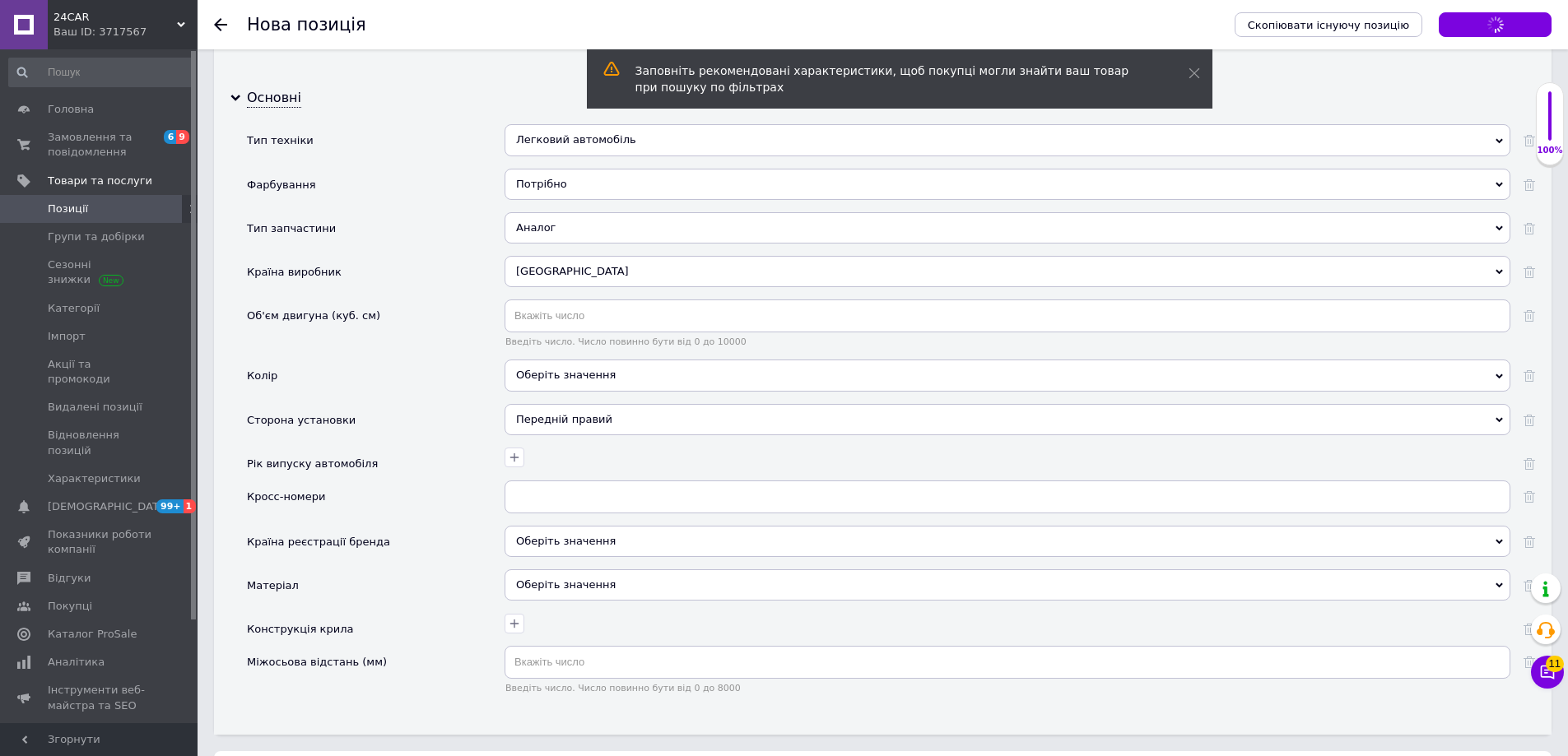
scroll to position [1808, 0]
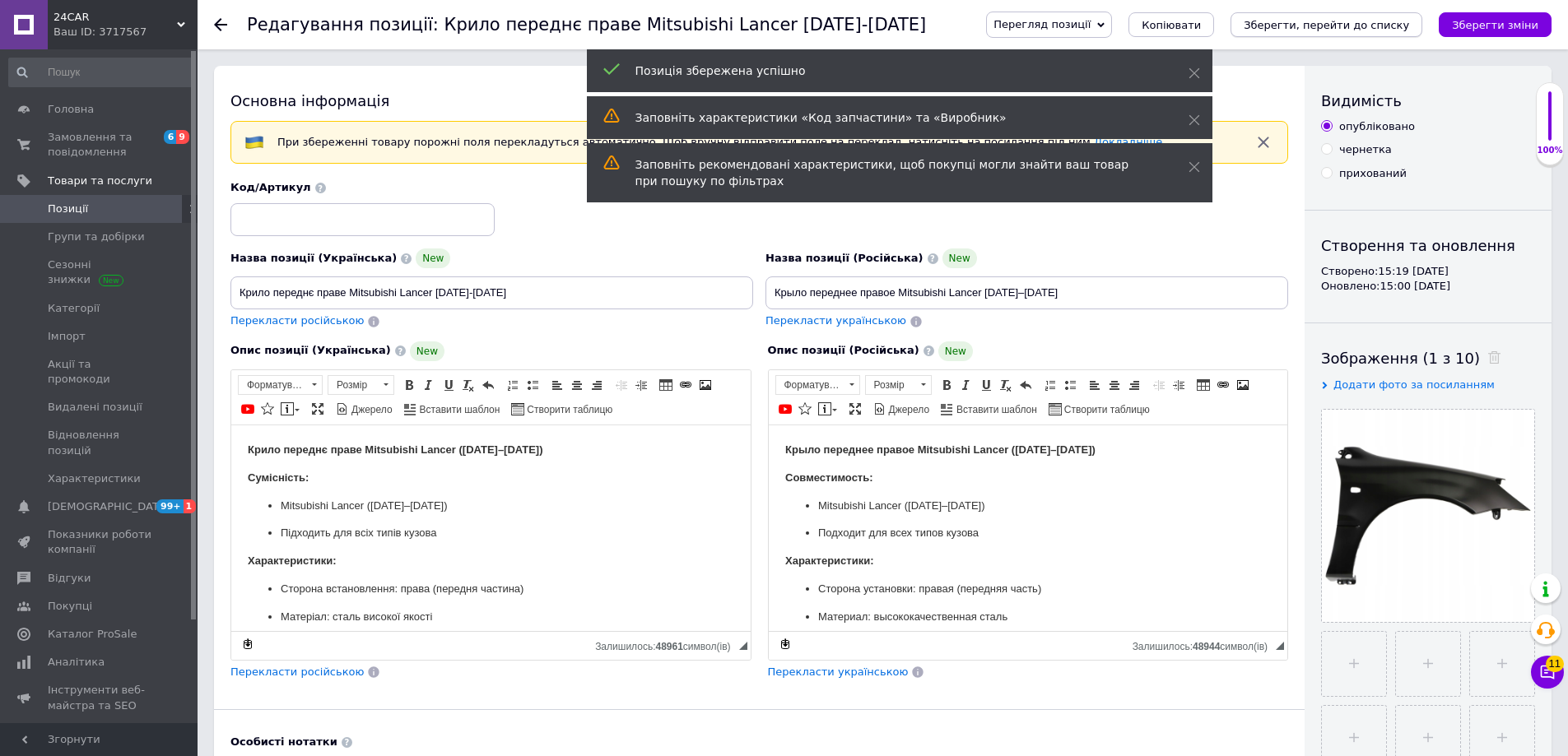
click at [1371, 32] on icon "Зберегти, перейти до списку" at bounding box center [1326, 25] width 166 height 12
